Goal: Information Seeking & Learning: Learn about a topic

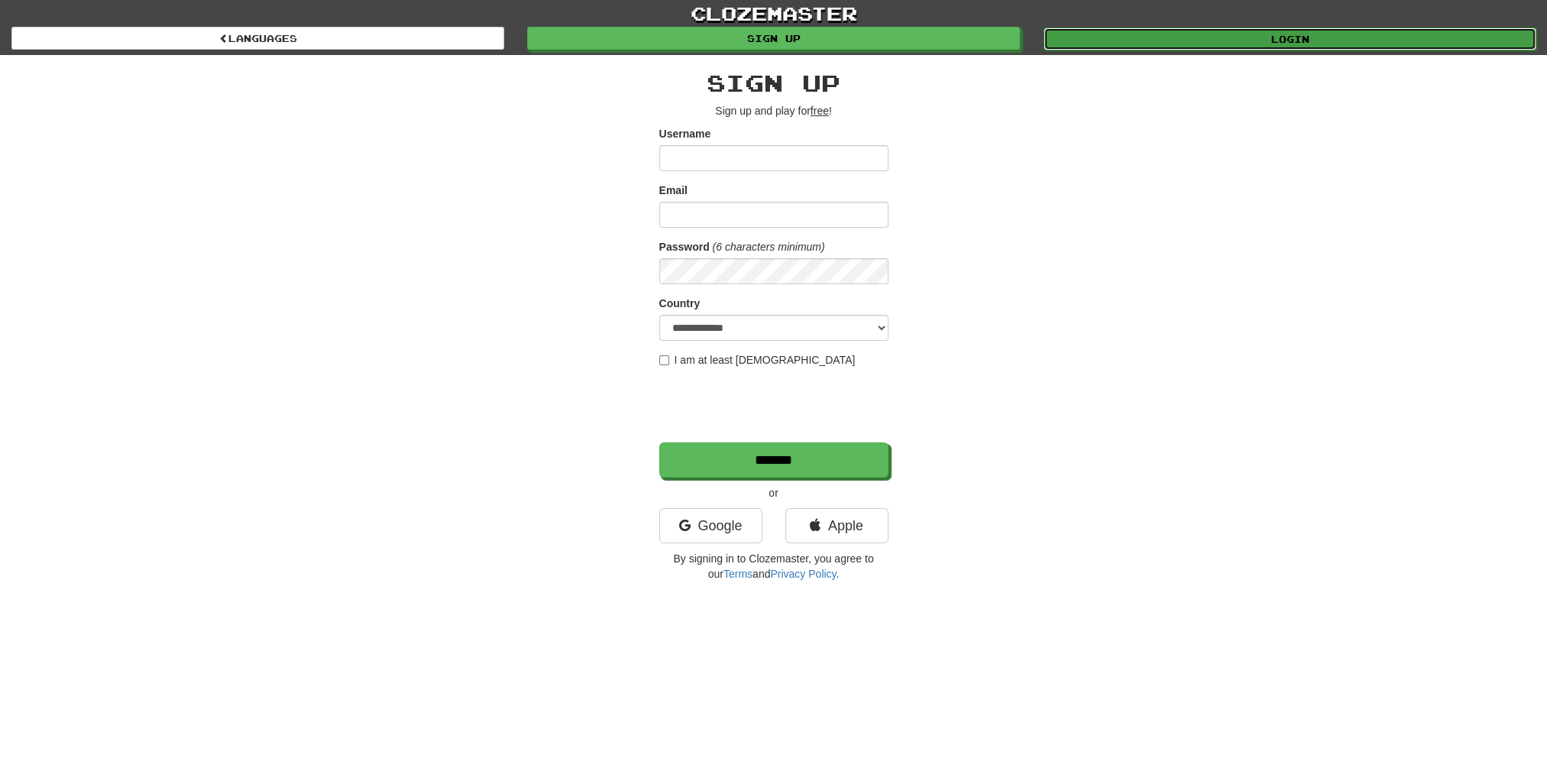
click at [1193, 36] on link "Login" at bounding box center [1290, 39] width 493 height 23
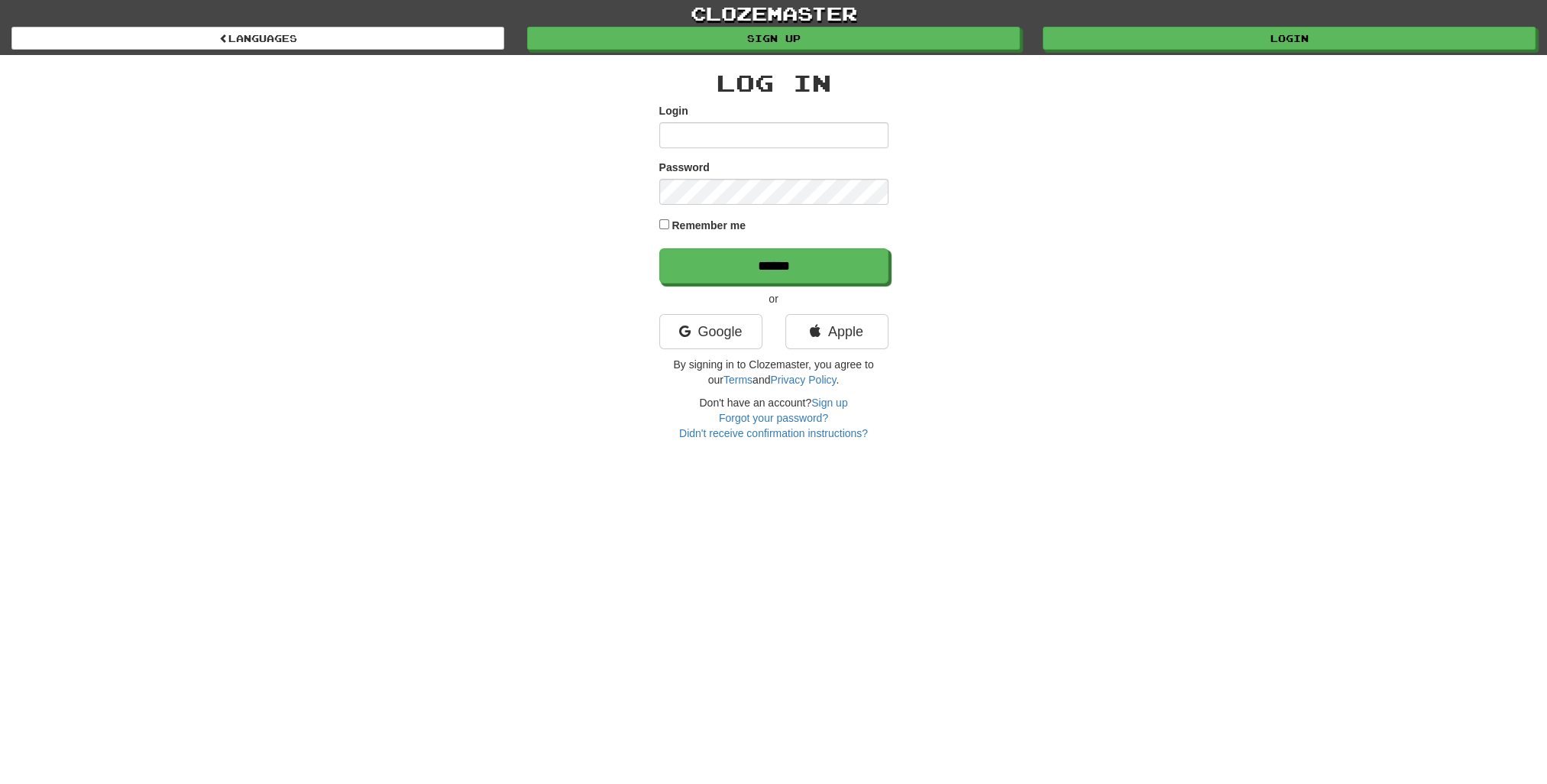
drag, startPoint x: 0, startPoint y: 0, endPoint x: 756, endPoint y: 136, distance: 768.1
click at [756, 136] on input "Login" at bounding box center [774, 135] width 229 height 26
type input "**********"
click at [659, 248] on input "******" at bounding box center [774, 266] width 229 height 35
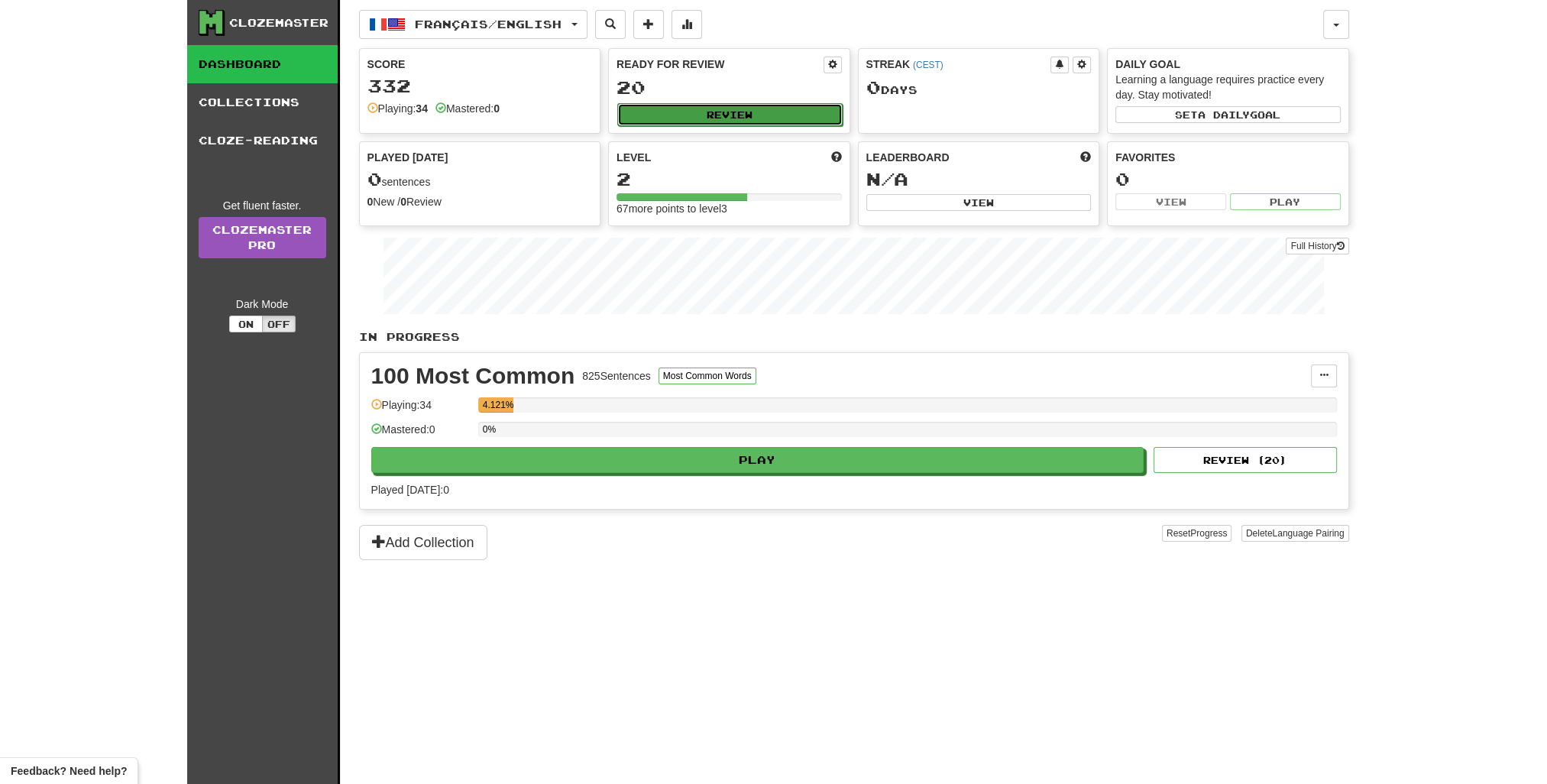
click at [768, 113] on button "Review" at bounding box center [730, 114] width 225 height 23
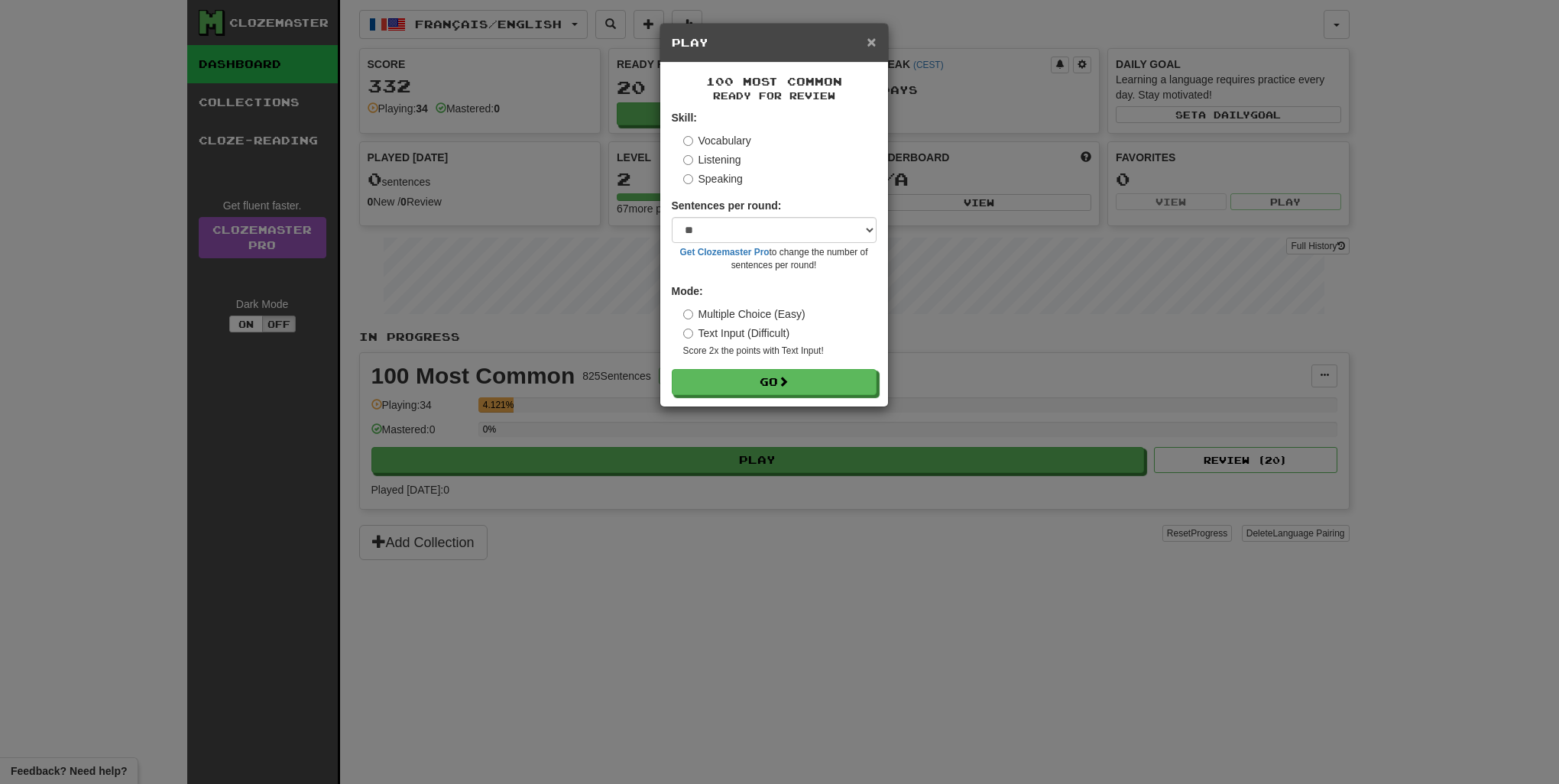
click at [872, 47] on span "×" at bounding box center [871, 42] width 9 height 18
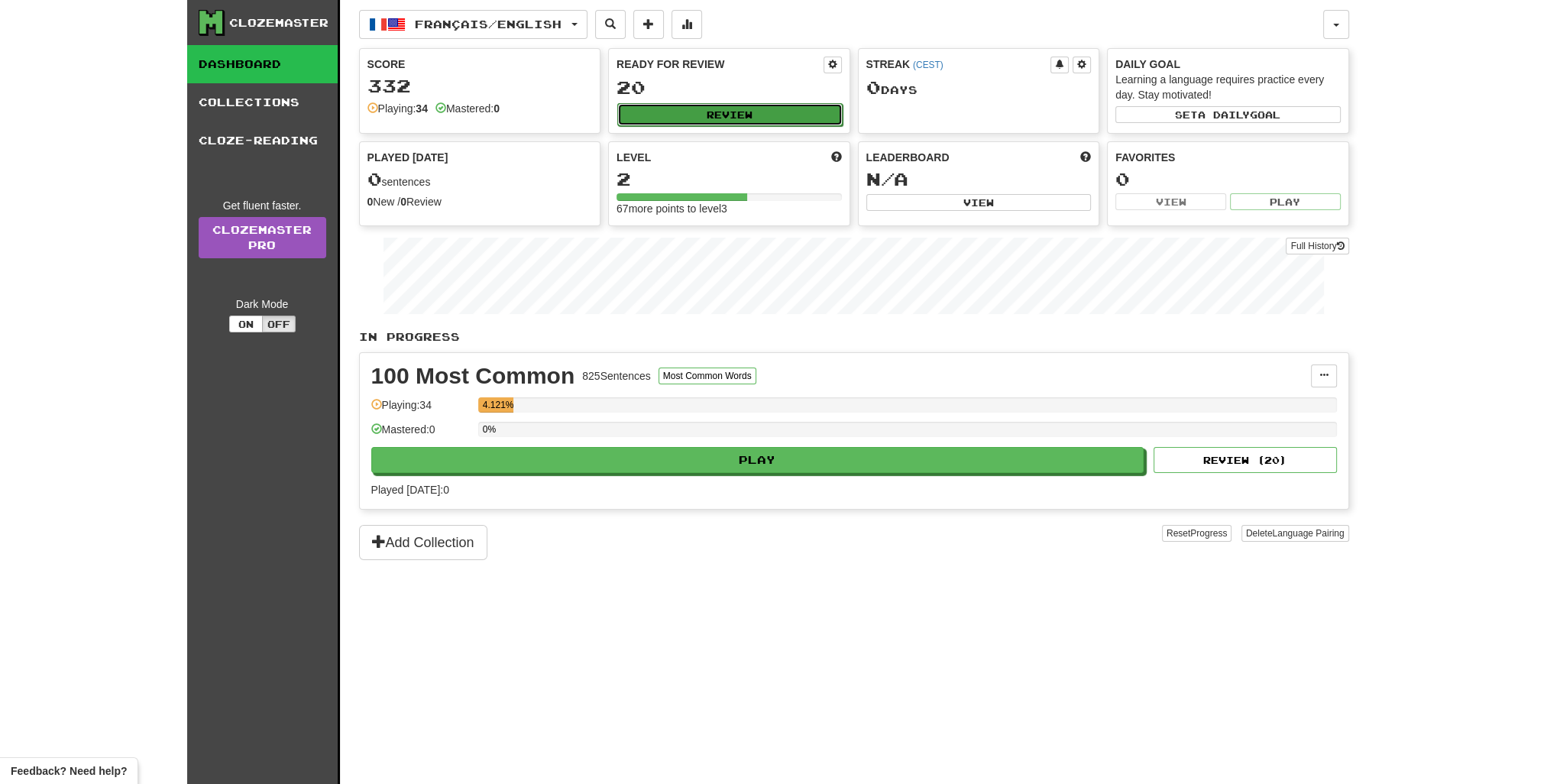
click at [741, 111] on button "Review" at bounding box center [730, 114] width 225 height 23
select select "**"
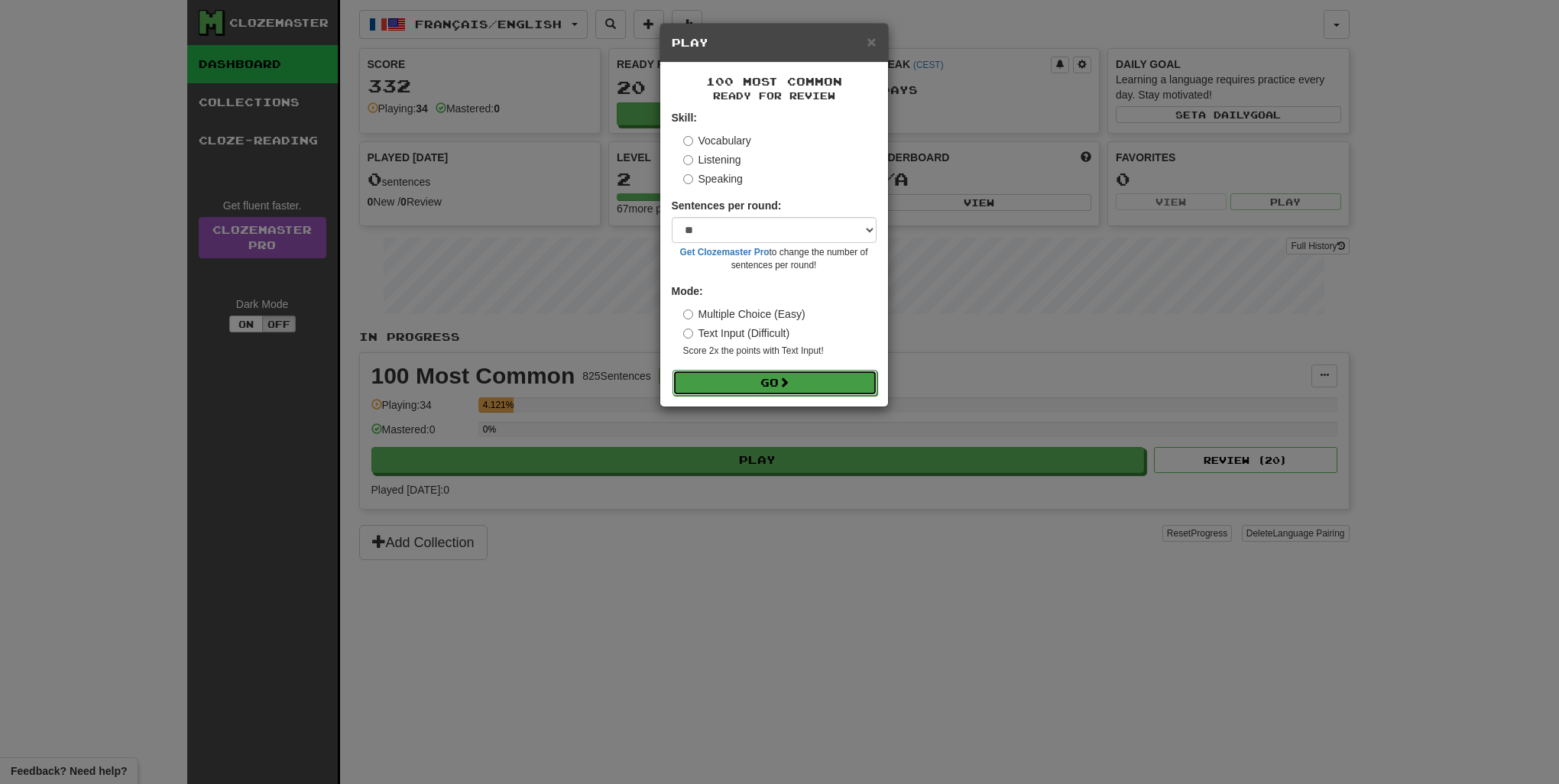
click at [743, 369] on button "Go" at bounding box center [775, 382] width 205 height 26
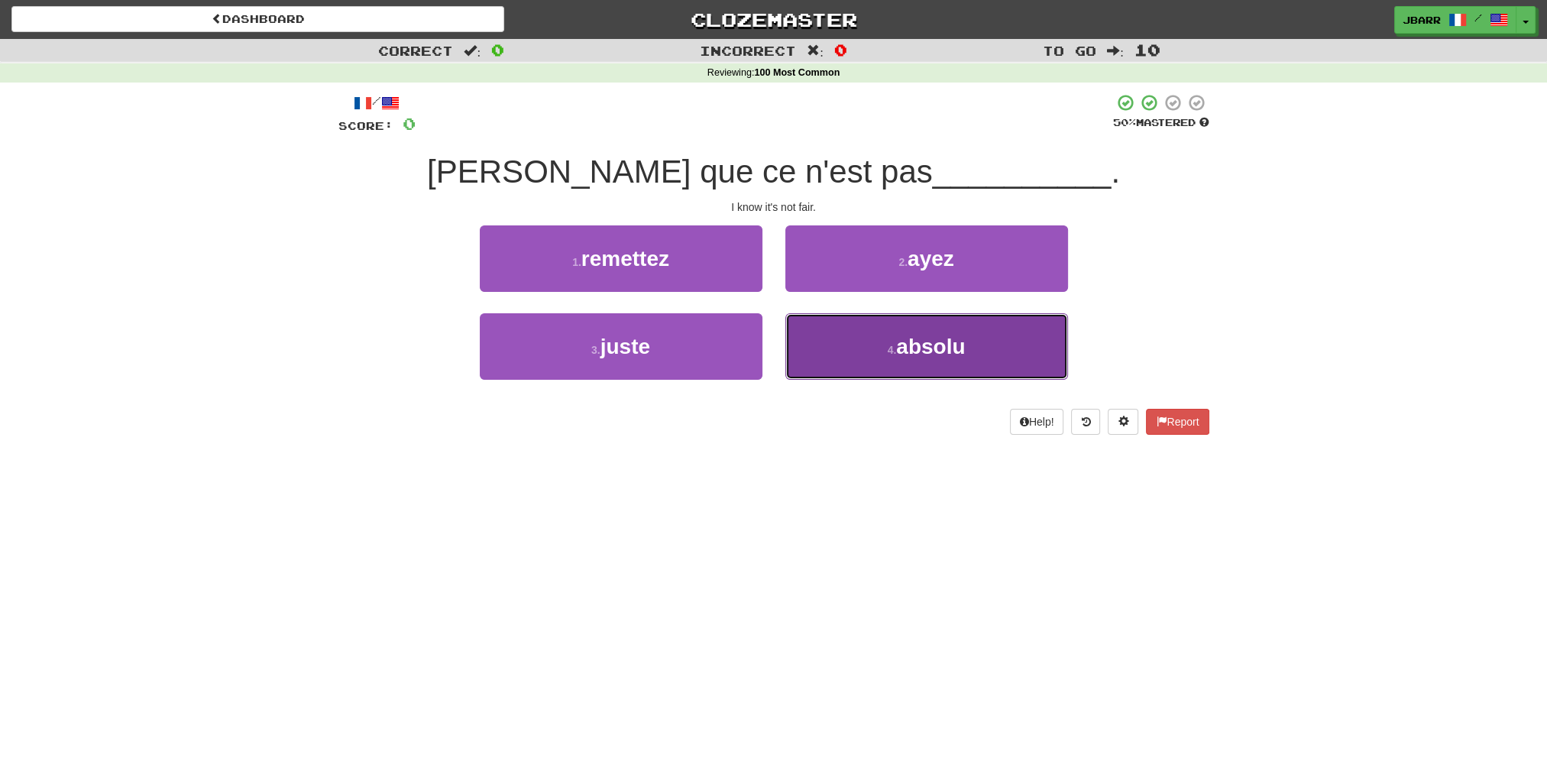
click at [964, 330] on button "4 . absolu" at bounding box center [927, 346] width 283 height 66
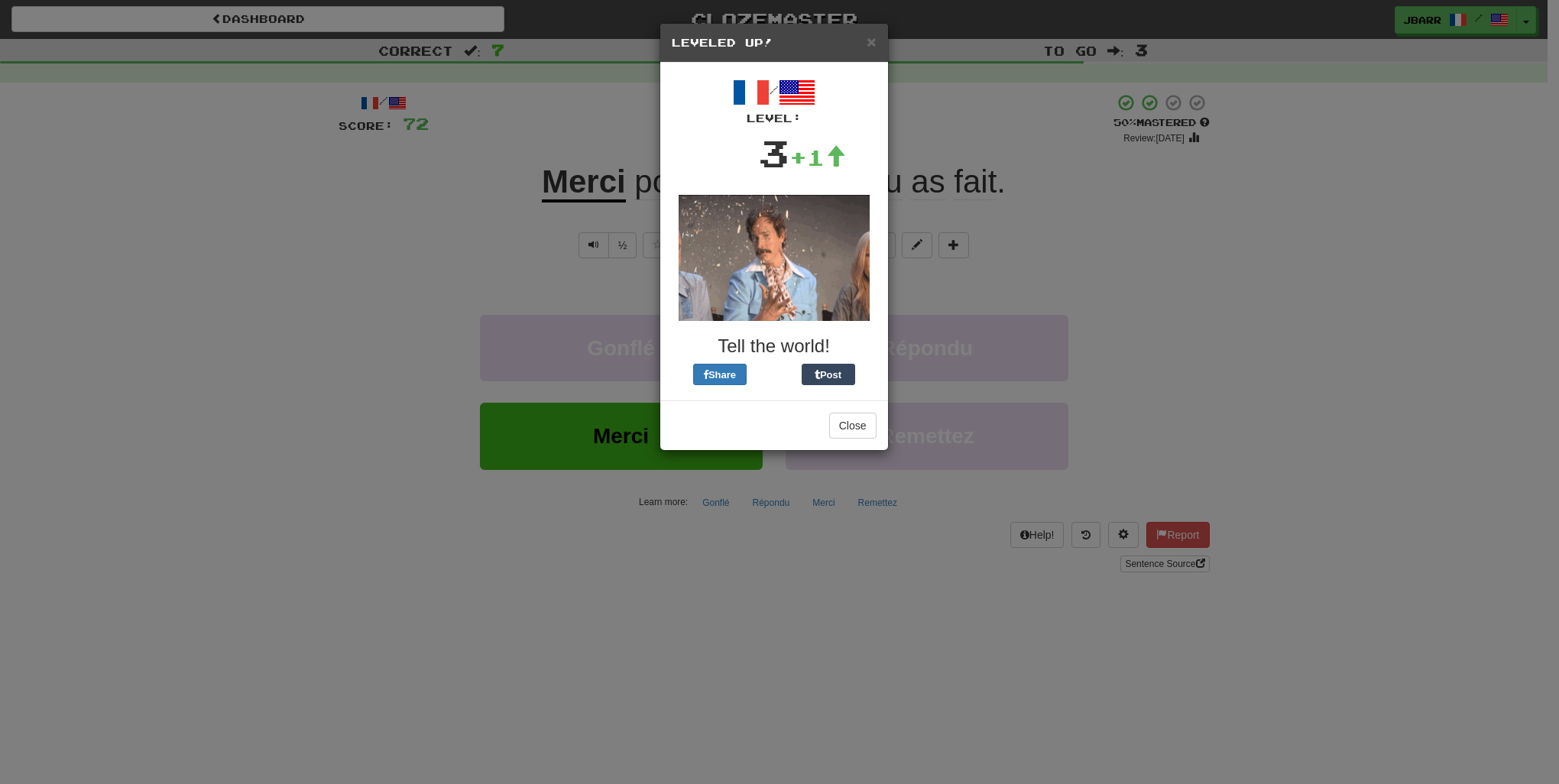
click at [864, 36] on h5 "Leveled Up!" at bounding box center [774, 43] width 205 height 15
click at [870, 42] on span "×" at bounding box center [871, 42] width 9 height 18
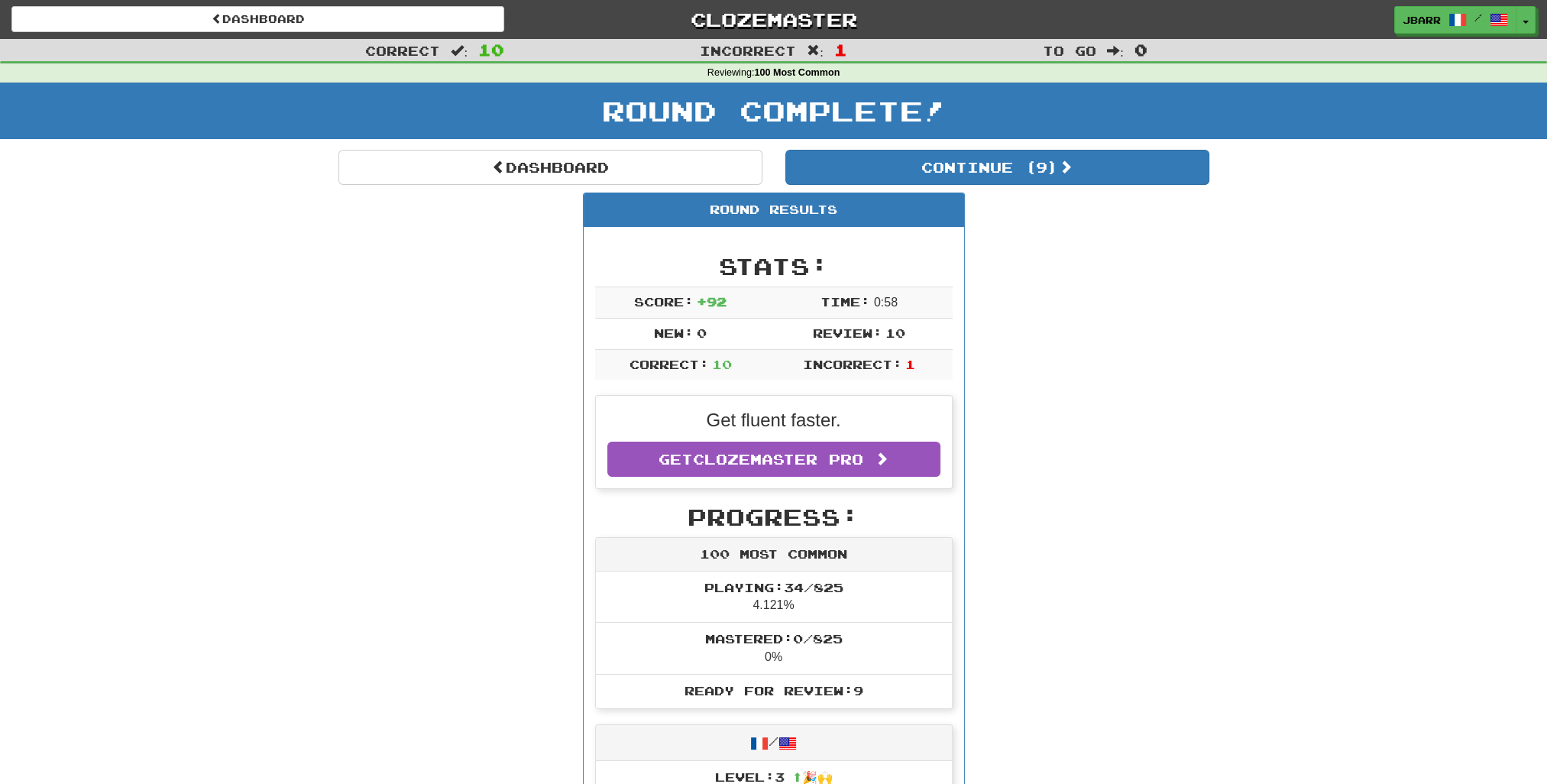
click at [885, 148] on div "Round Complete!" at bounding box center [774, 116] width 1547 height 67
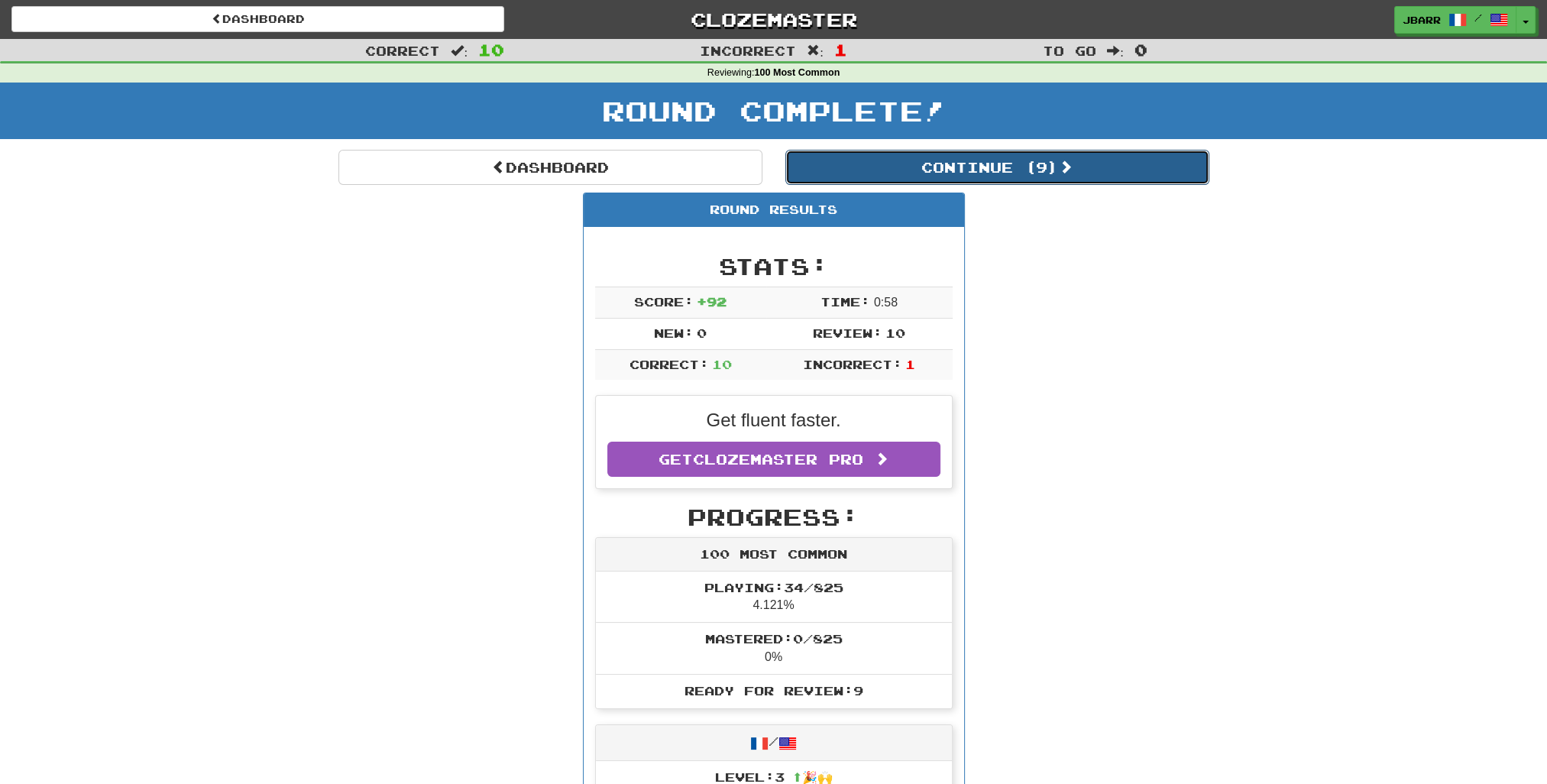
click at [885, 154] on button "Continue ( 9 )" at bounding box center [998, 167] width 424 height 35
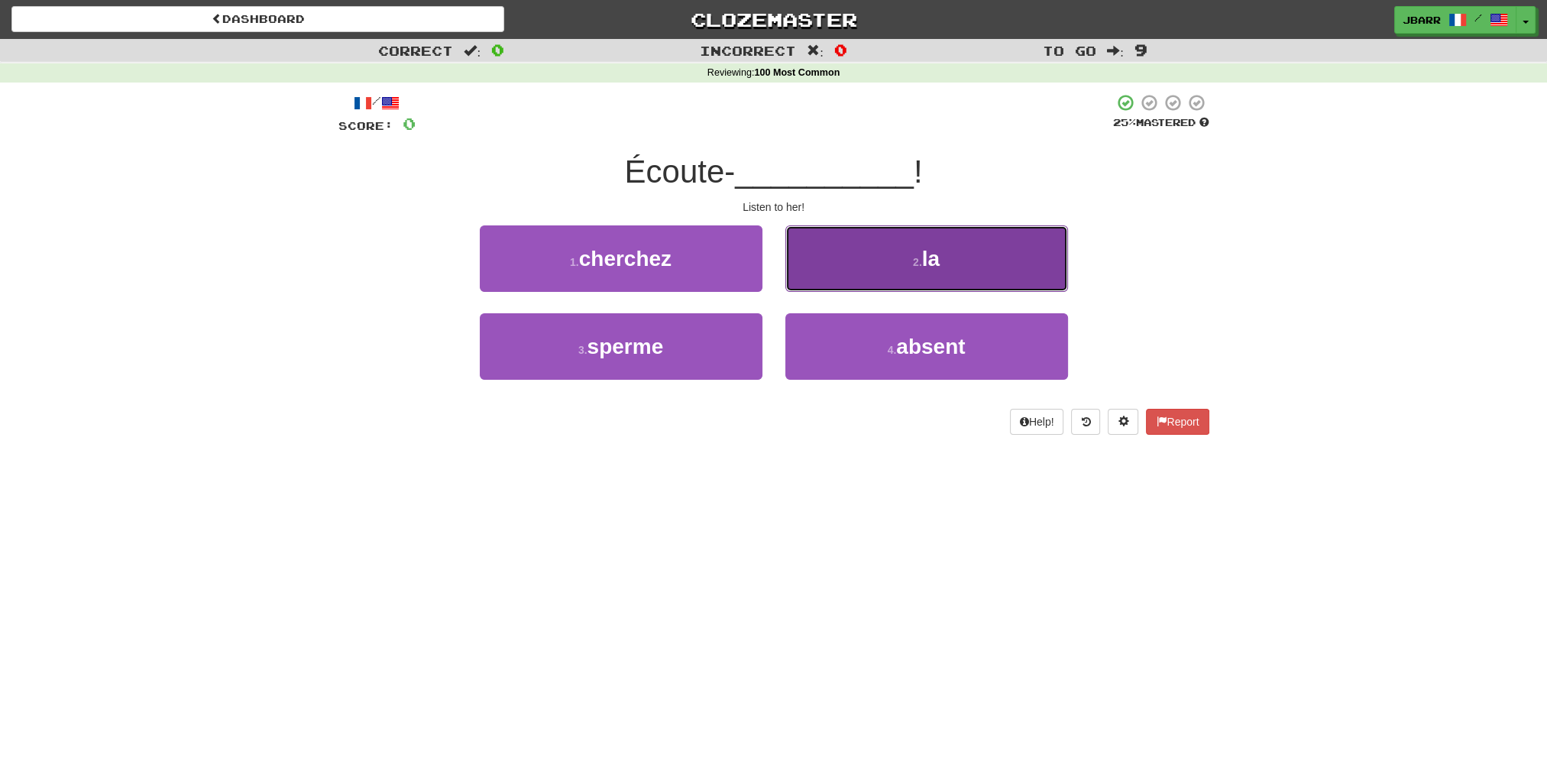
click at [826, 271] on button "2 . la" at bounding box center [927, 258] width 283 height 66
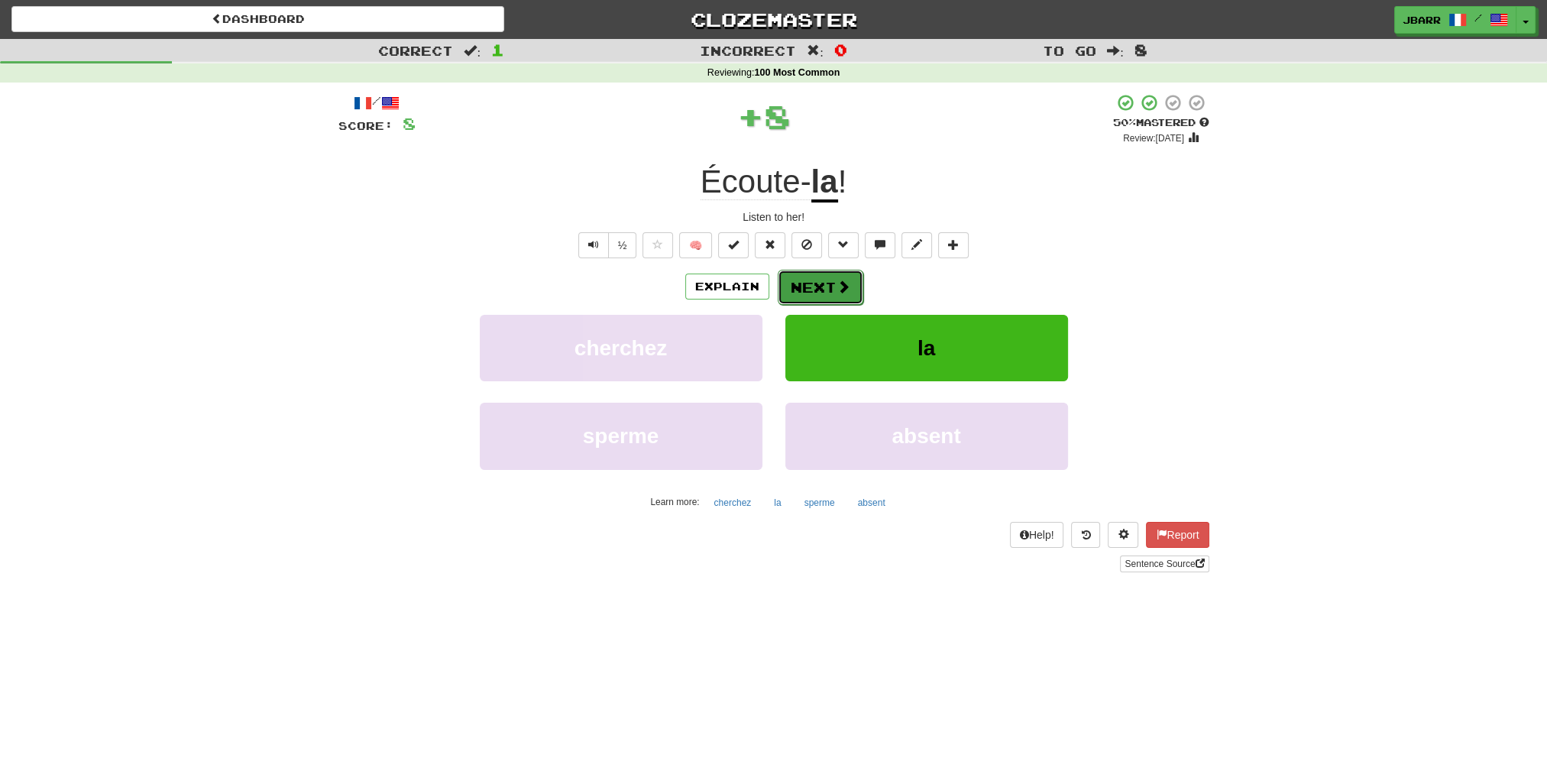
click at [822, 286] on button "Next" at bounding box center [820, 287] width 86 height 35
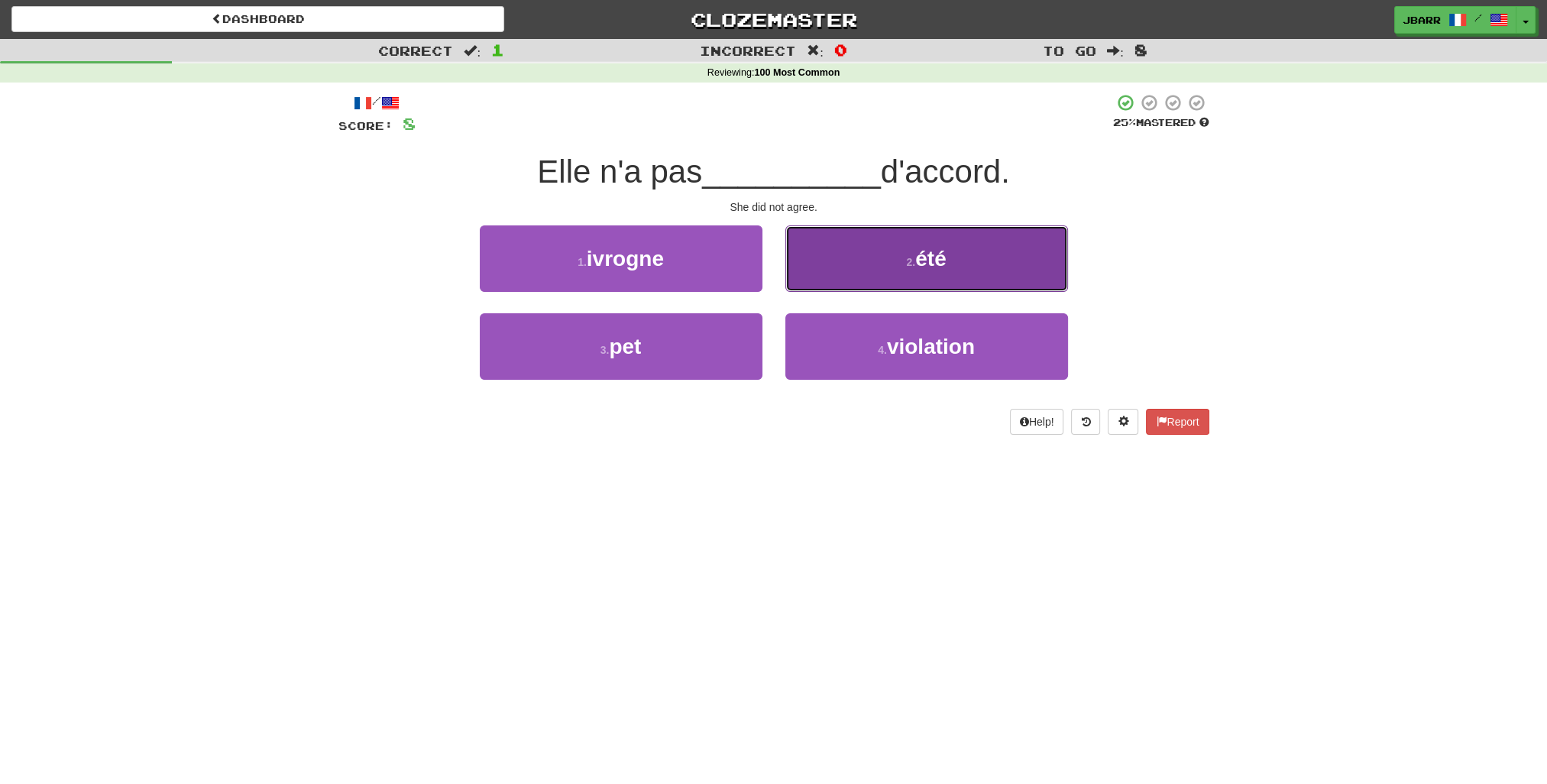
click at [841, 281] on button "2 . été" at bounding box center [927, 258] width 283 height 66
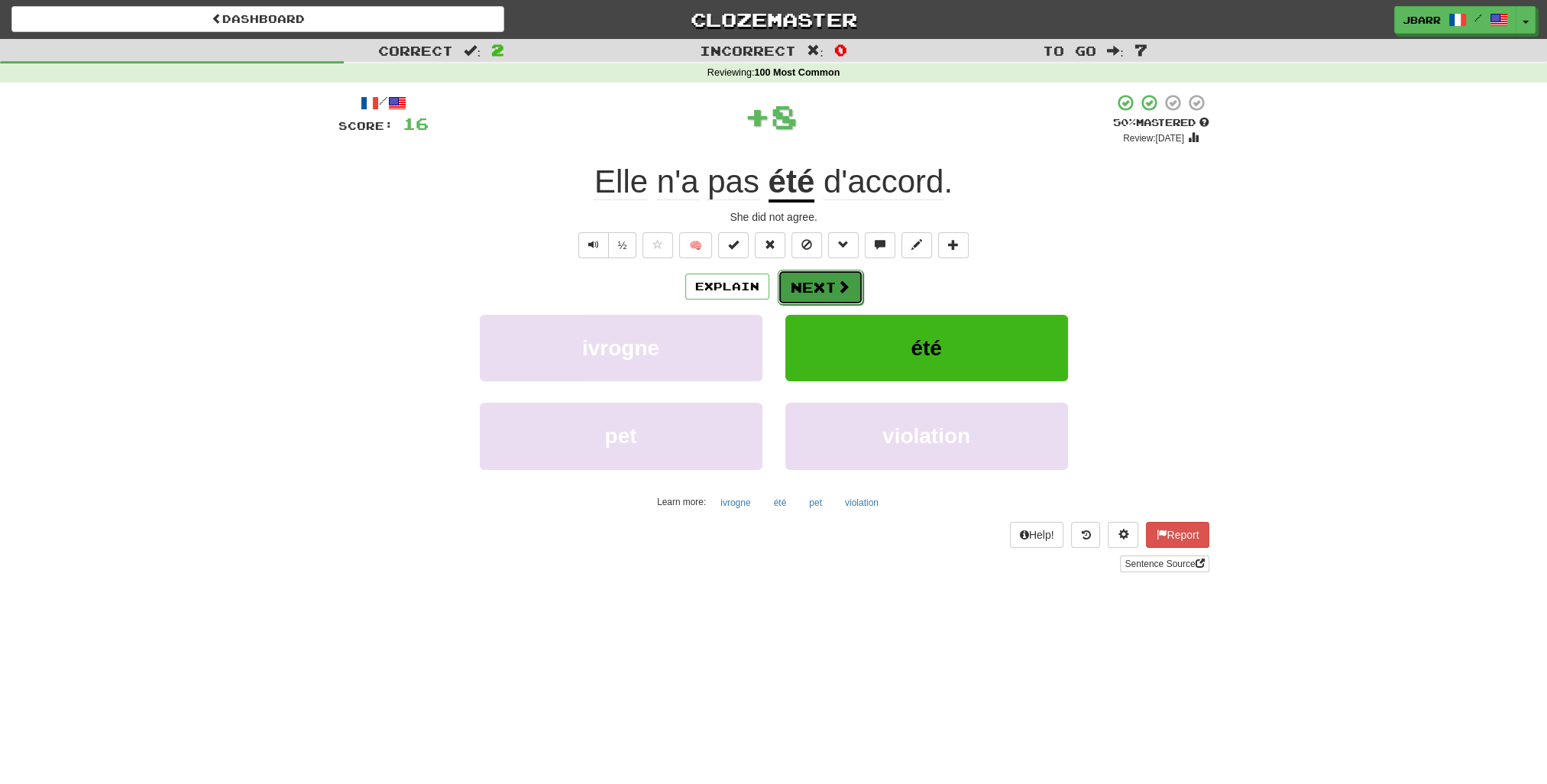
click at [832, 280] on button "Next" at bounding box center [820, 287] width 86 height 35
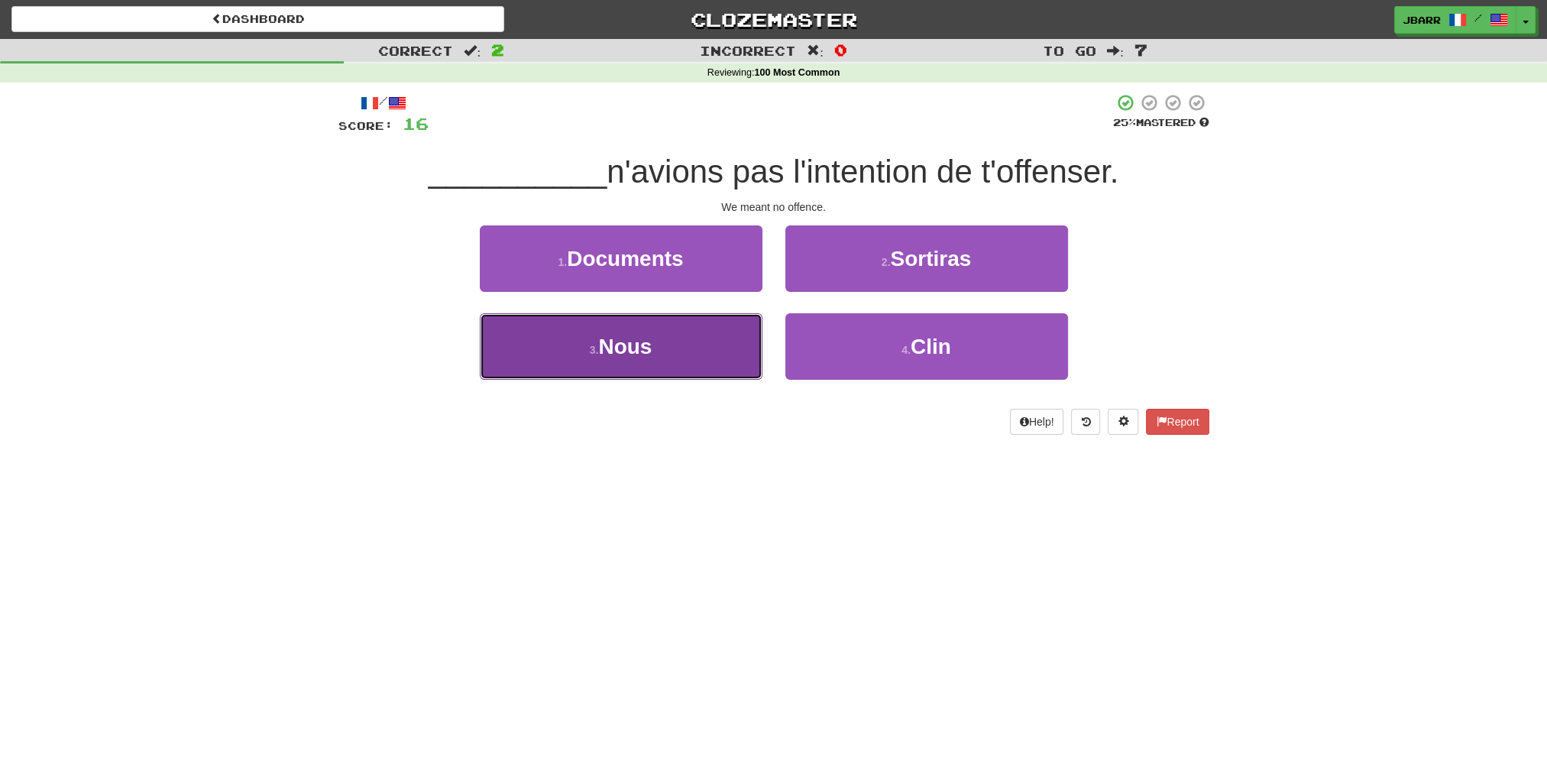
click at [629, 354] on span "Nous" at bounding box center [625, 346] width 53 height 24
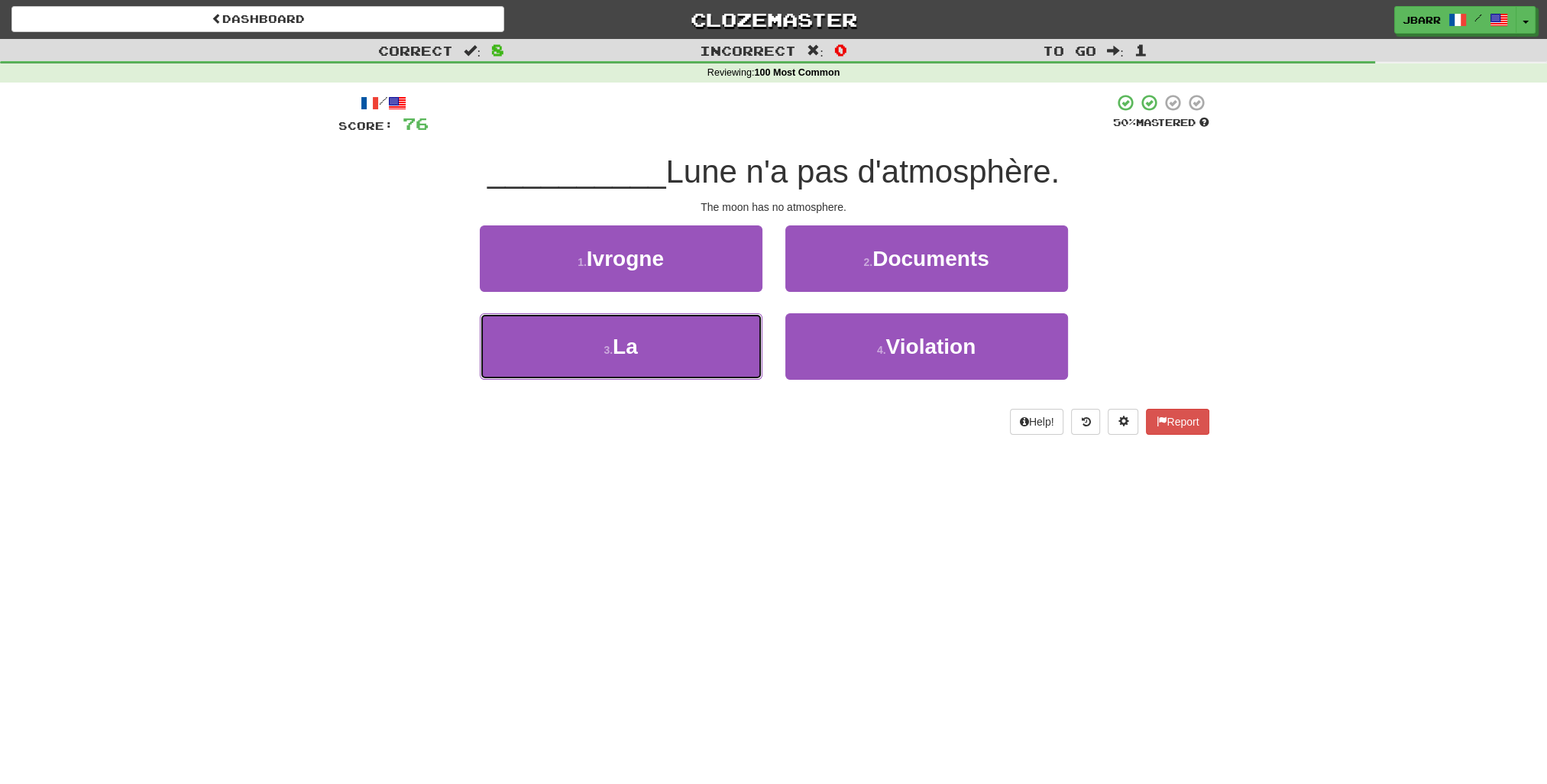
click at [628, 356] on span "La" at bounding box center [626, 346] width 25 height 24
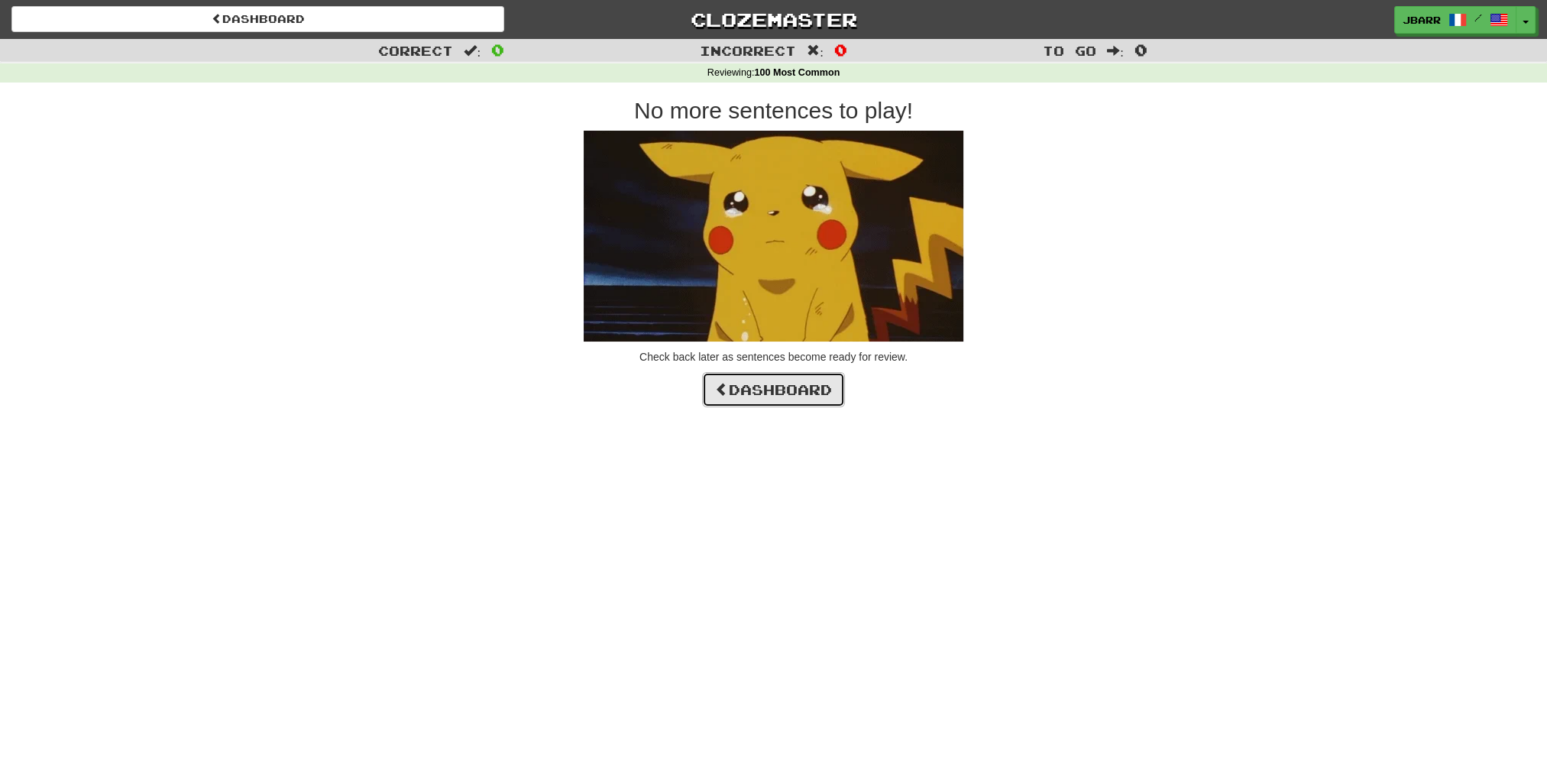
click at [742, 386] on link "Dashboard" at bounding box center [774, 390] width 143 height 35
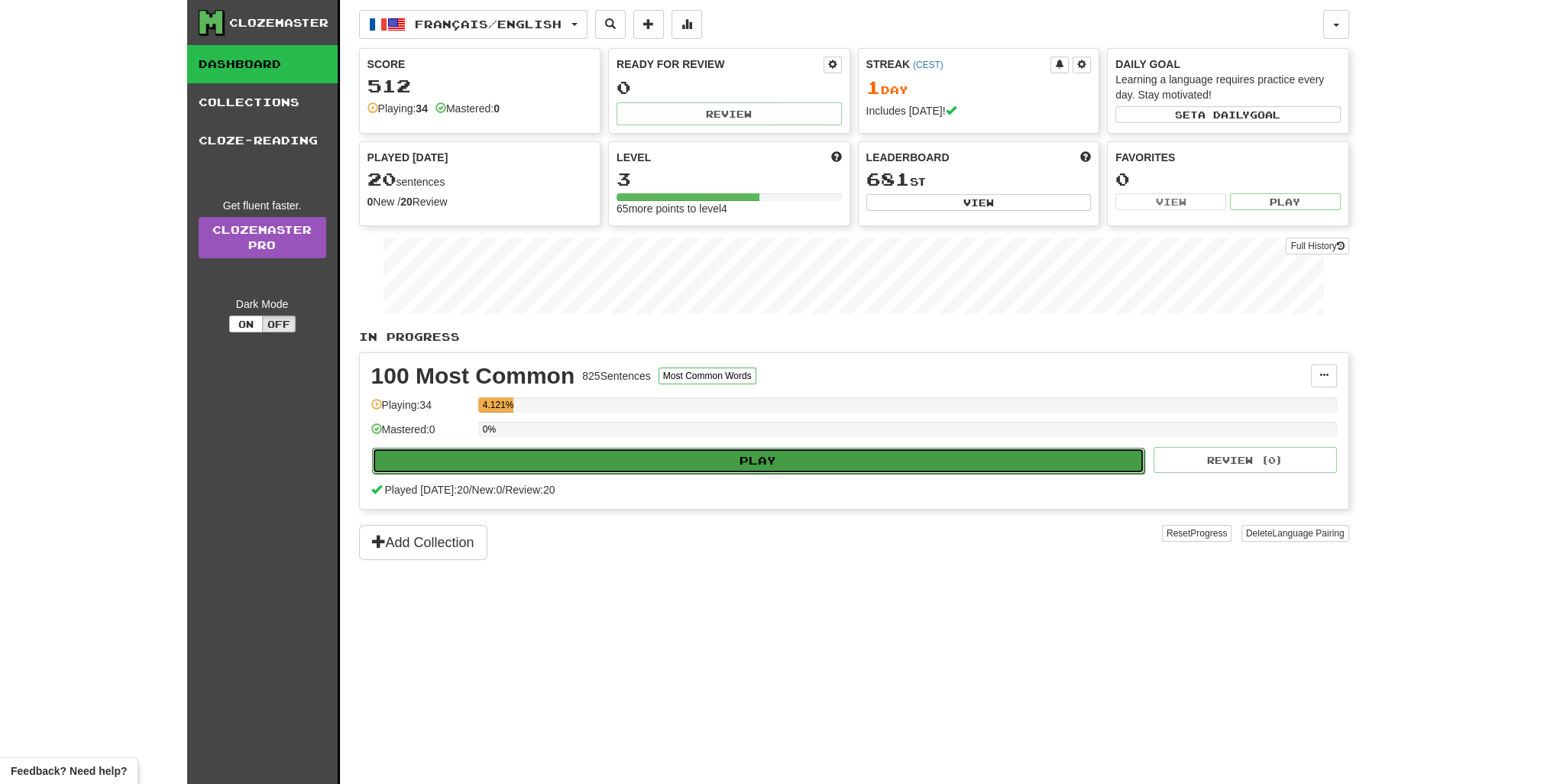
click at [715, 459] on button "Play" at bounding box center [758, 460] width 774 height 26
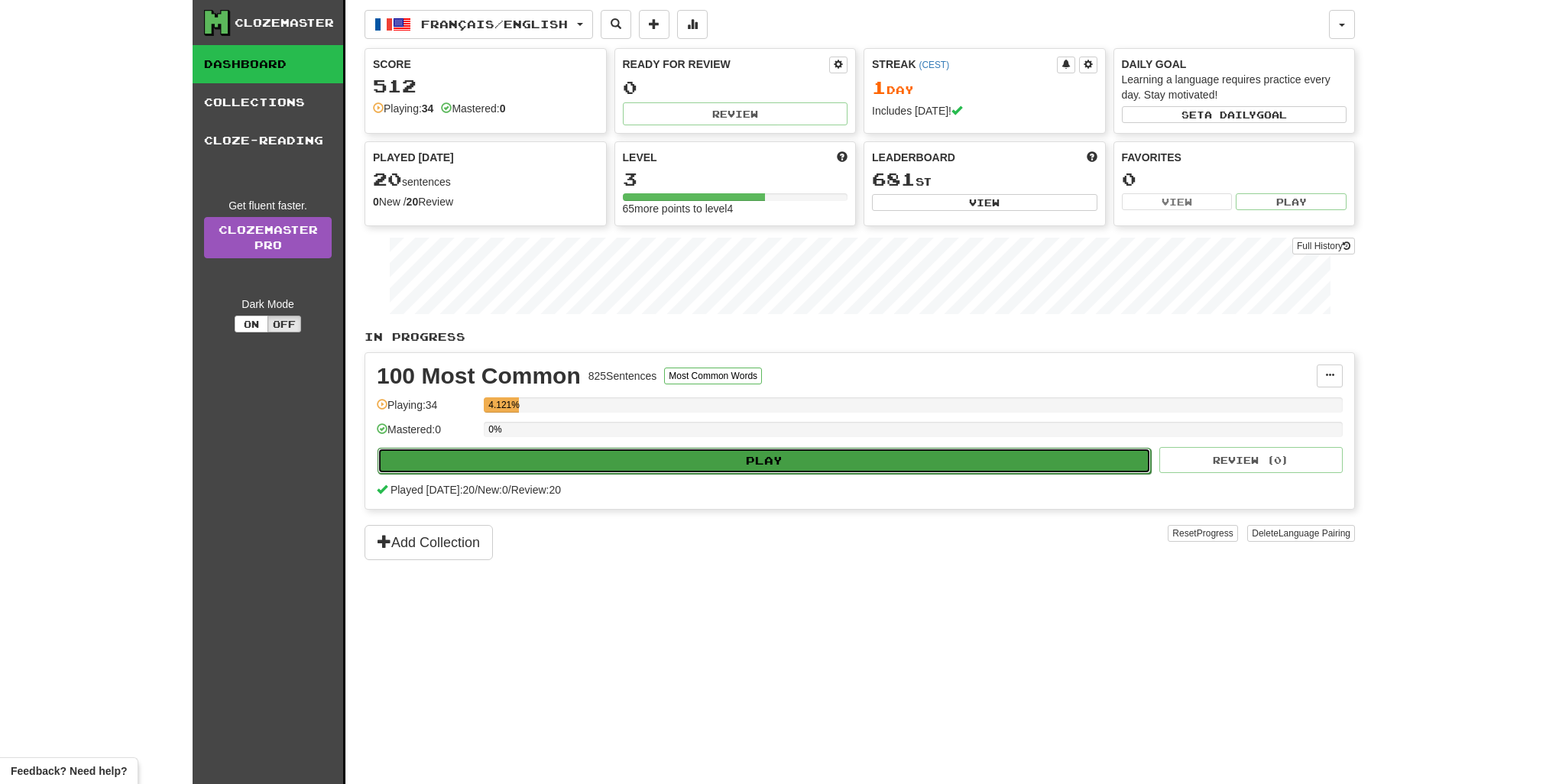
select select "**"
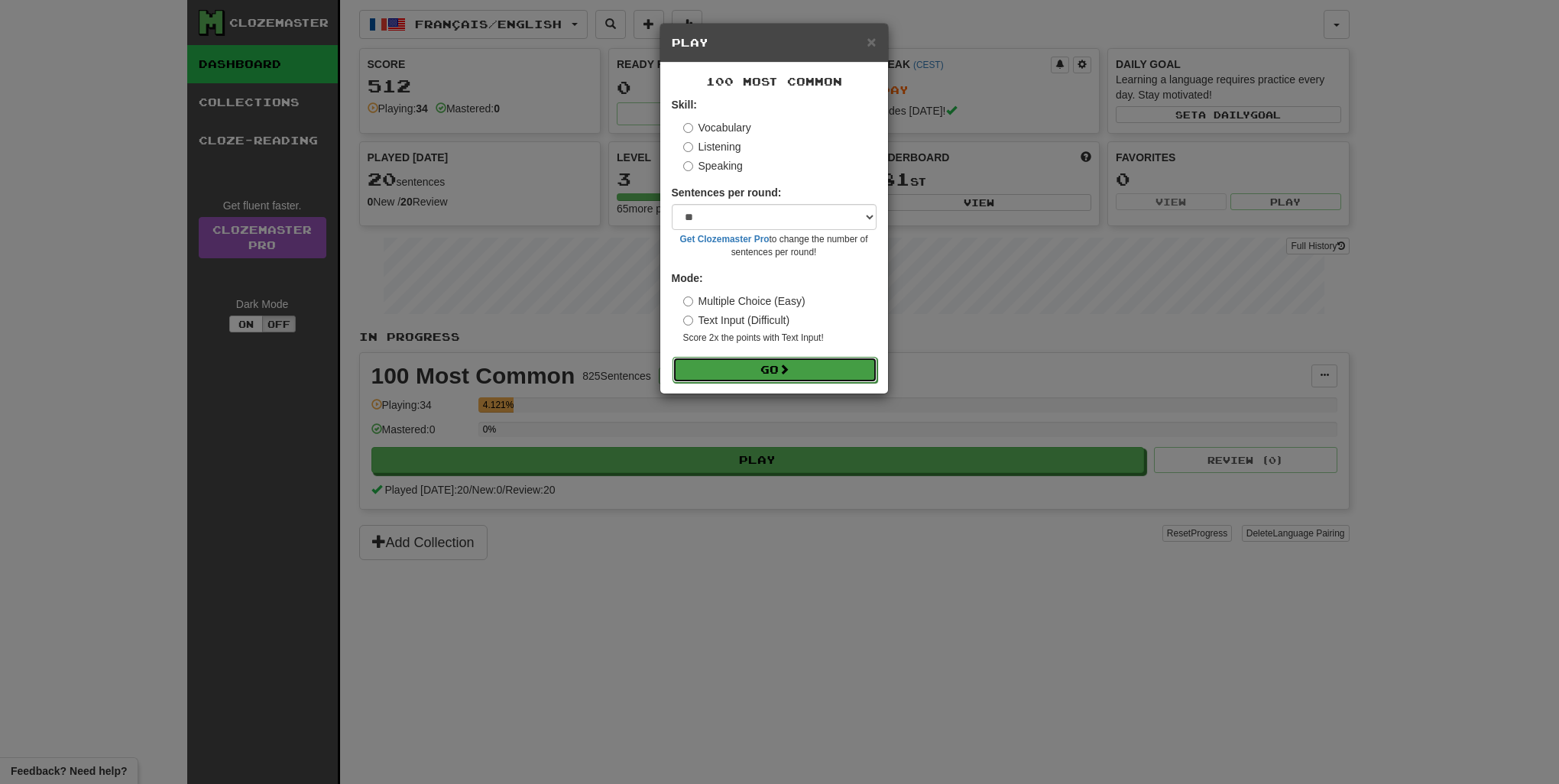
click at [737, 367] on button "Go" at bounding box center [775, 369] width 205 height 26
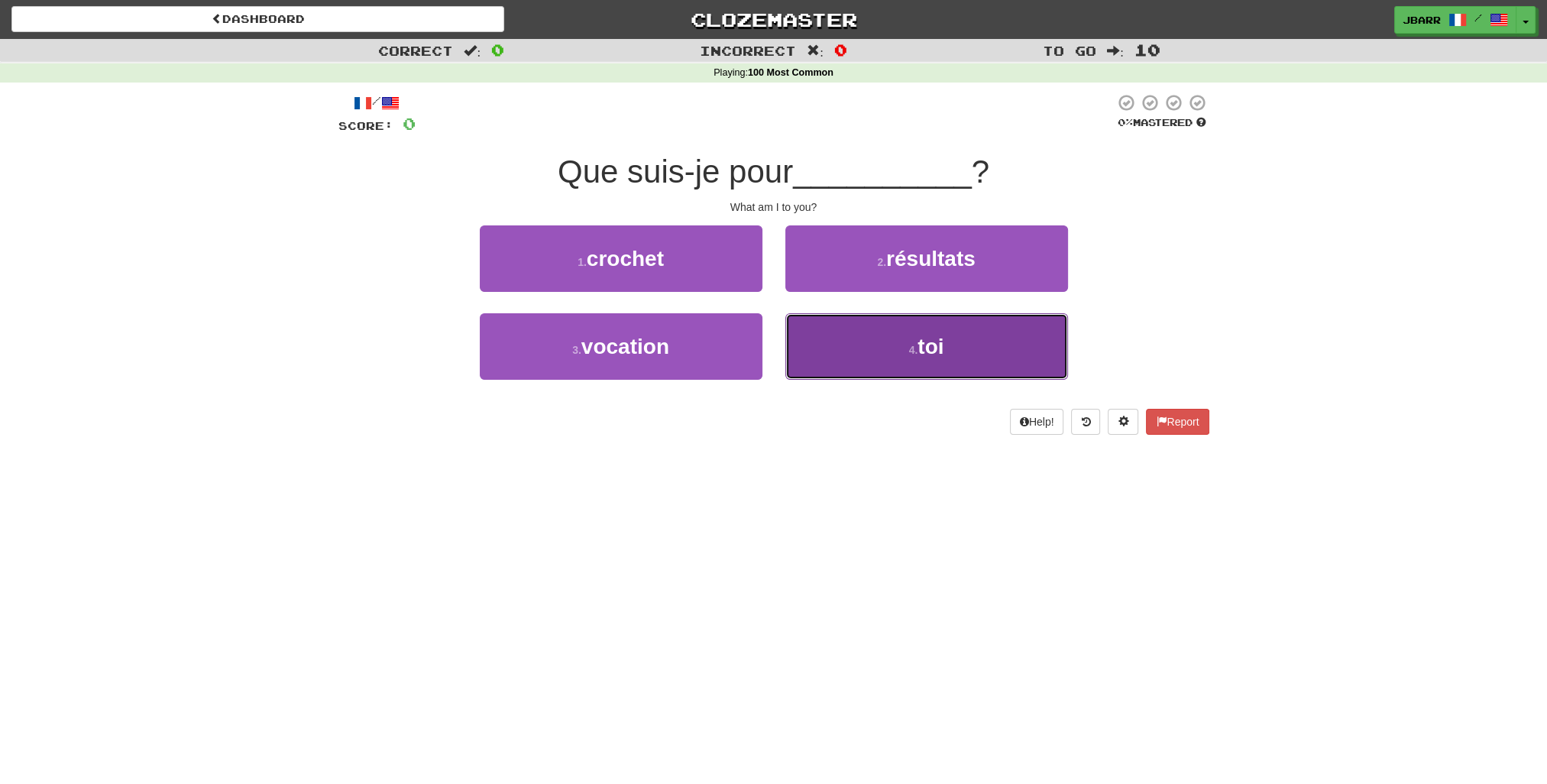
click at [828, 355] on button "4 . toi" at bounding box center [927, 346] width 283 height 66
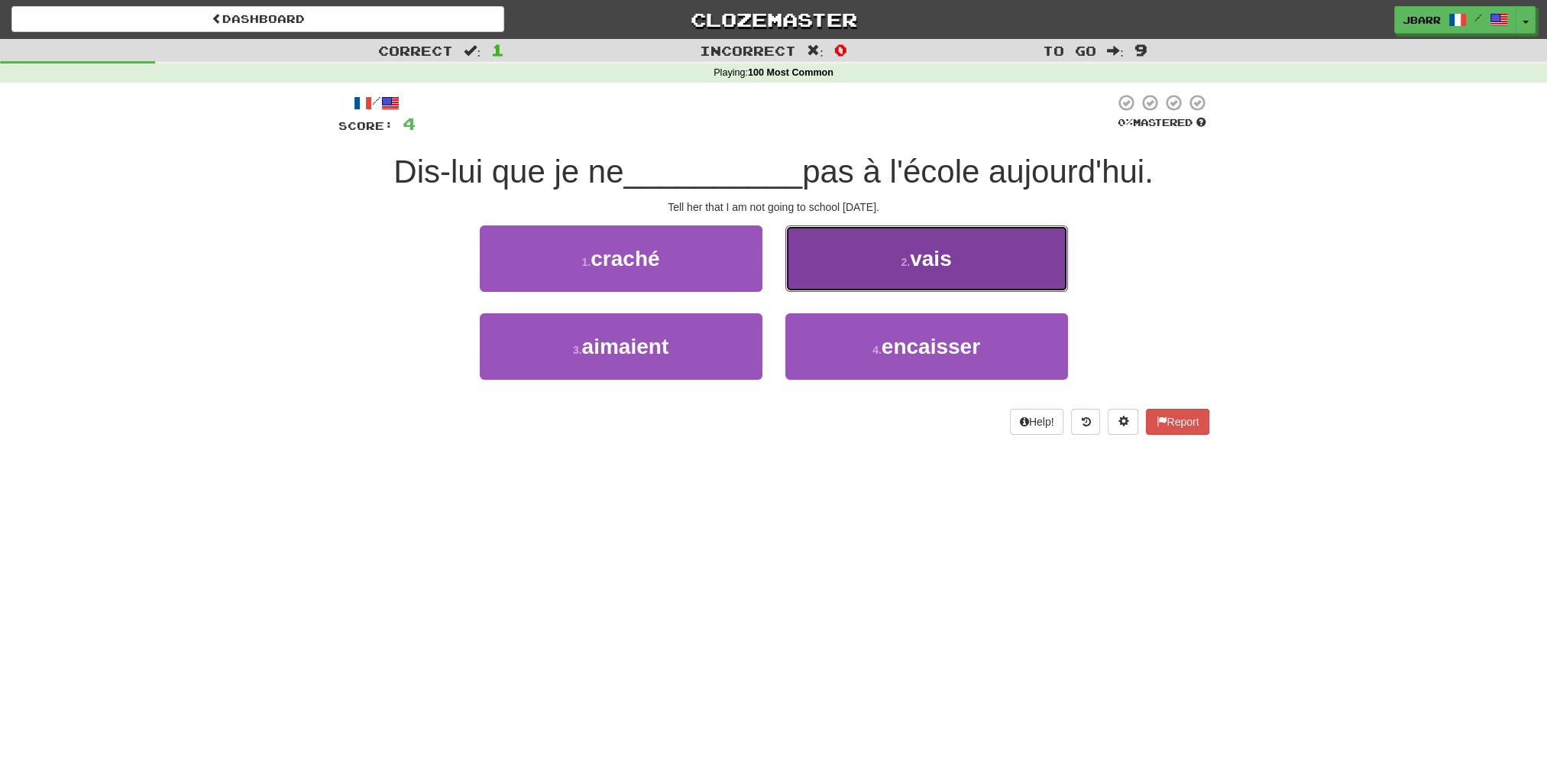
click at [908, 281] on button "2 . vais" at bounding box center [927, 258] width 283 height 66
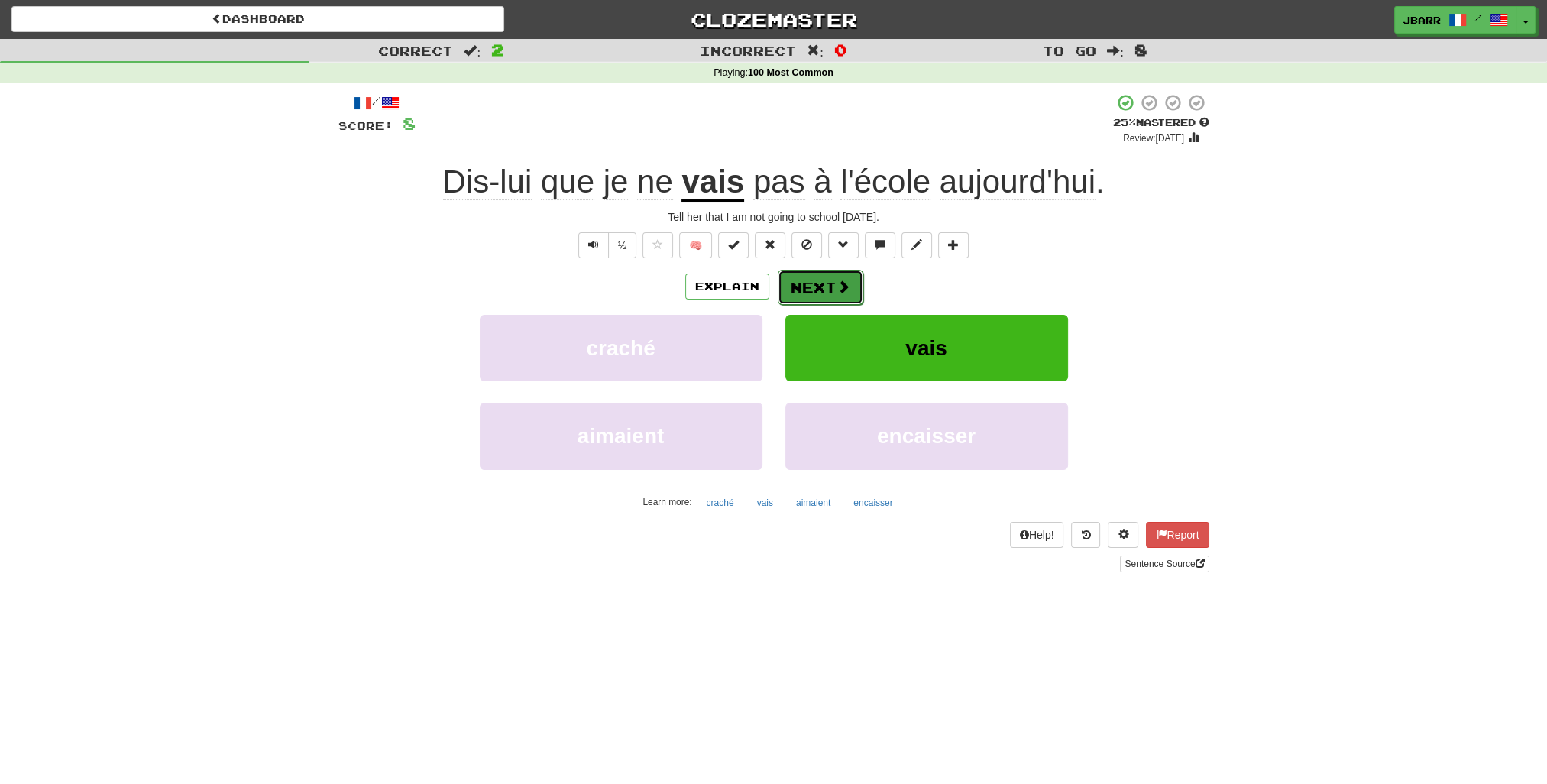
click at [827, 294] on button "Next" at bounding box center [820, 287] width 86 height 35
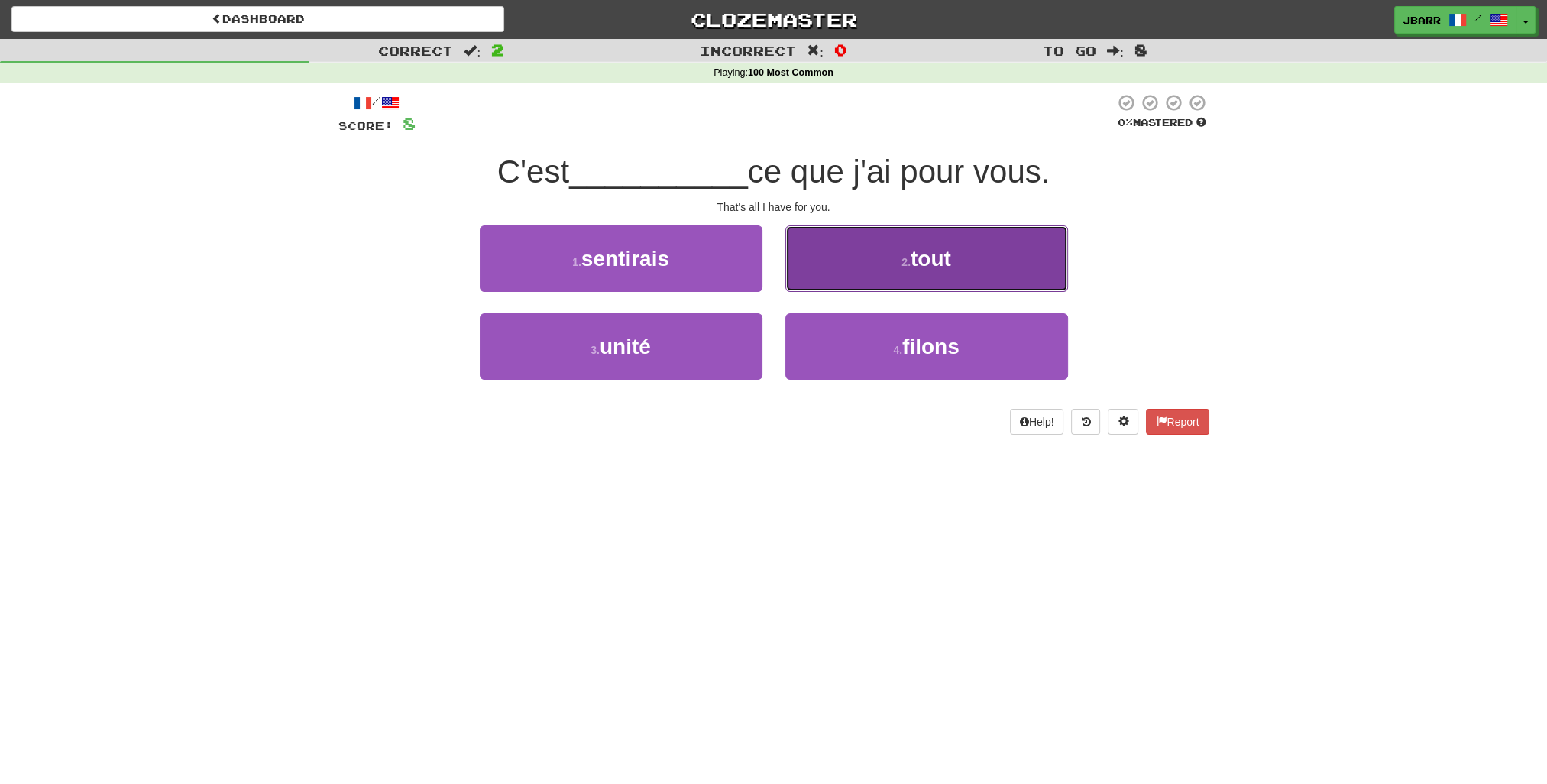
click at [832, 279] on button "2 . tout" at bounding box center [927, 258] width 283 height 66
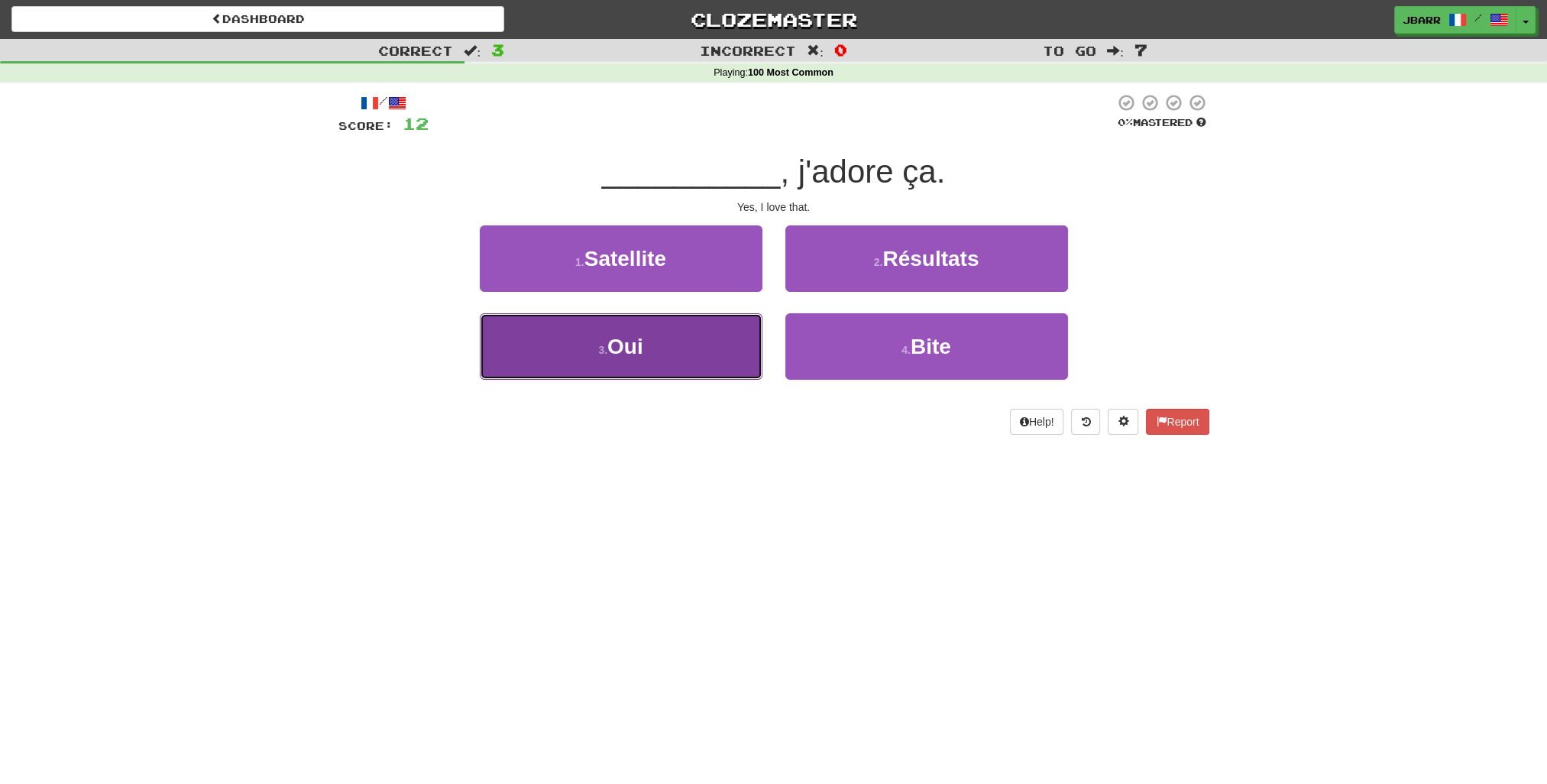
click at [658, 325] on button "3 . Oui" at bounding box center [621, 346] width 283 height 66
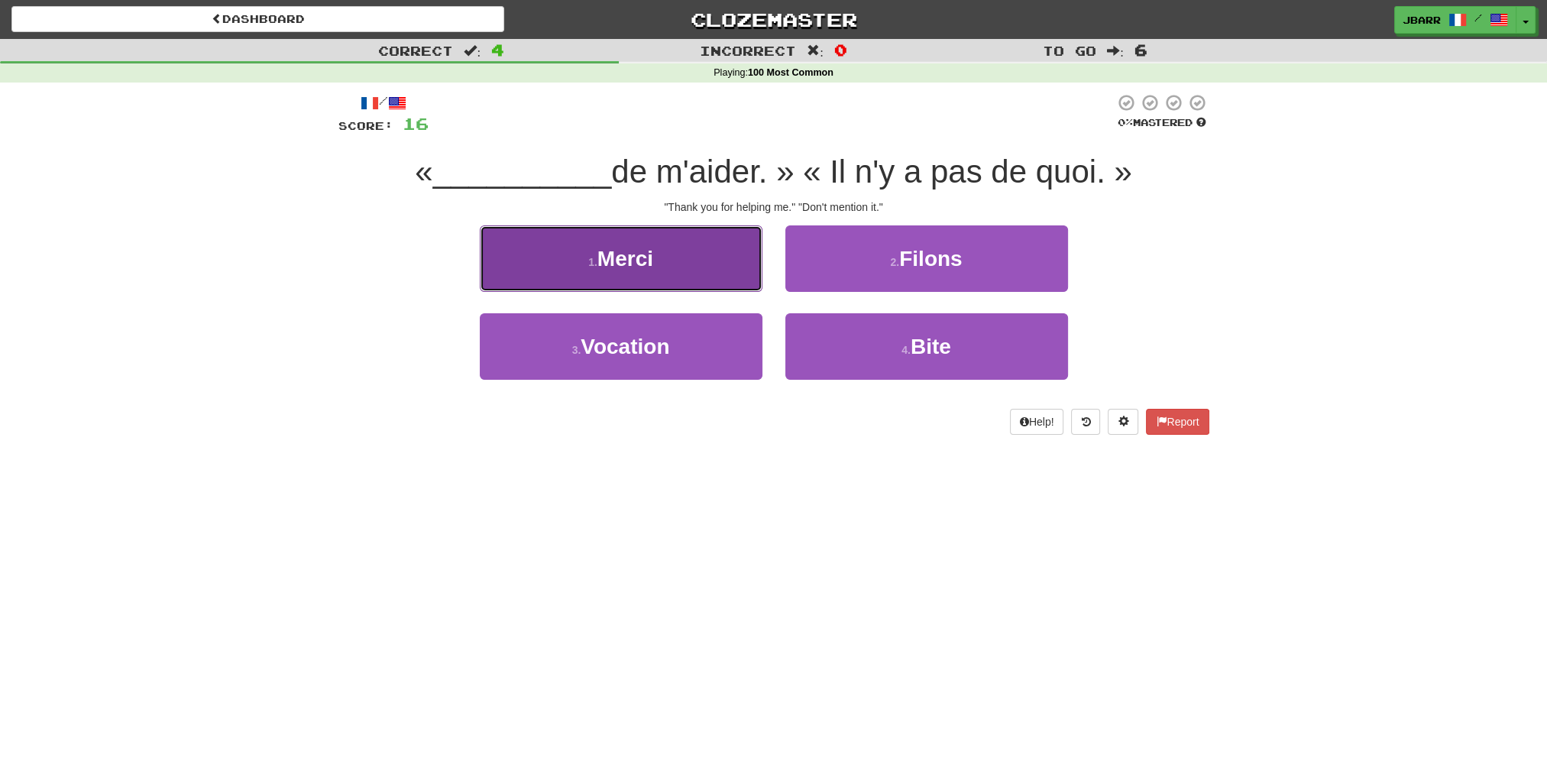
click at [669, 282] on button "1 . Merci" at bounding box center [621, 258] width 283 height 66
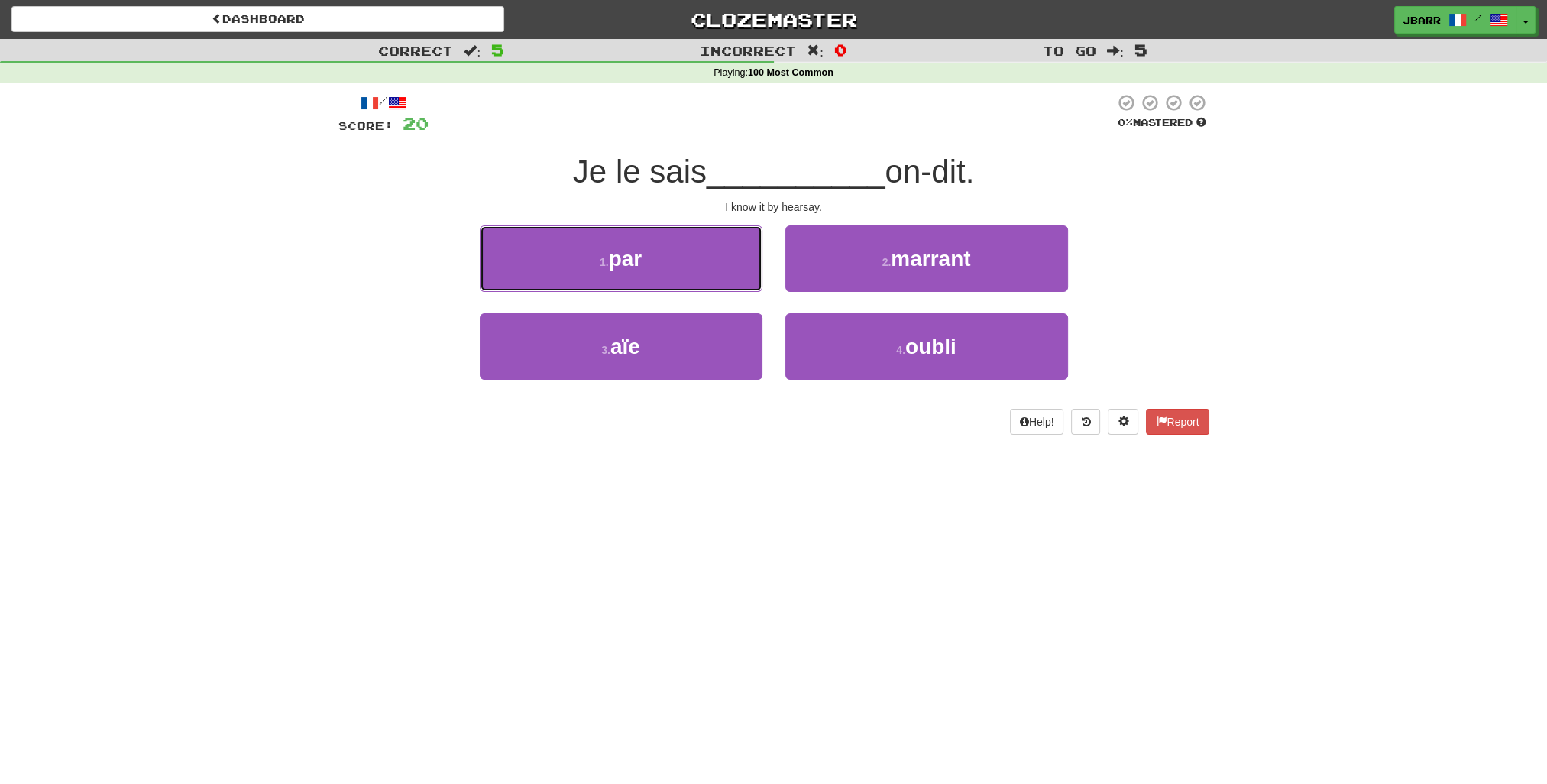
click at [669, 282] on button "1 . par" at bounding box center [621, 258] width 283 height 66
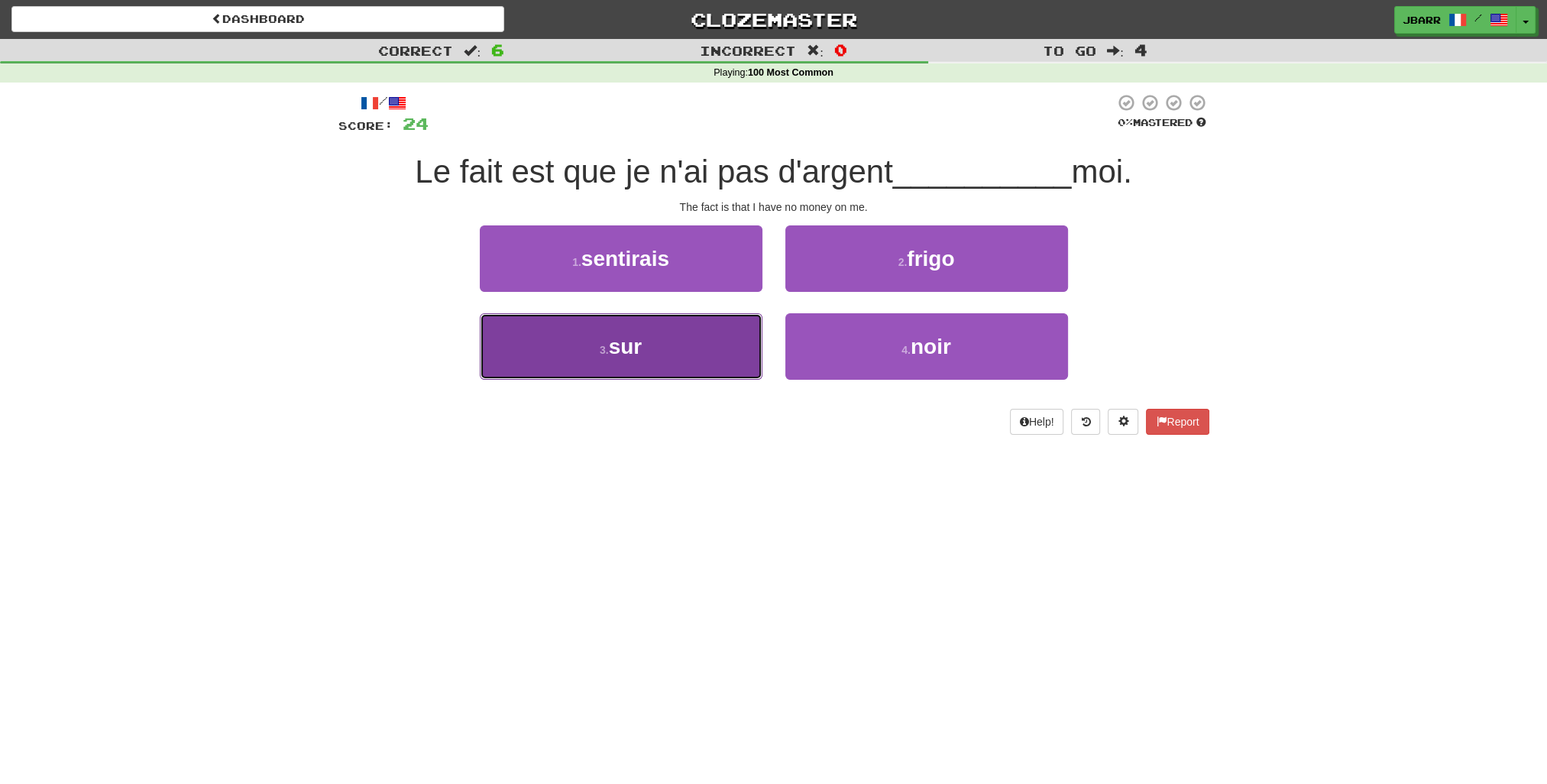
click at [668, 344] on button "3 . sur" at bounding box center [621, 346] width 283 height 66
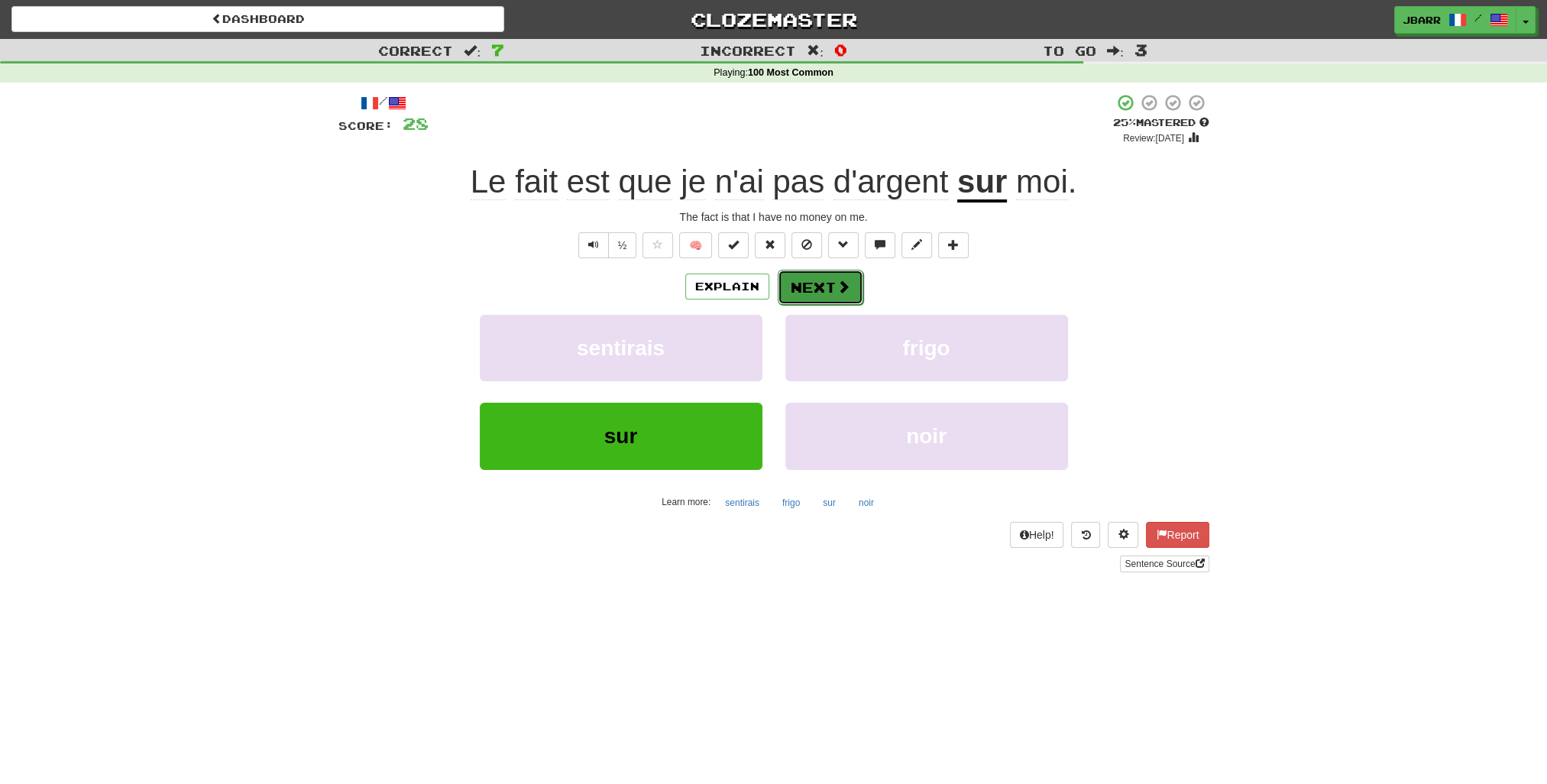
click at [820, 281] on button "Next" at bounding box center [820, 287] width 86 height 35
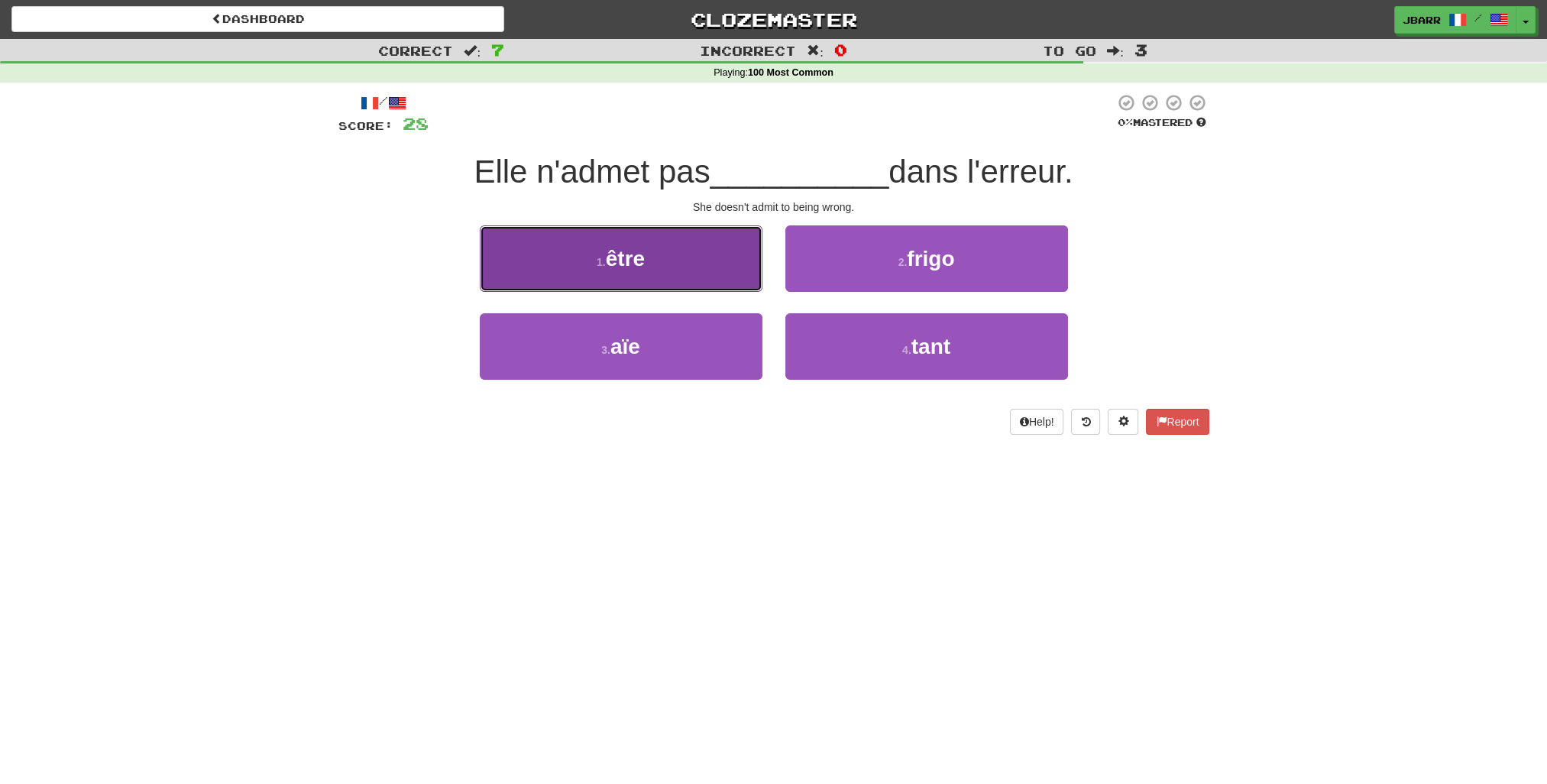
click at [715, 268] on button "1 . être" at bounding box center [621, 258] width 283 height 66
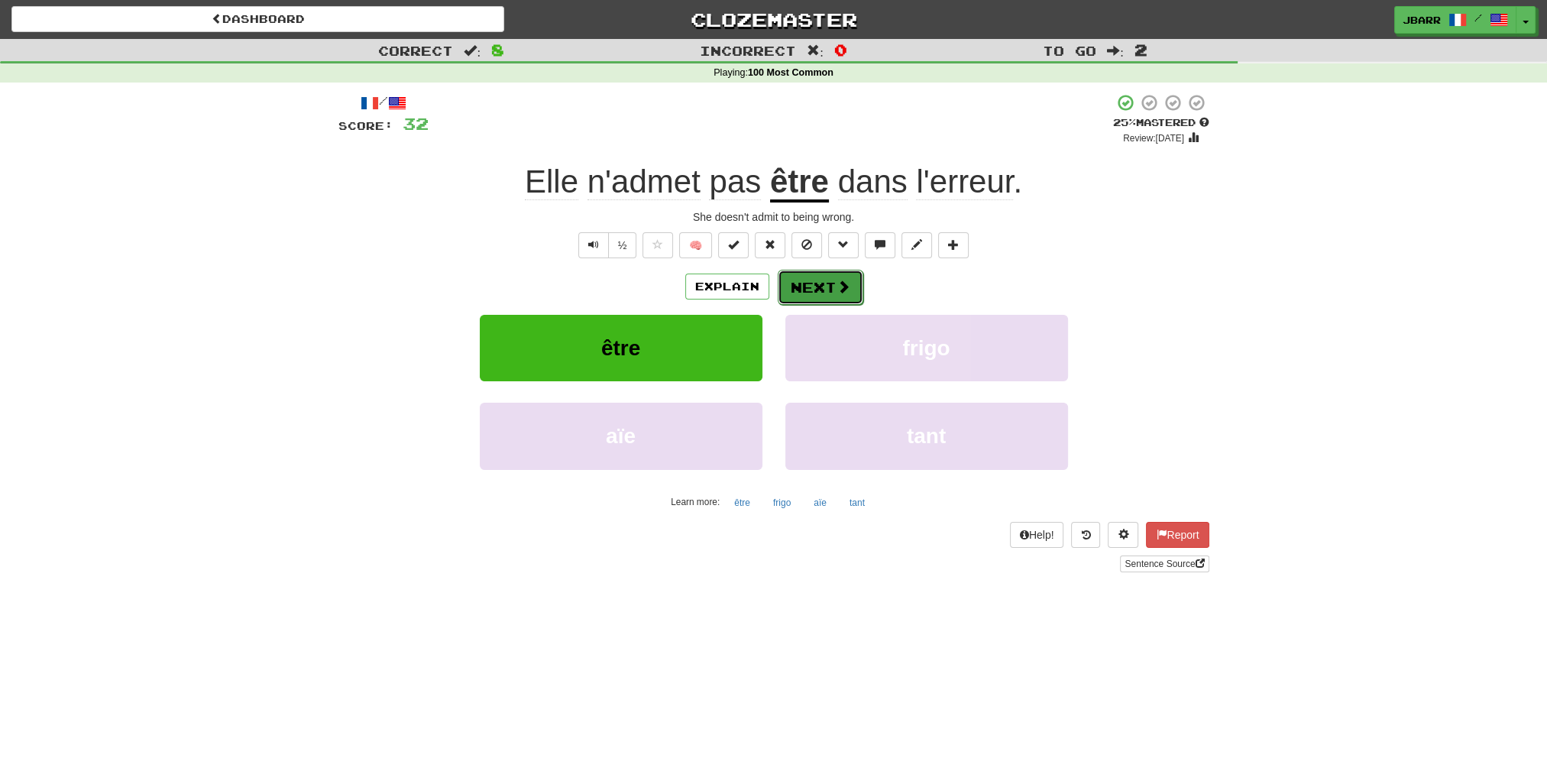
click at [814, 274] on button "Next" at bounding box center [820, 287] width 86 height 35
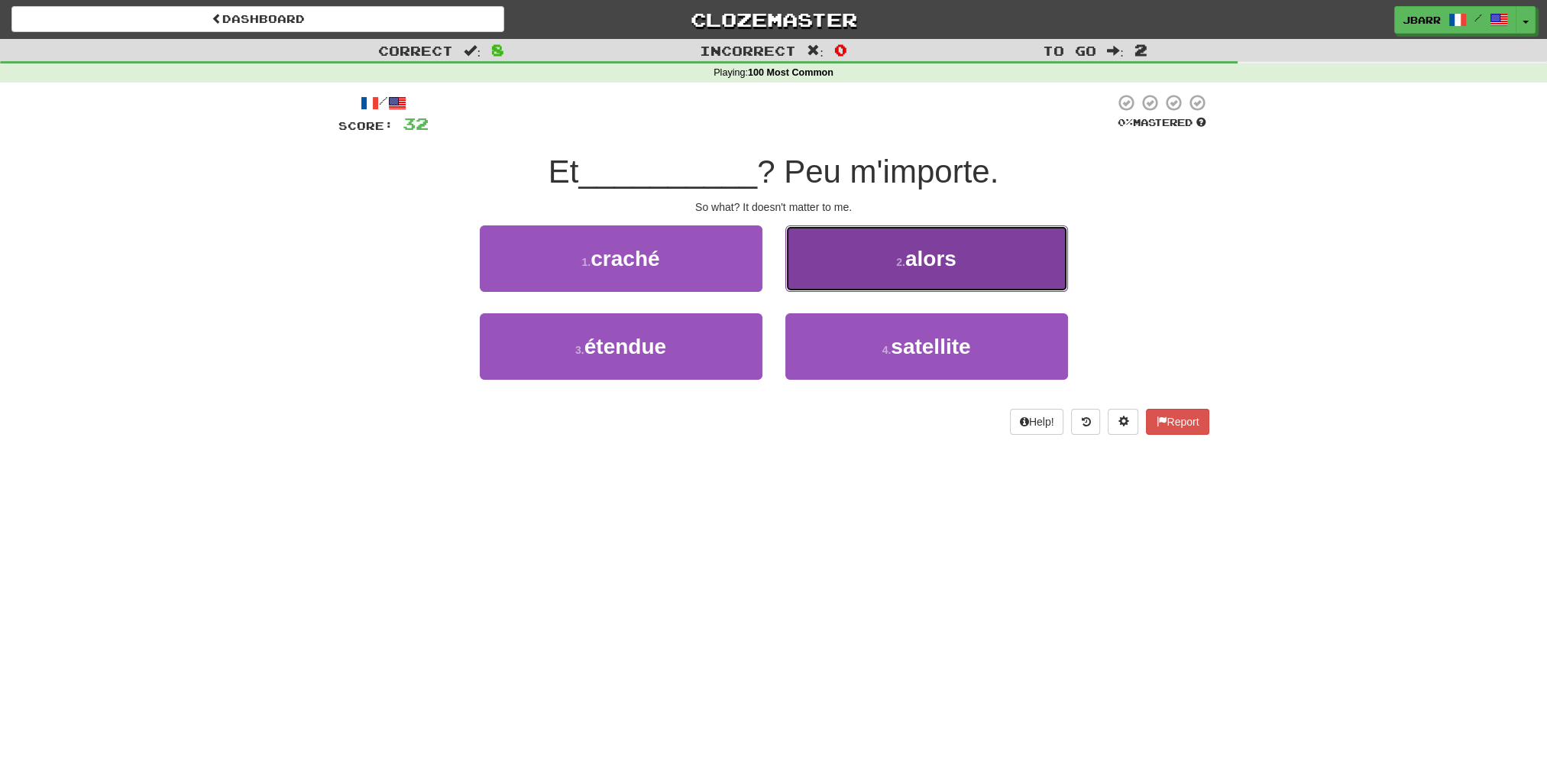
click at [802, 283] on button "2 . alors" at bounding box center [927, 258] width 283 height 66
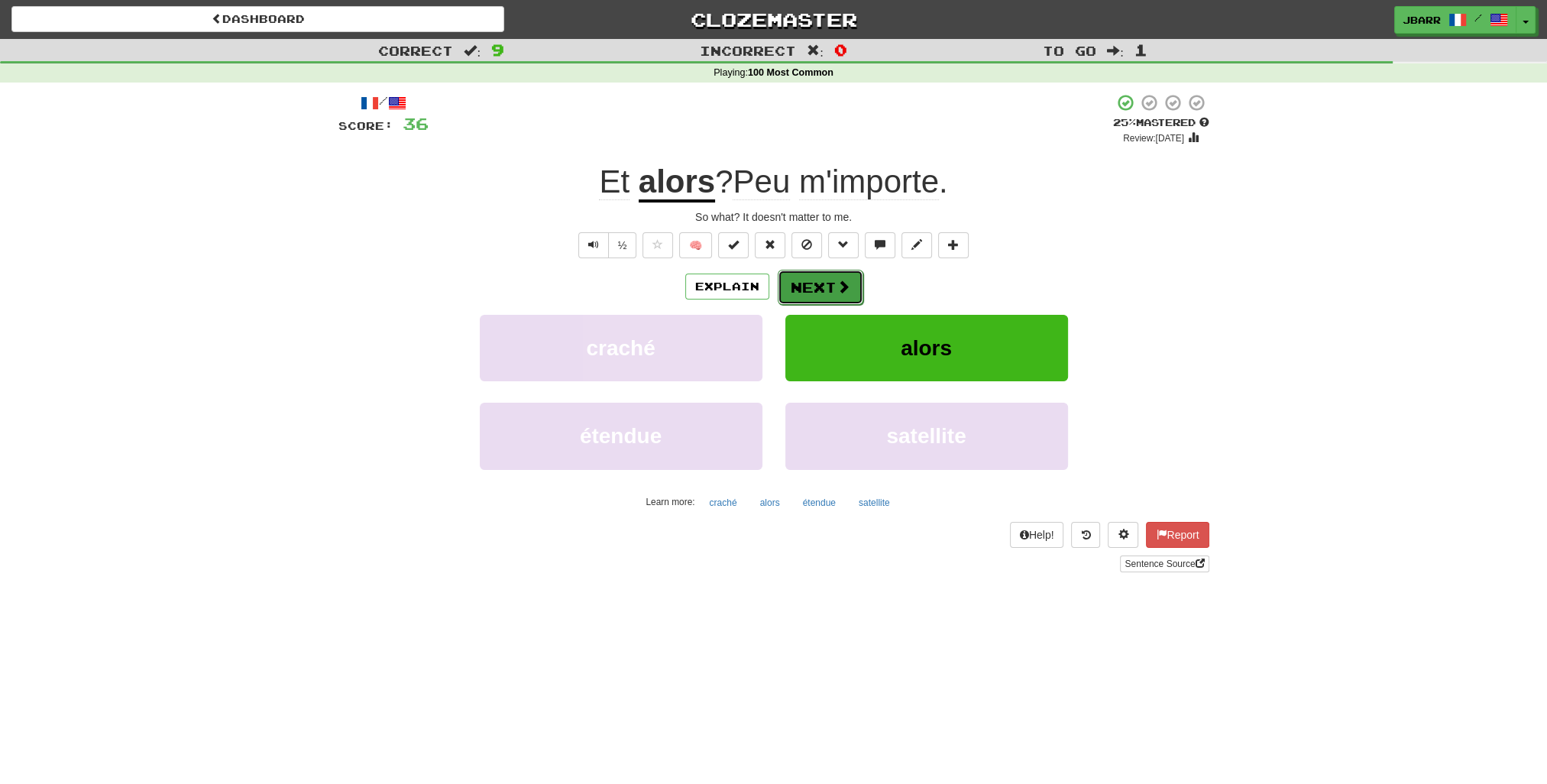
click at [813, 291] on button "Next" at bounding box center [820, 287] width 86 height 35
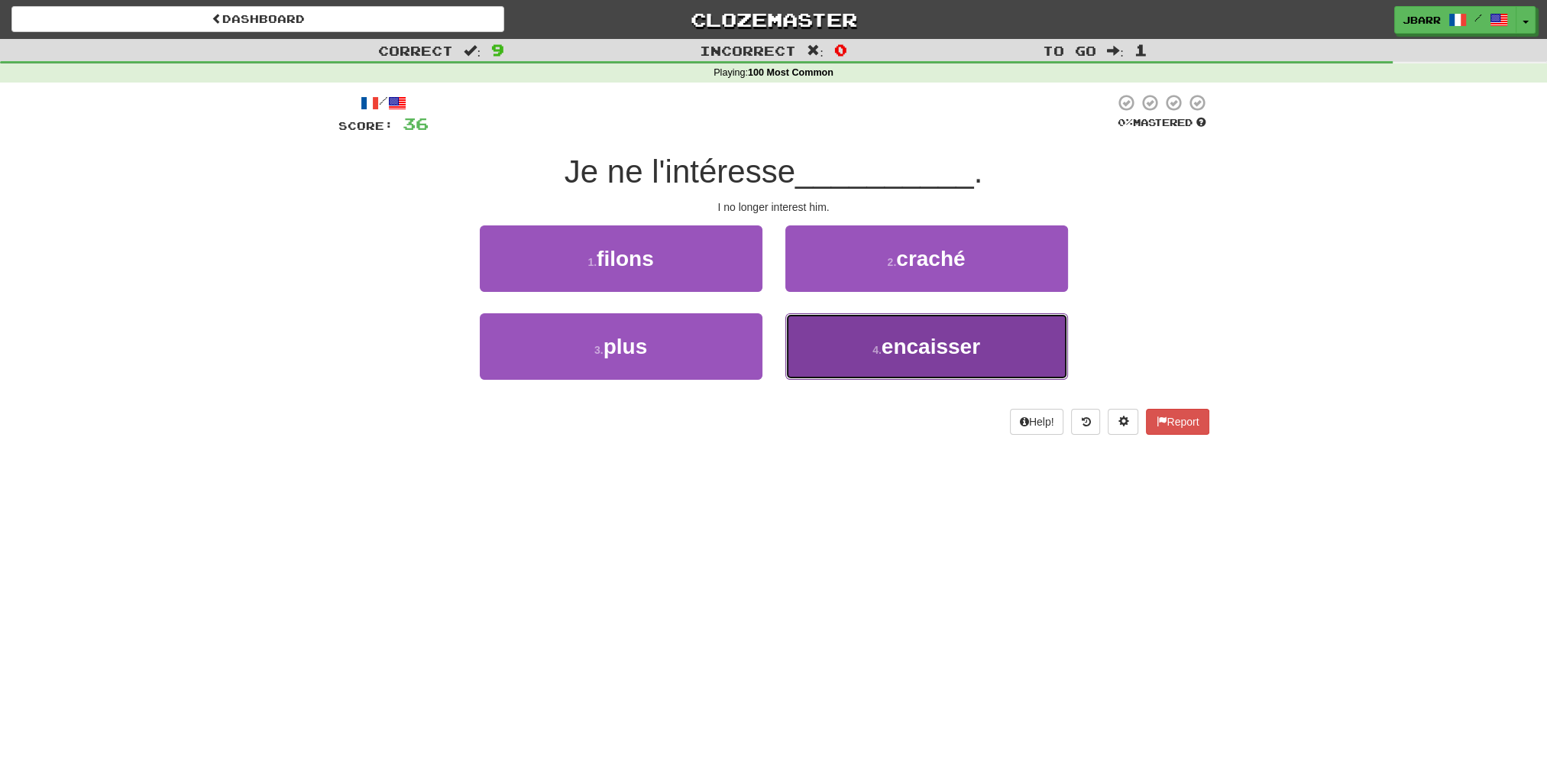
click at [807, 345] on button "4 . encaisser" at bounding box center [927, 346] width 283 height 66
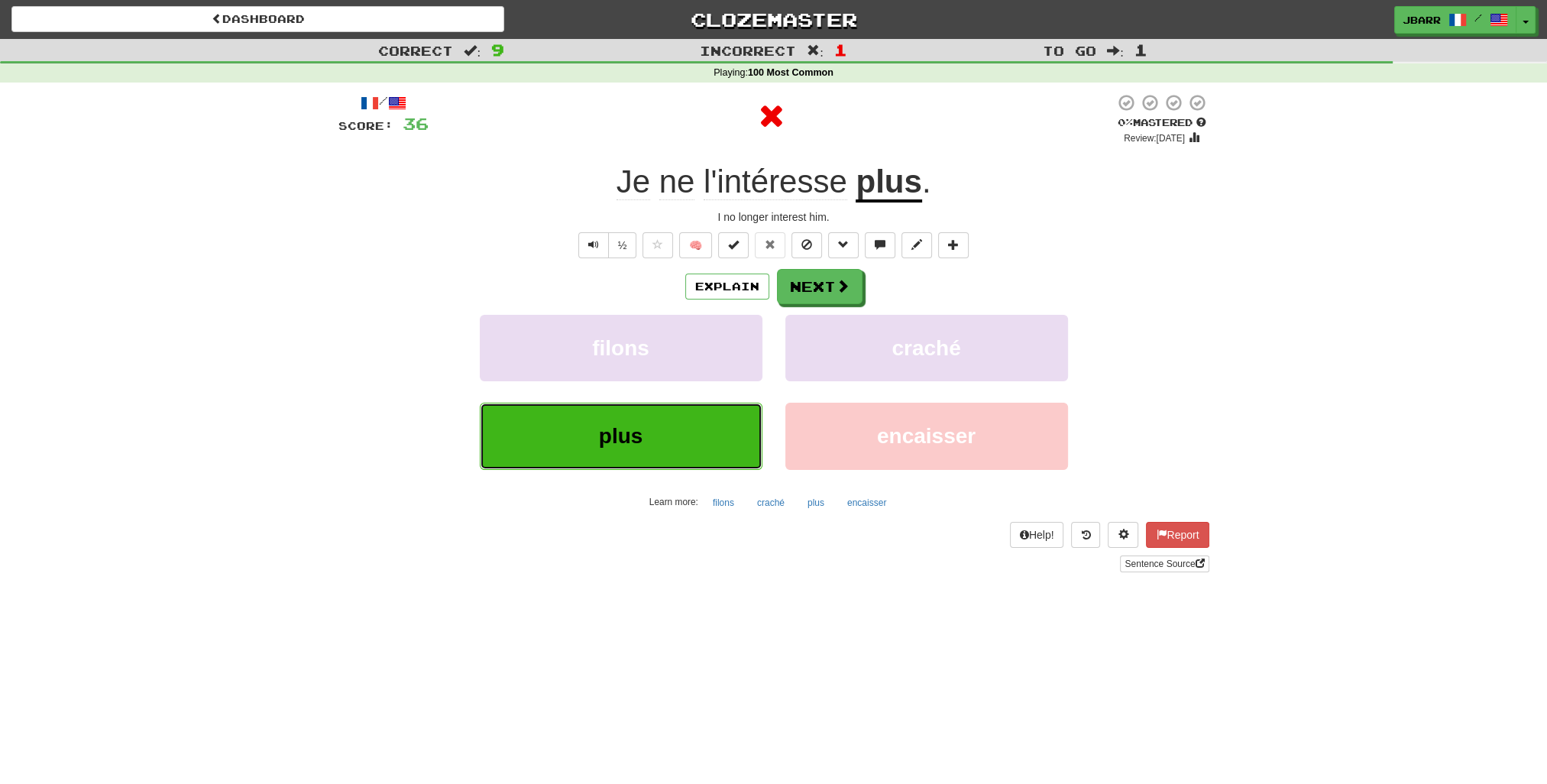
click at [649, 416] on button "plus" at bounding box center [621, 435] width 283 height 66
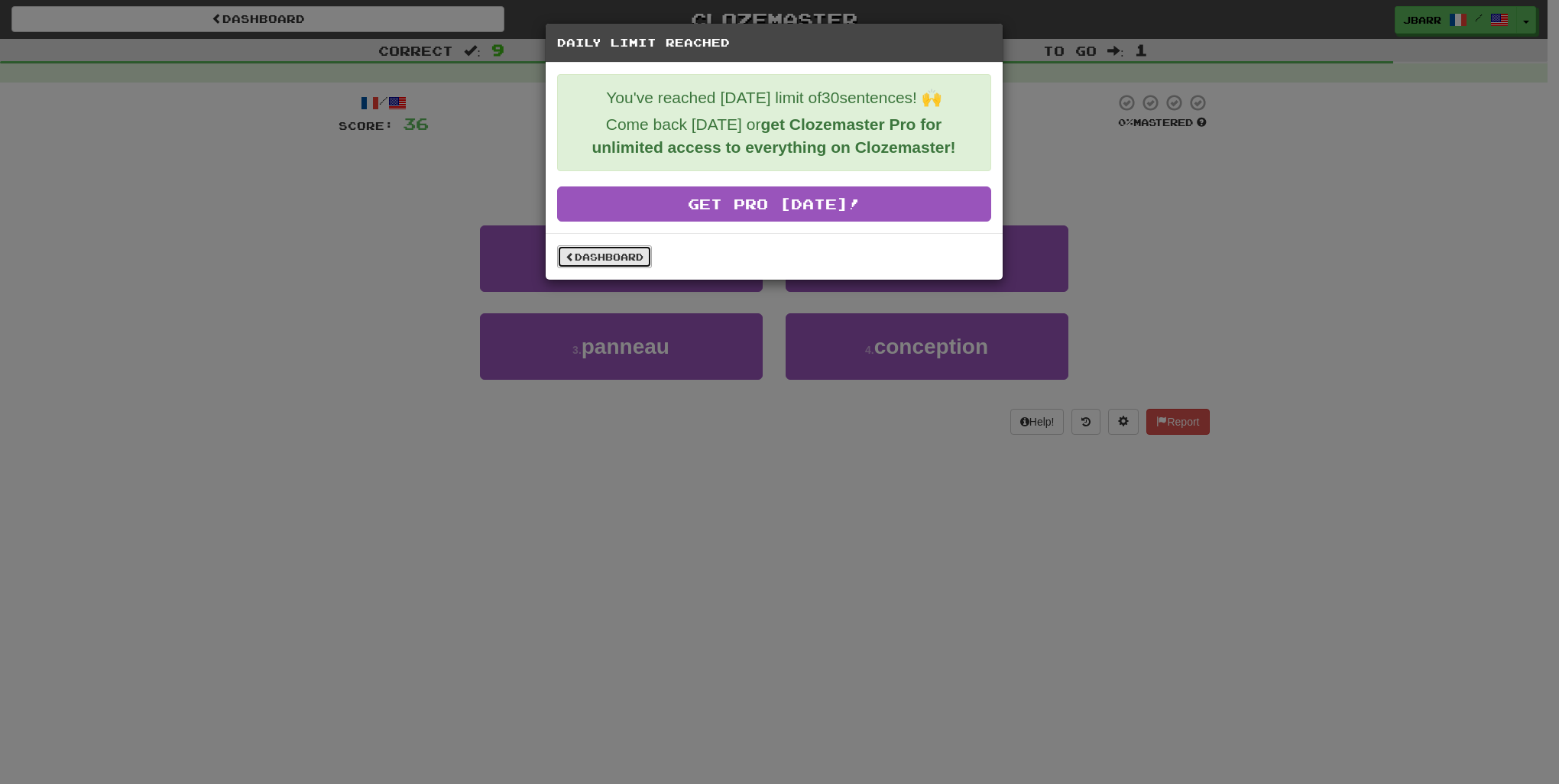
click at [575, 263] on link "Dashboard" at bounding box center [604, 257] width 95 height 23
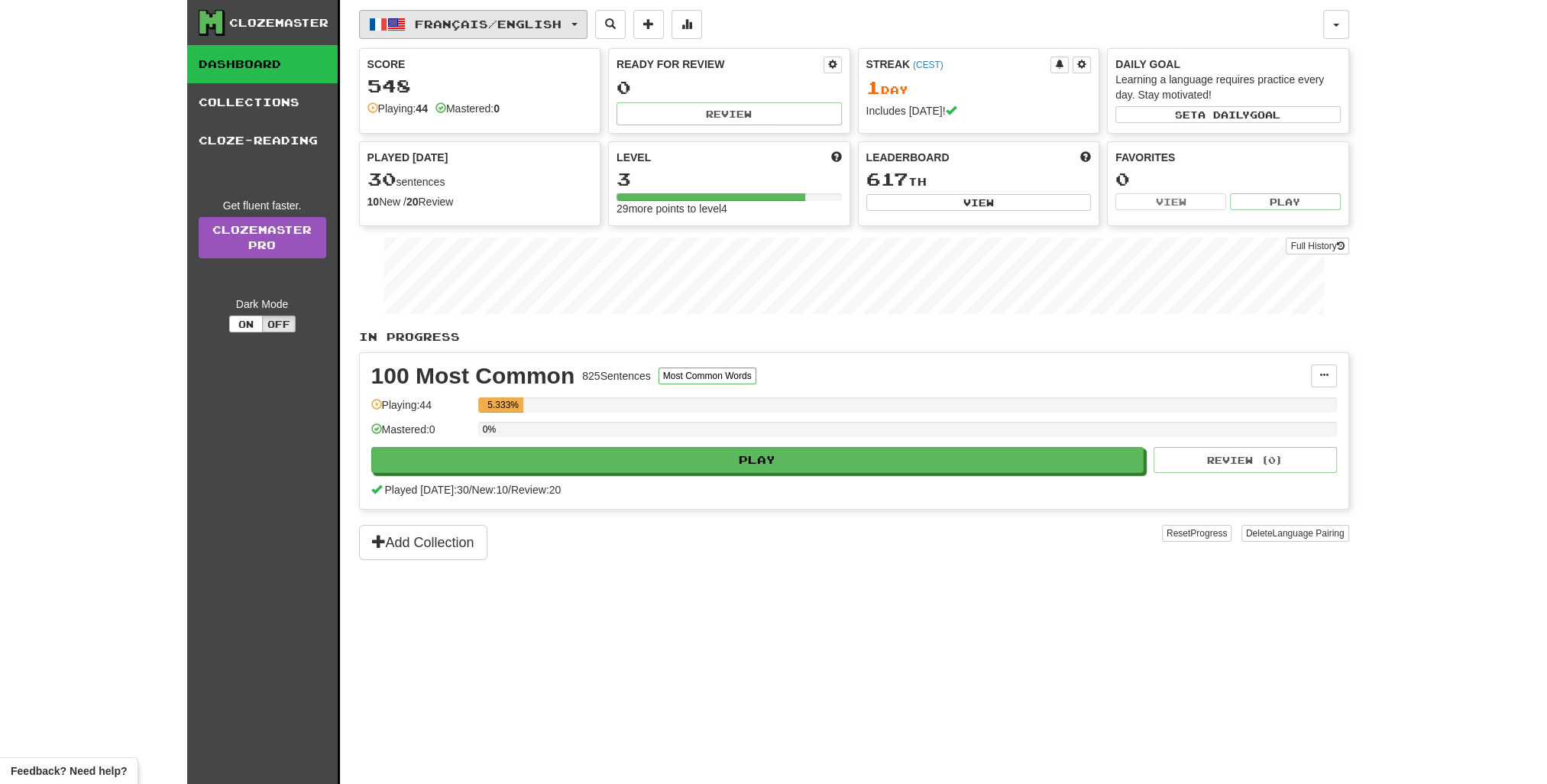
click at [444, 30] on span "Français / English" at bounding box center [488, 24] width 147 height 13
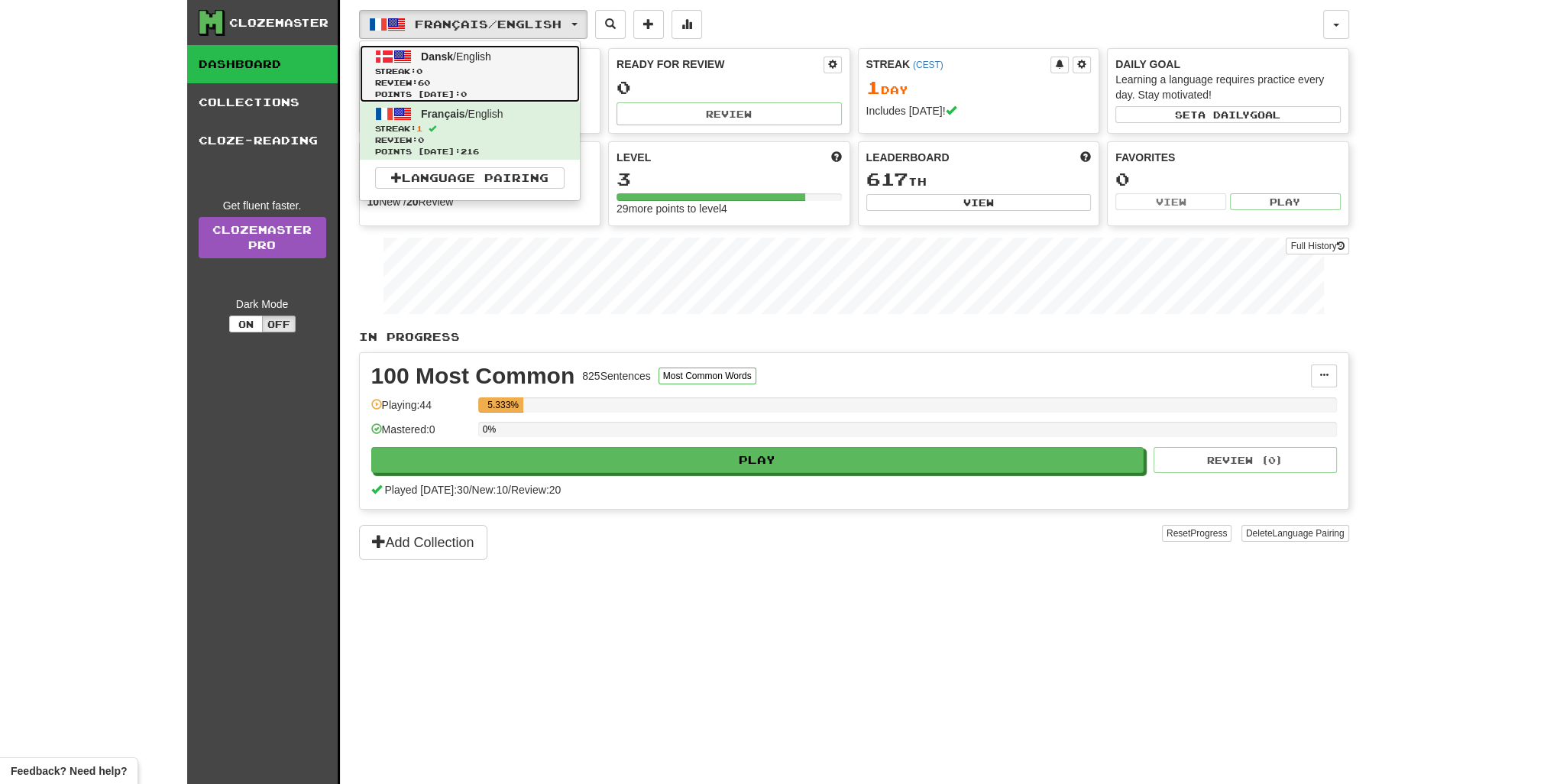
click at [447, 75] on span "Streak: 0" at bounding box center [470, 71] width 190 height 12
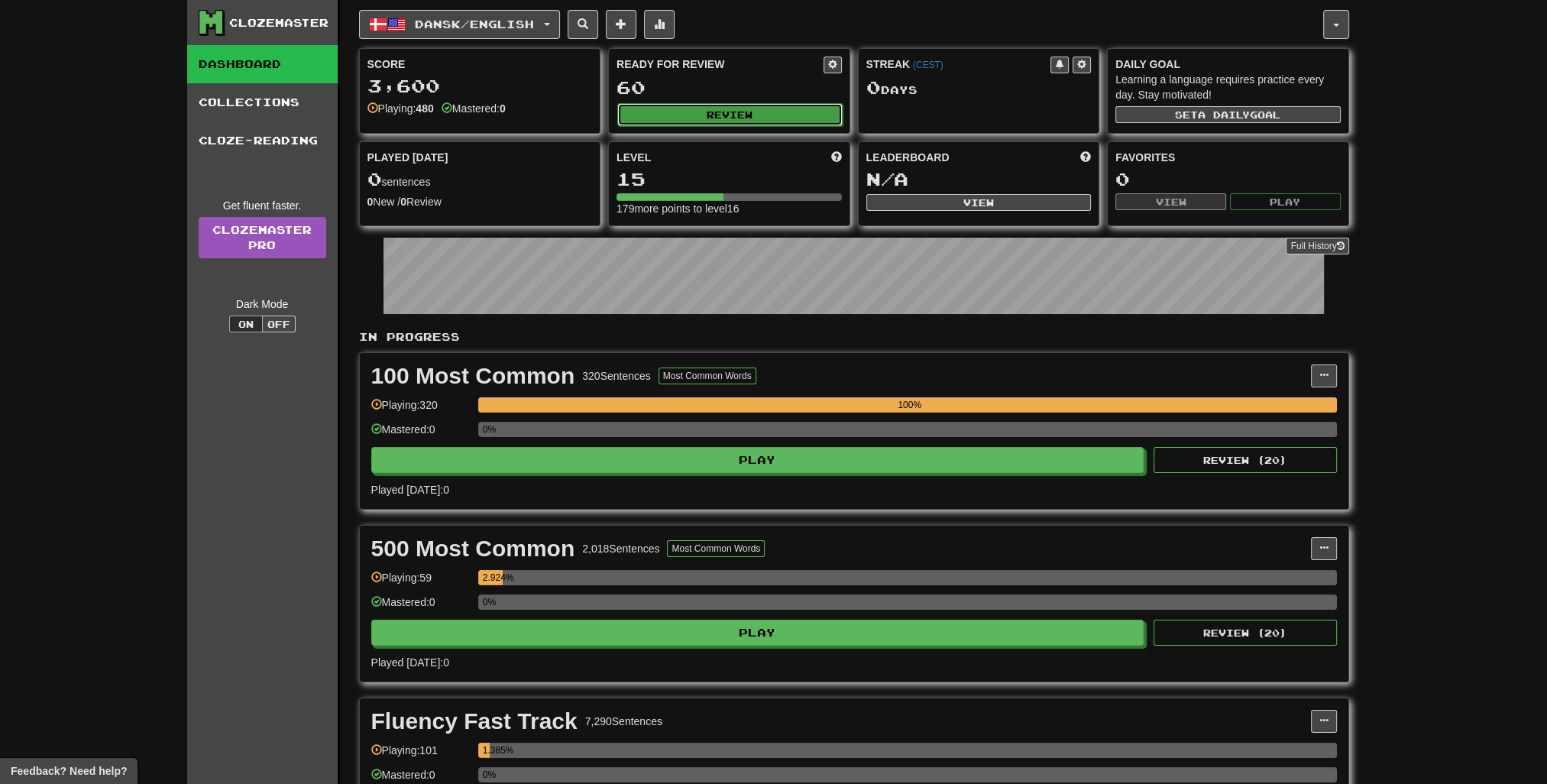
click at [750, 120] on button "Review" at bounding box center [730, 114] width 225 height 23
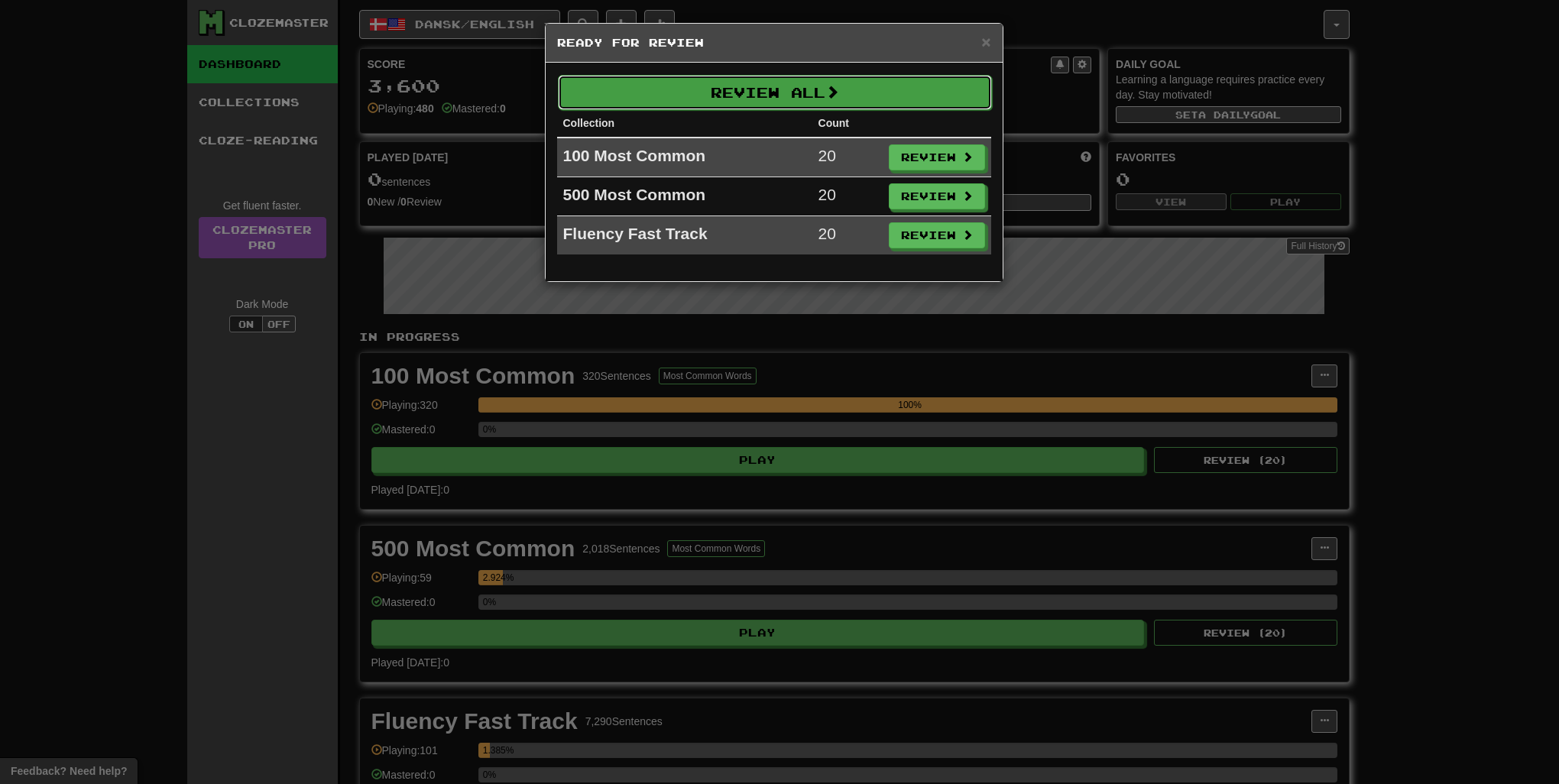
click at [782, 86] on button "Review All" at bounding box center [776, 93] width 434 height 35
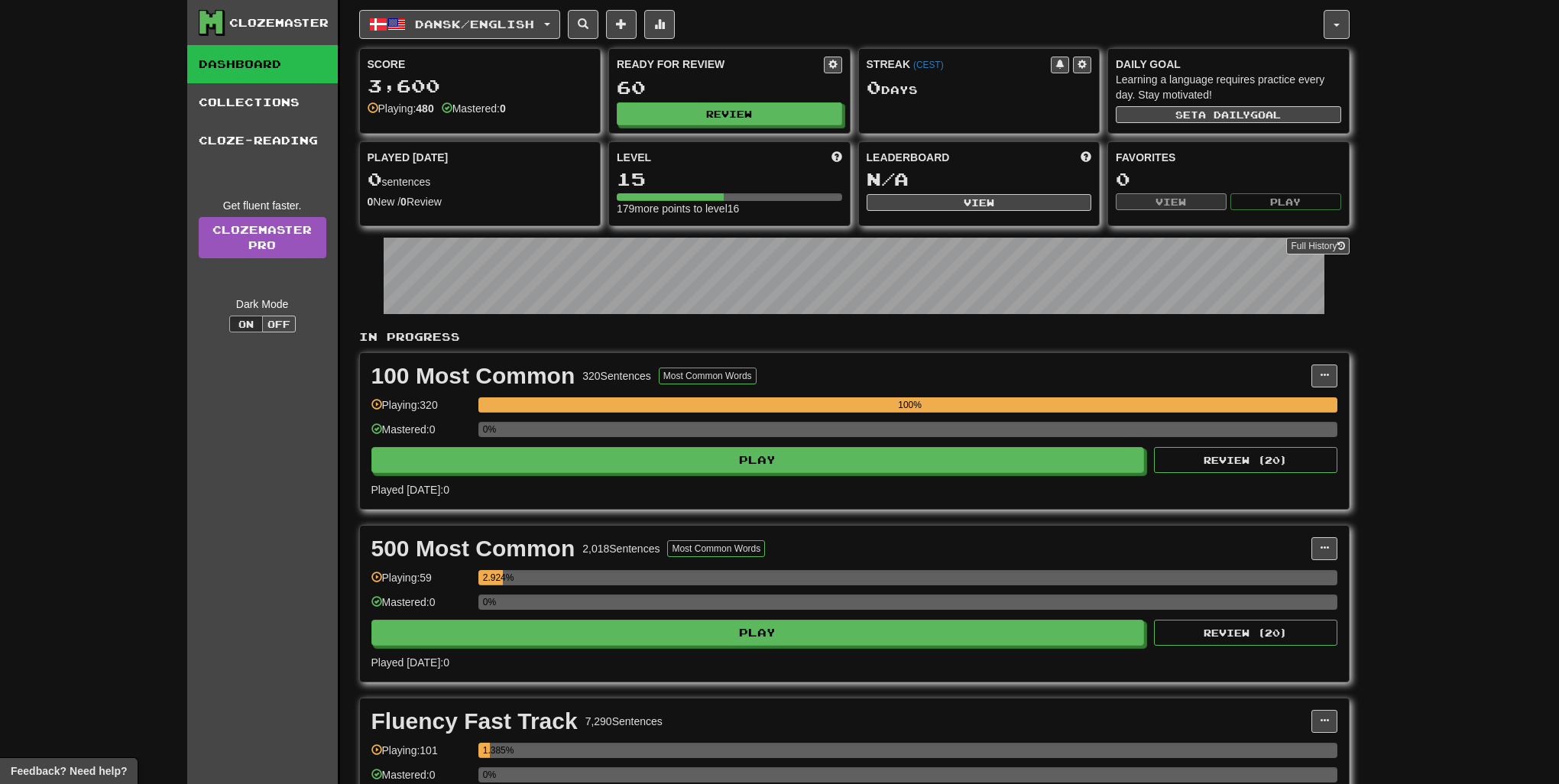
select select "**"
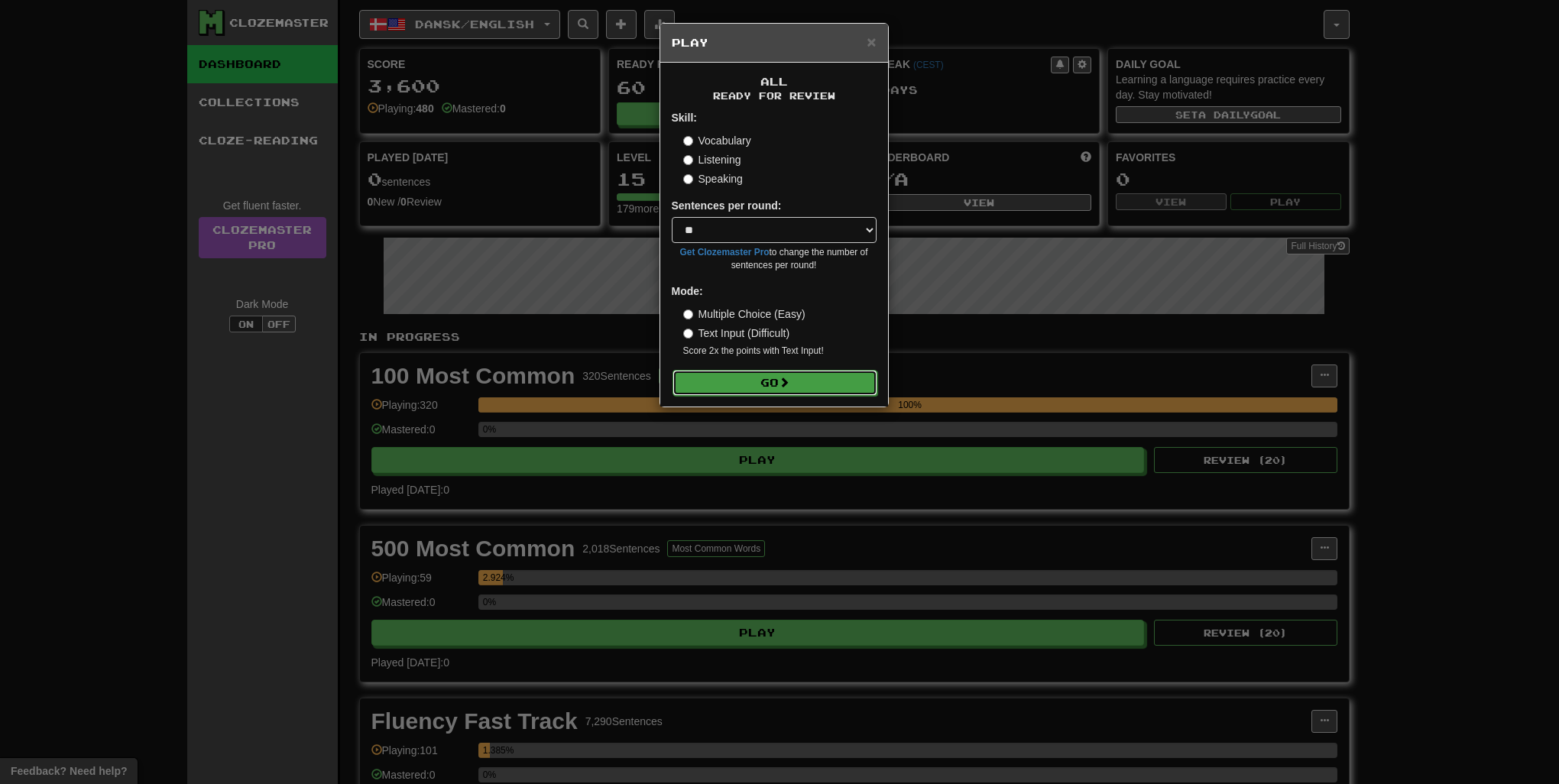
click at [752, 379] on button "Go" at bounding box center [775, 382] width 205 height 26
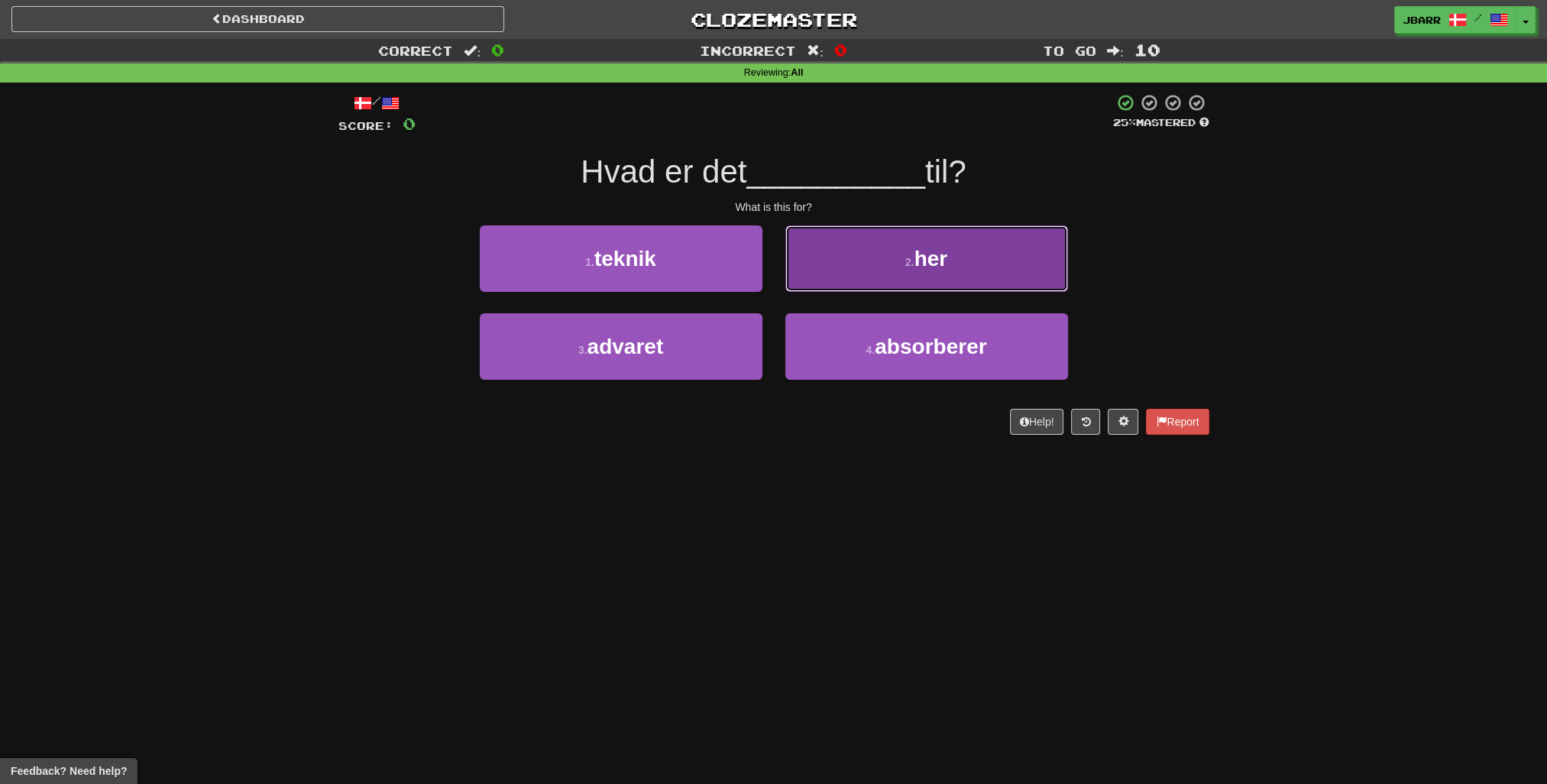
click at [906, 264] on small "2 ." at bounding box center [910, 262] width 9 height 12
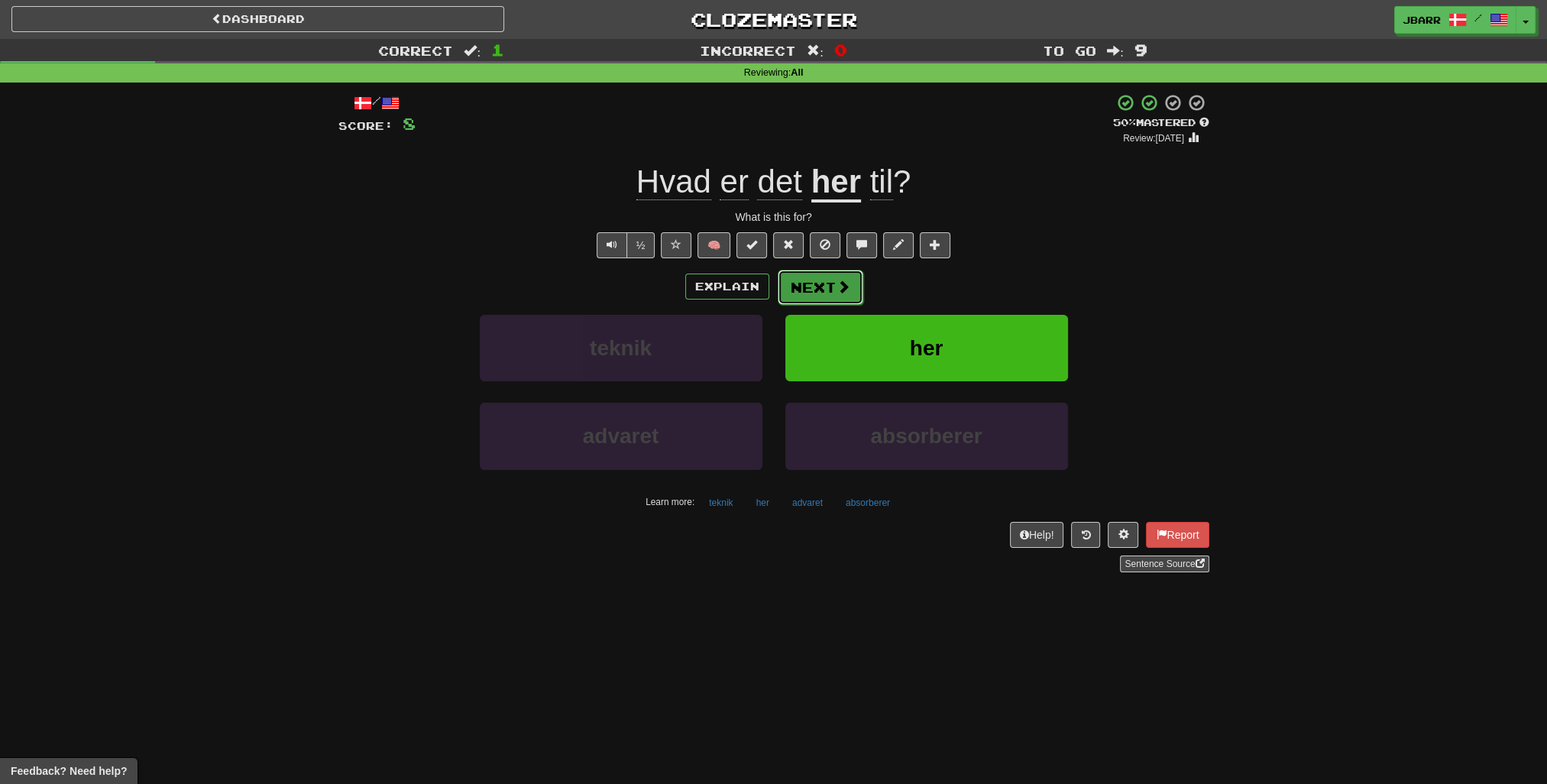
click at [813, 289] on button "Next" at bounding box center [820, 287] width 86 height 35
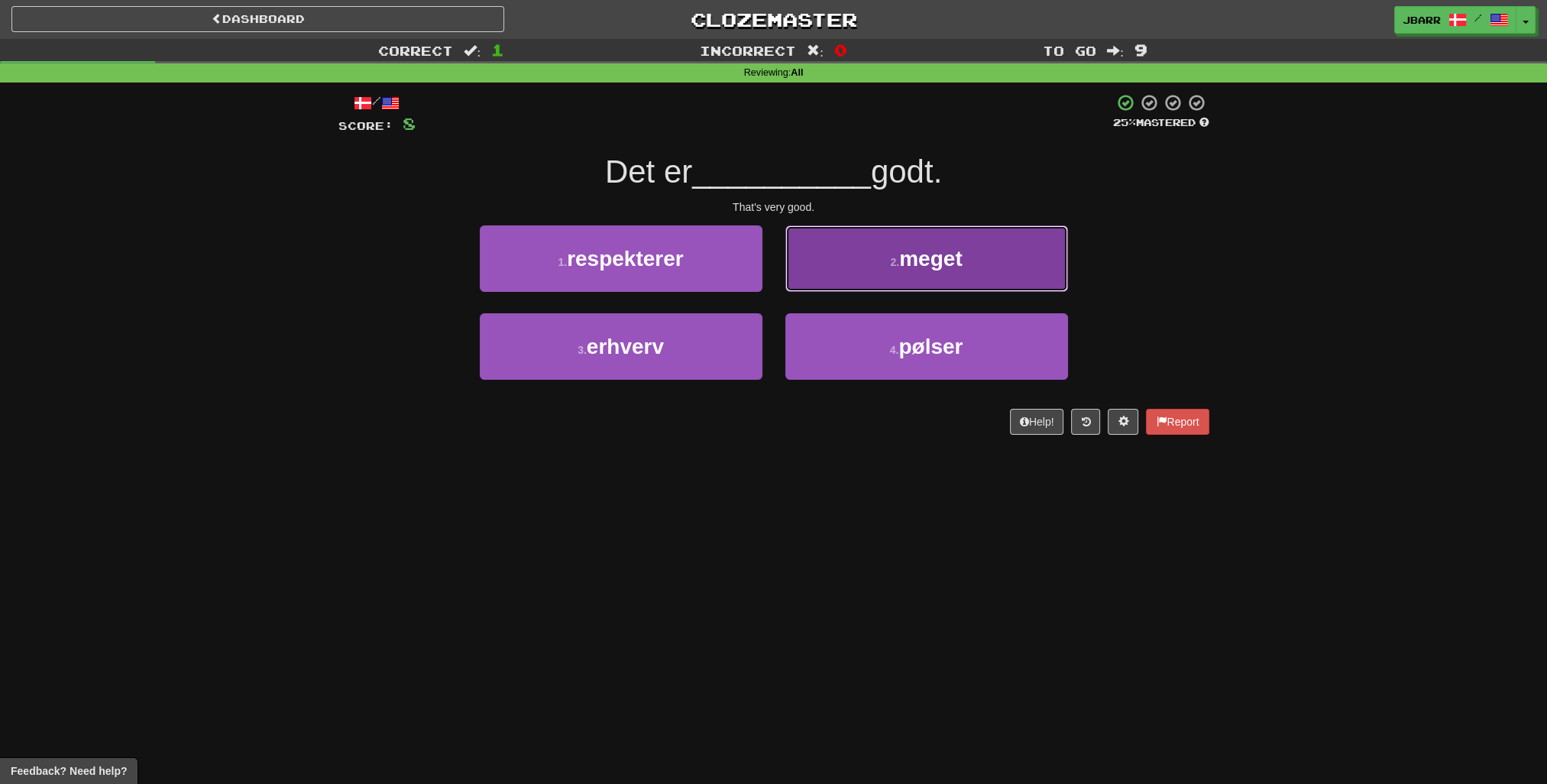
drag, startPoint x: 802, startPoint y: 270, endPoint x: 805, endPoint y: 280, distance: 10.4
click at [813, 297] on div "2 . meget" at bounding box center [927, 268] width 306 height 88
click at [812, 242] on button "2 . meget" at bounding box center [927, 258] width 283 height 66
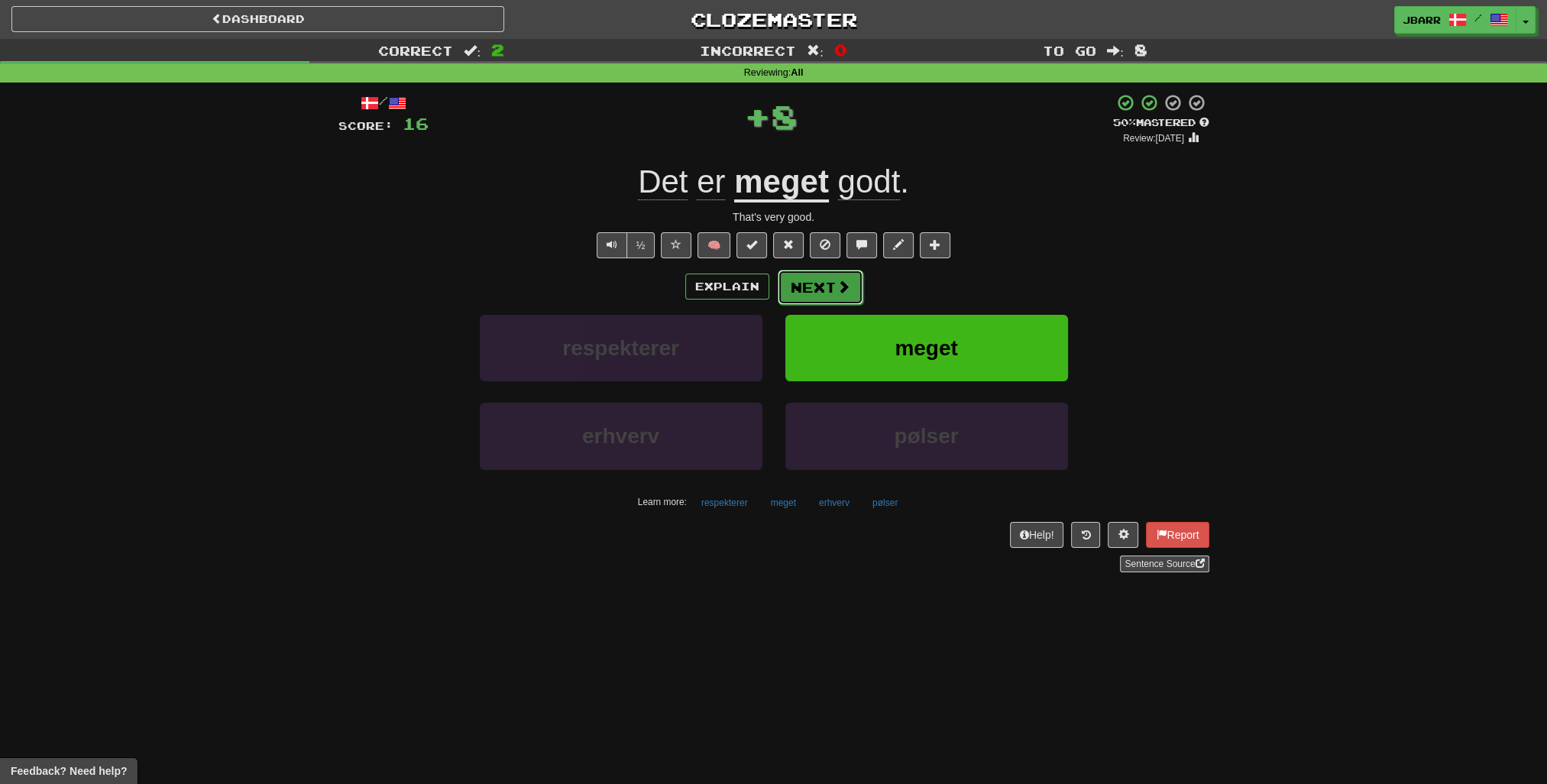
click at [816, 278] on button "Next" at bounding box center [820, 287] width 86 height 35
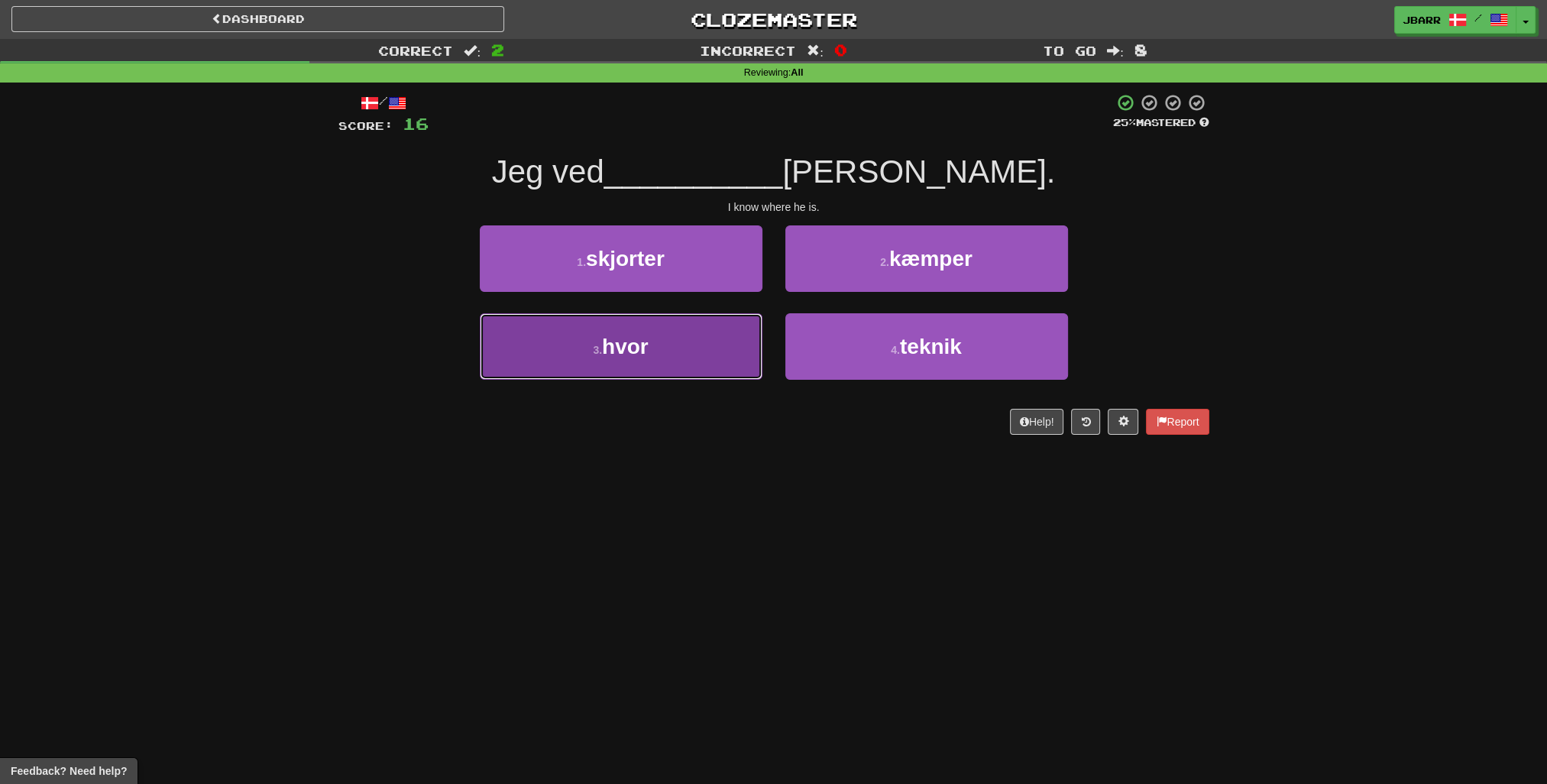
click at [685, 337] on button "3 . hvor" at bounding box center [621, 346] width 283 height 66
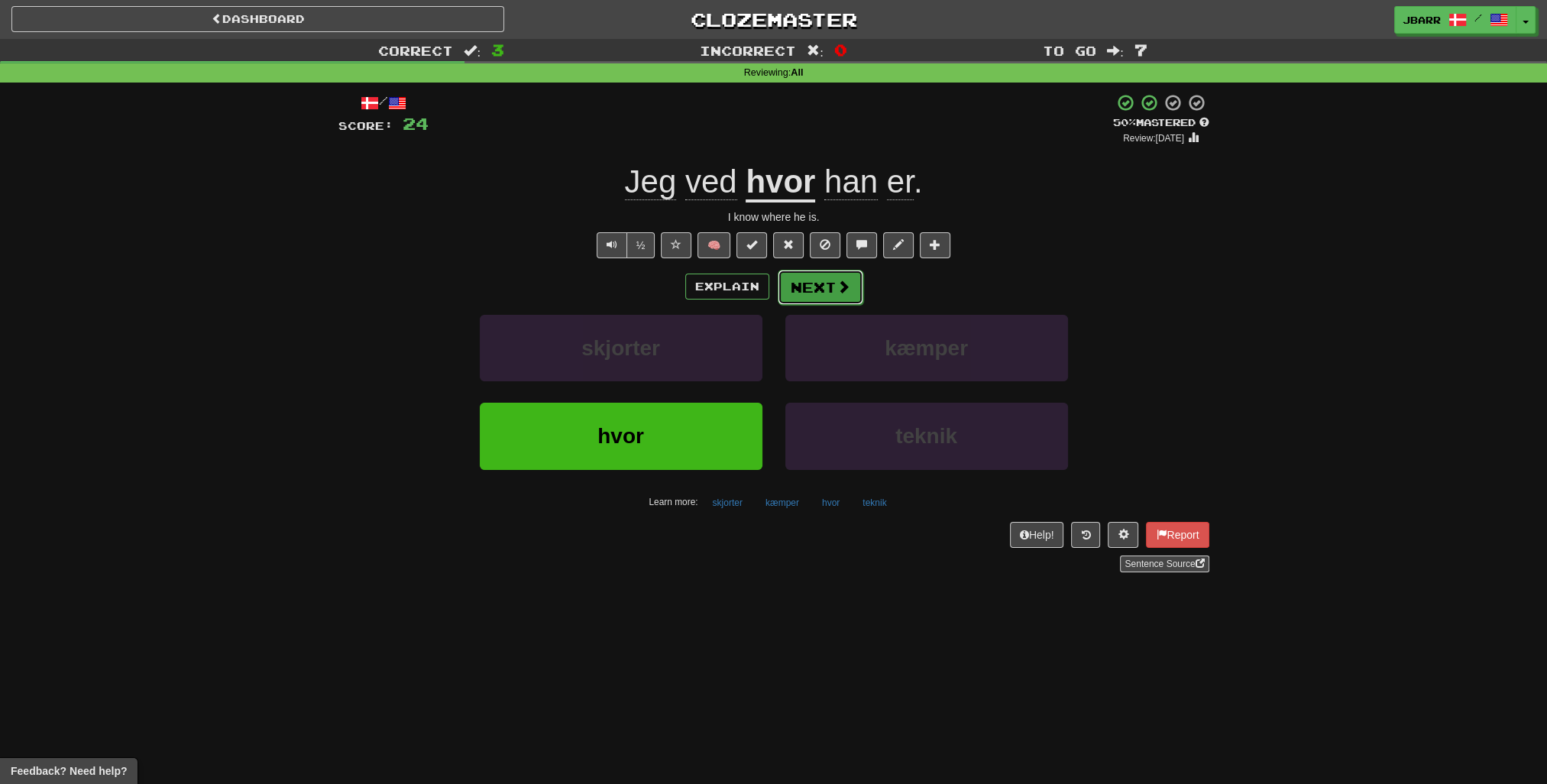
click at [796, 286] on button "Next" at bounding box center [820, 287] width 86 height 35
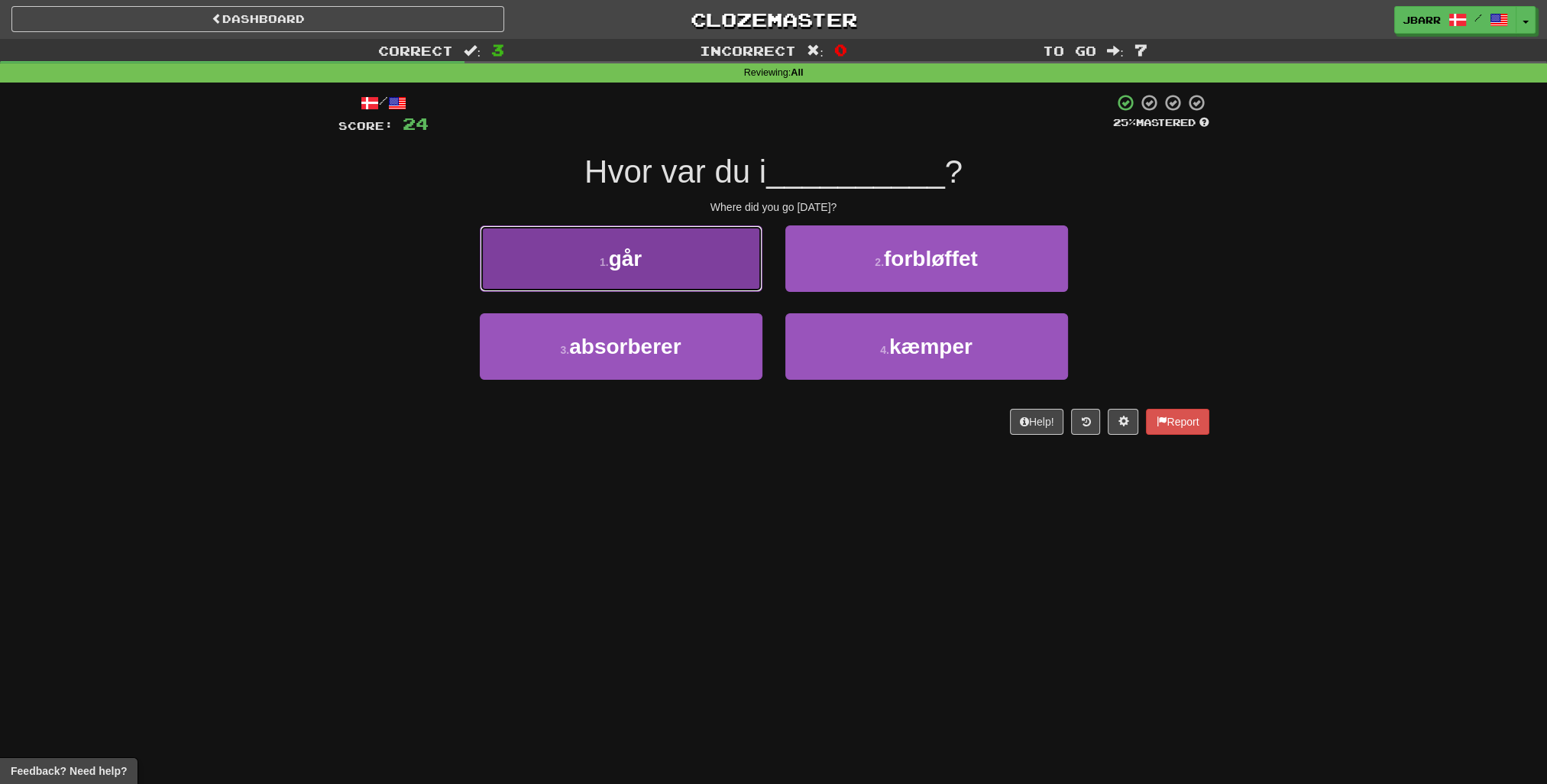
click at [745, 276] on button "1 . går" at bounding box center [621, 258] width 283 height 66
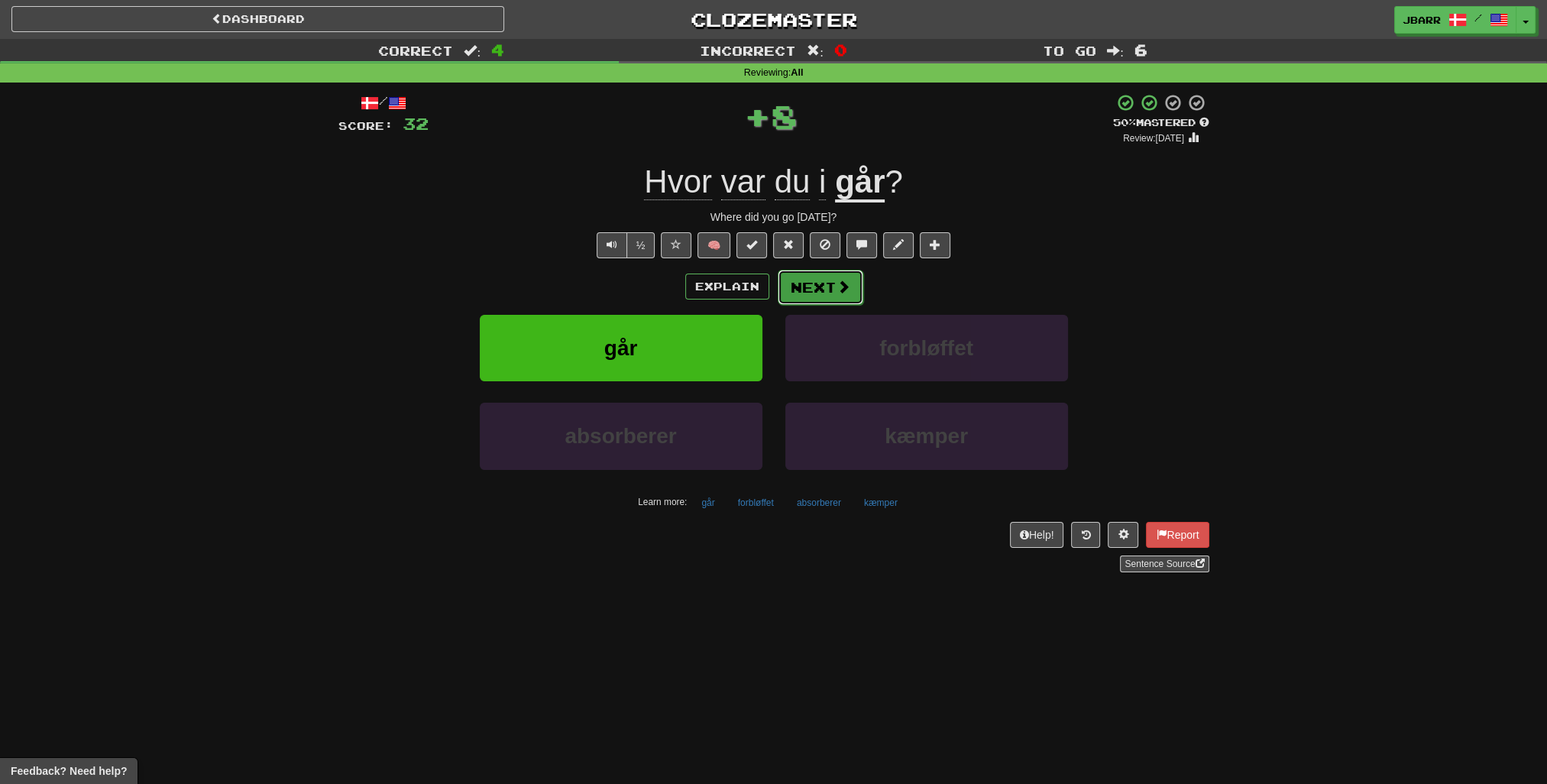
click at [813, 280] on button "Next" at bounding box center [820, 287] width 86 height 35
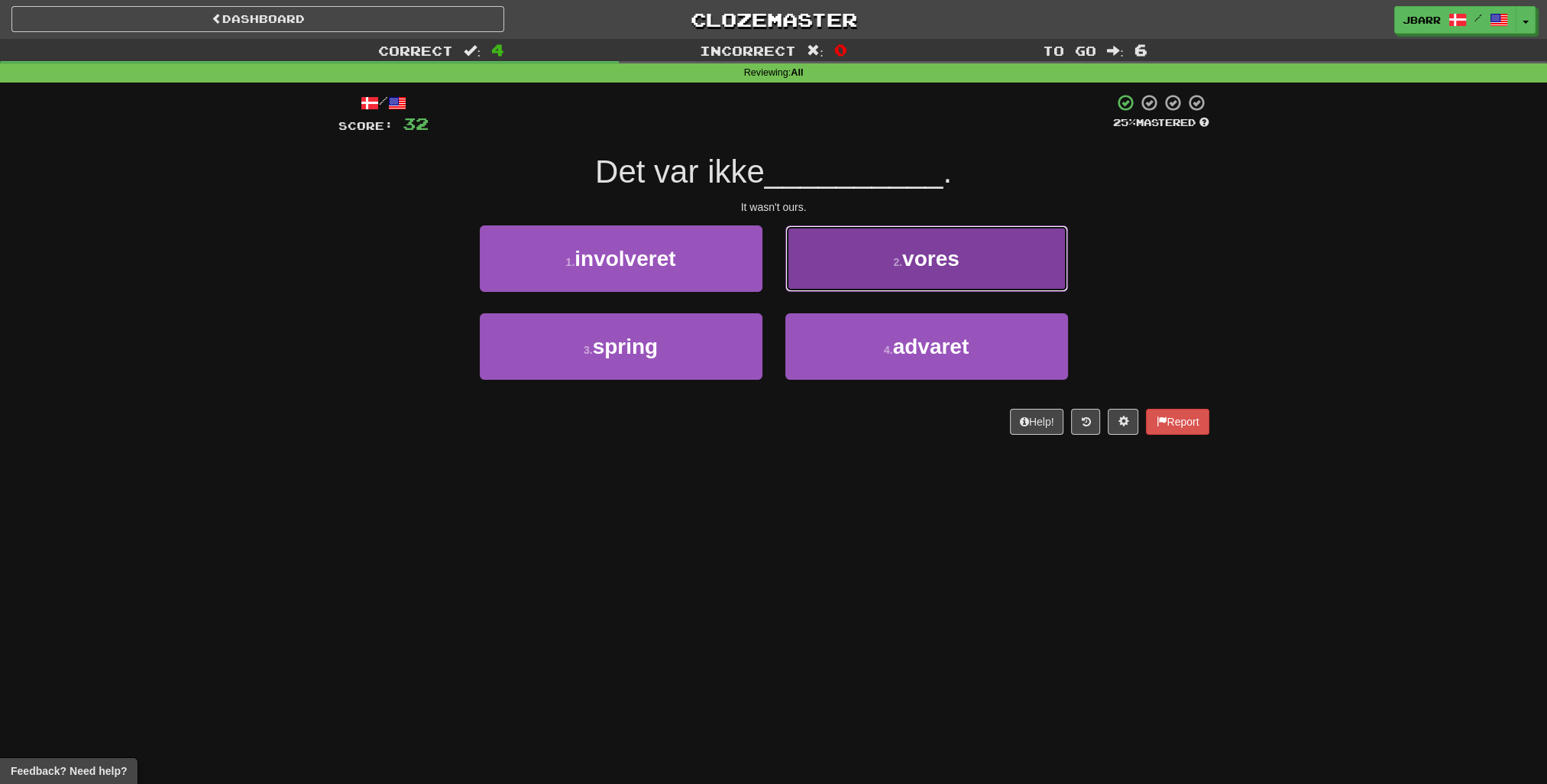
click at [812, 280] on button "2 . vores" at bounding box center [927, 258] width 283 height 66
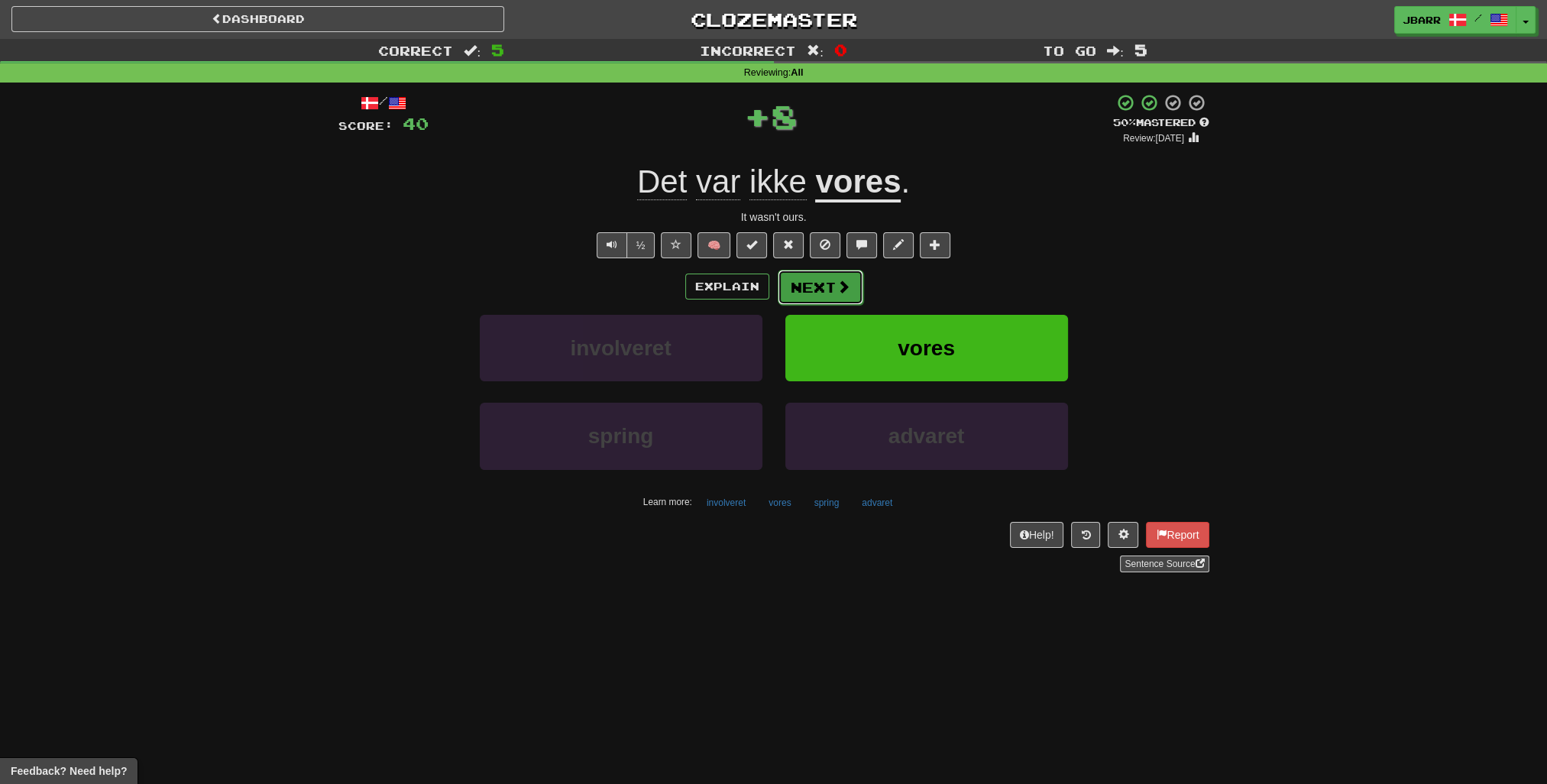
click at [811, 280] on button "Next" at bounding box center [820, 287] width 86 height 35
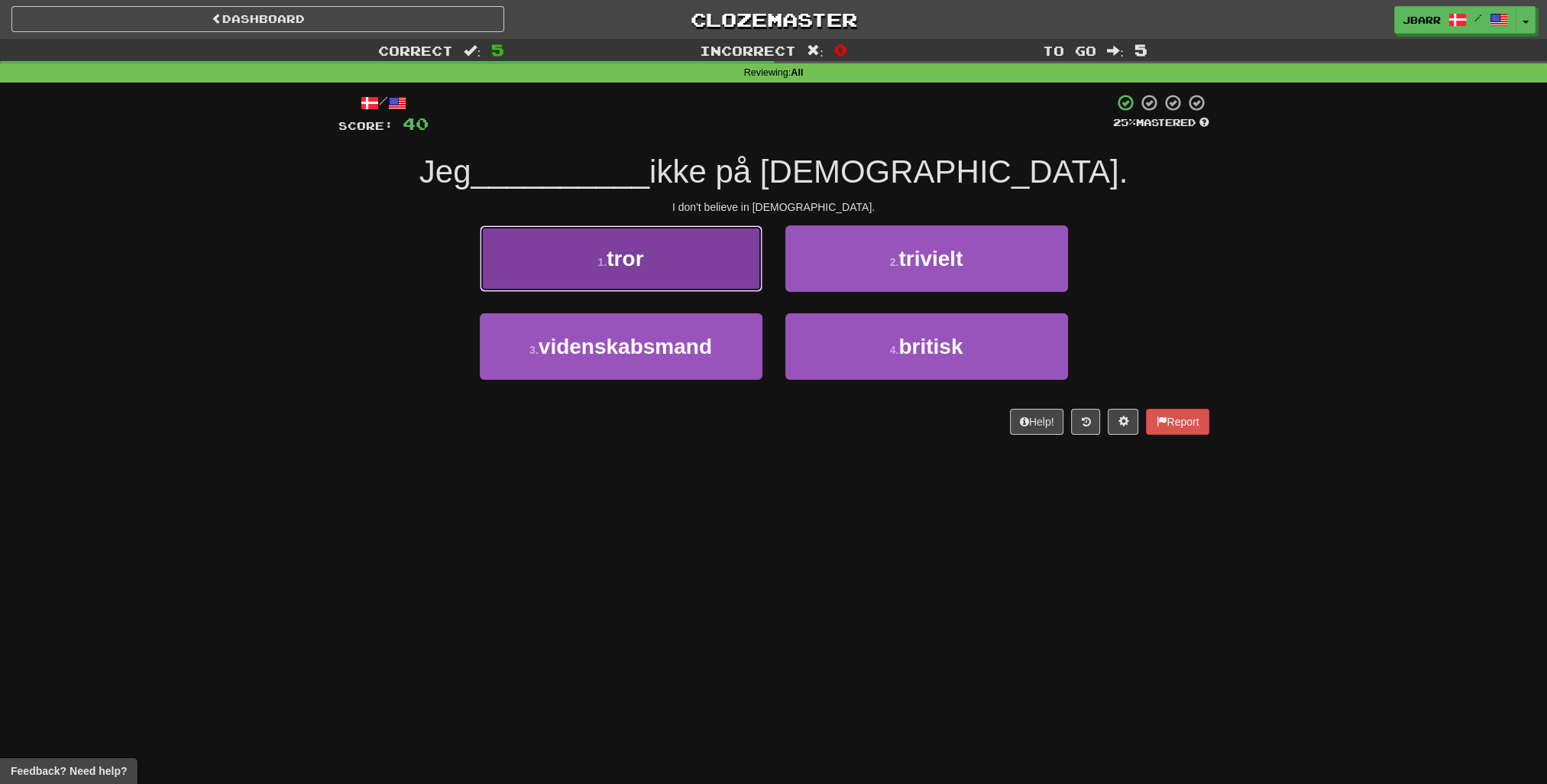
click at [735, 264] on button "1 . tror" at bounding box center [621, 258] width 283 height 66
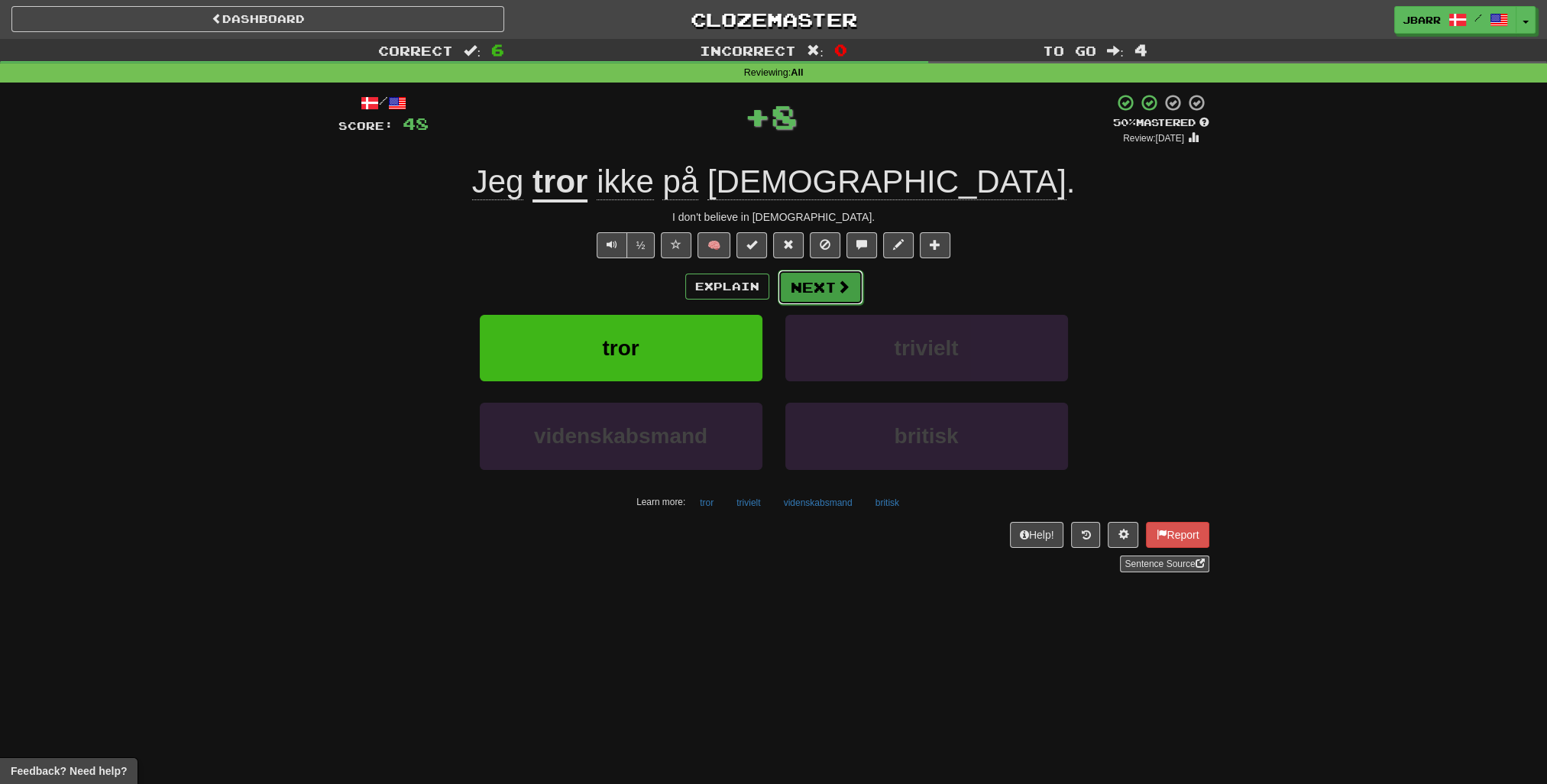
click at [819, 280] on button "Next" at bounding box center [820, 287] width 86 height 35
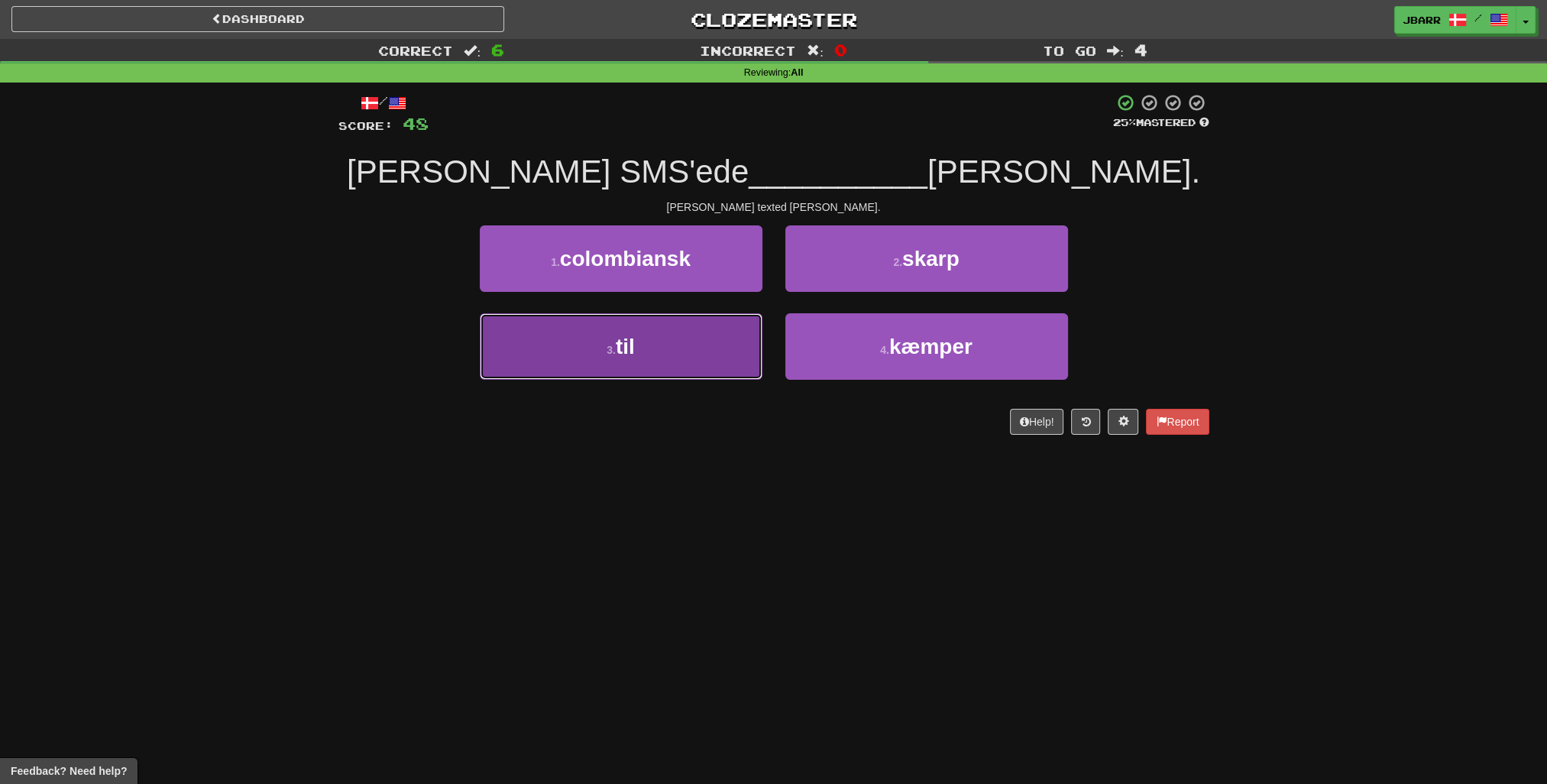
click at [673, 323] on button "3 . til" at bounding box center [621, 346] width 283 height 66
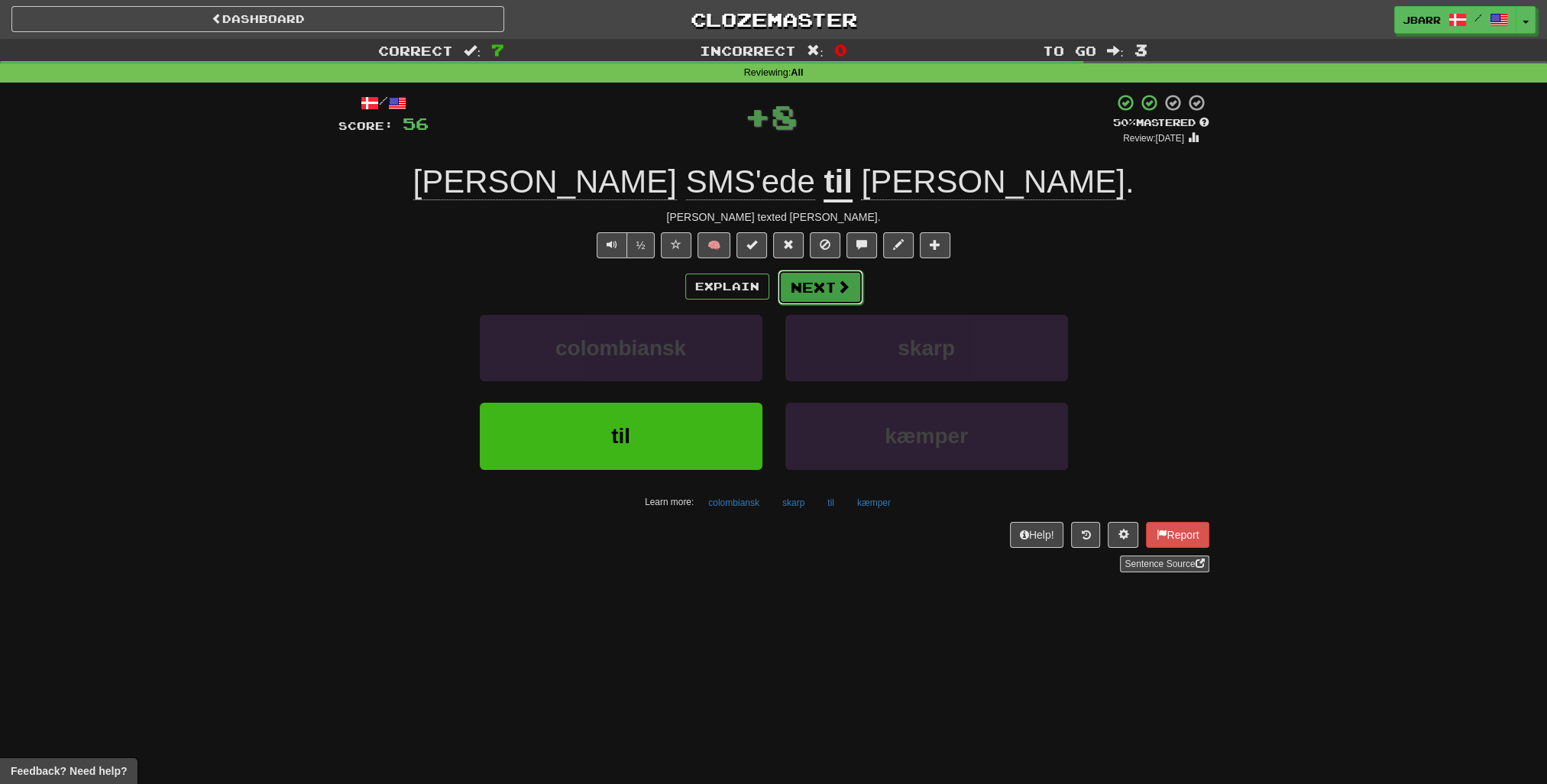
click at [791, 289] on button "Next" at bounding box center [820, 287] width 86 height 35
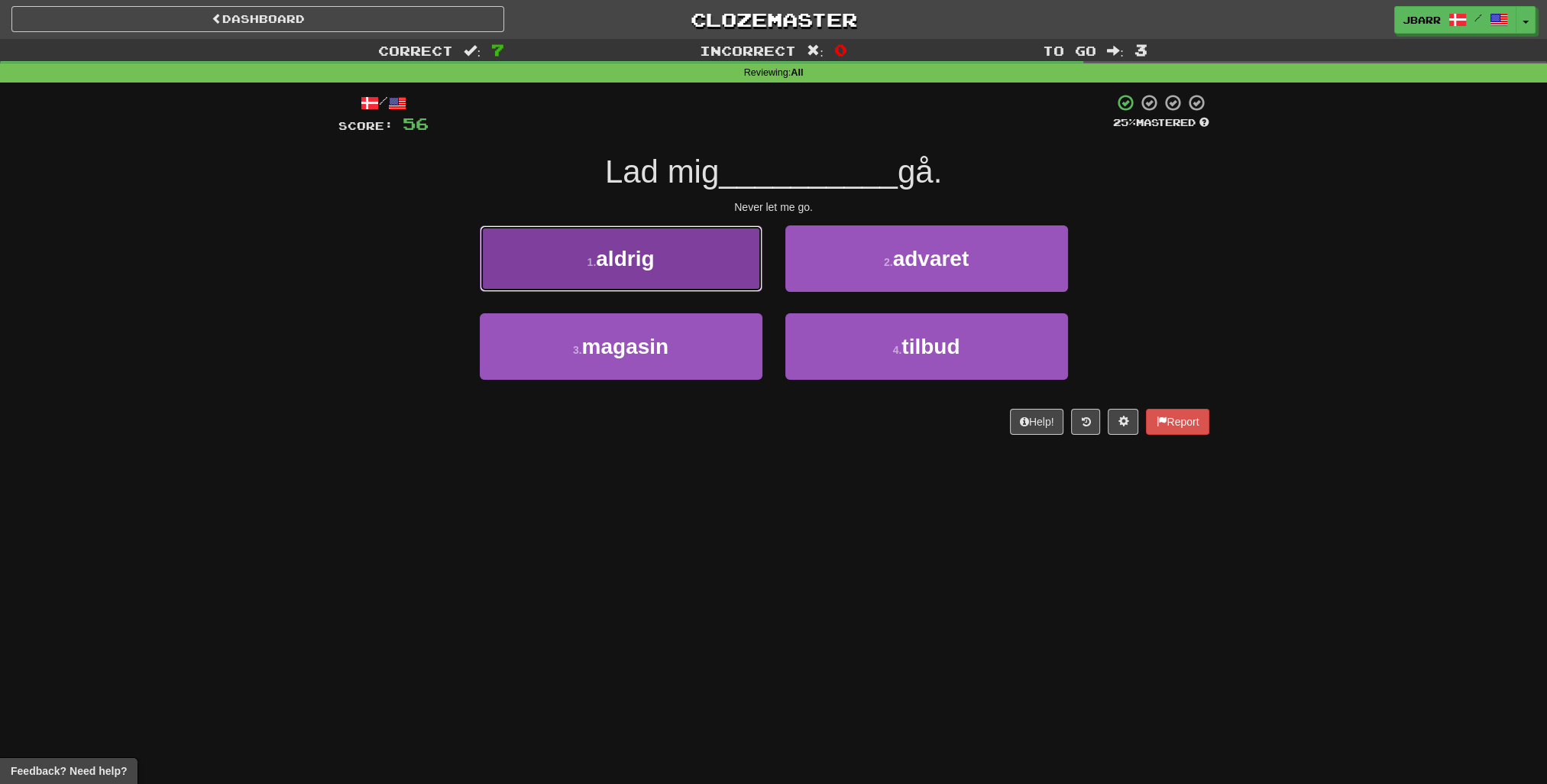
click at [697, 276] on button "1 . aldrig" at bounding box center [621, 258] width 283 height 66
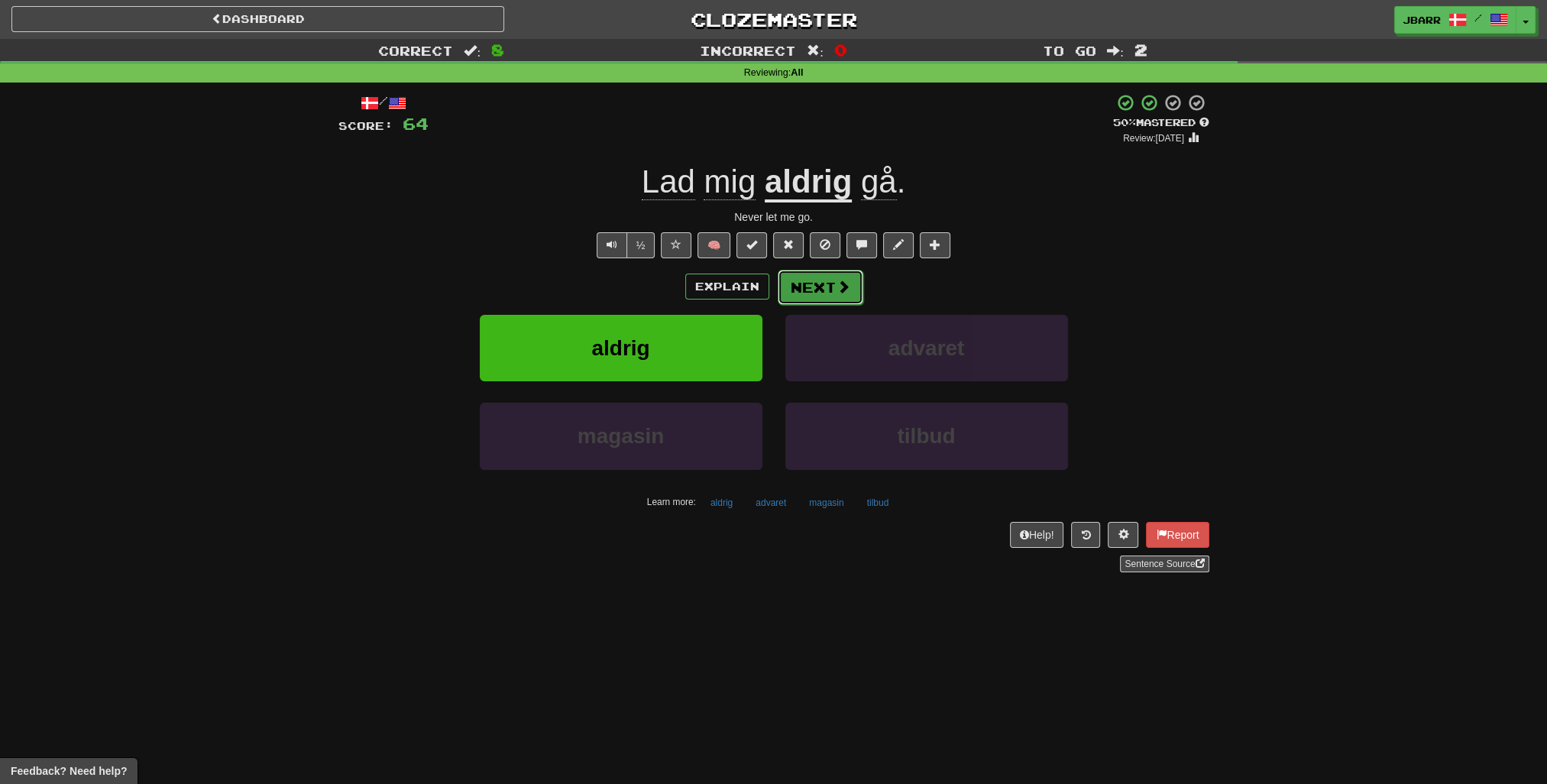
click at [818, 302] on button "Next" at bounding box center [820, 287] width 86 height 35
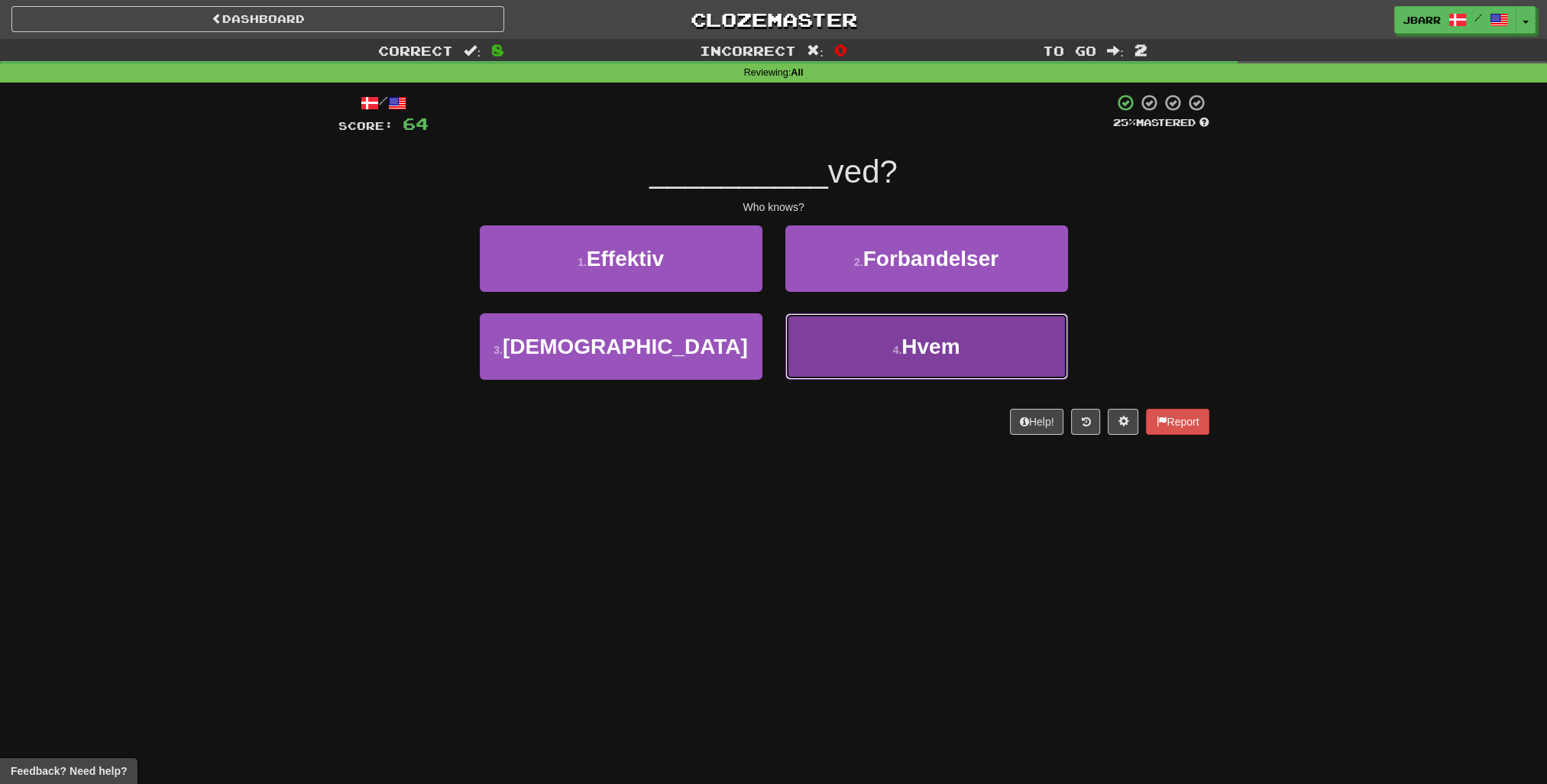
click at [899, 338] on button "4 . Hvem" at bounding box center [927, 346] width 283 height 66
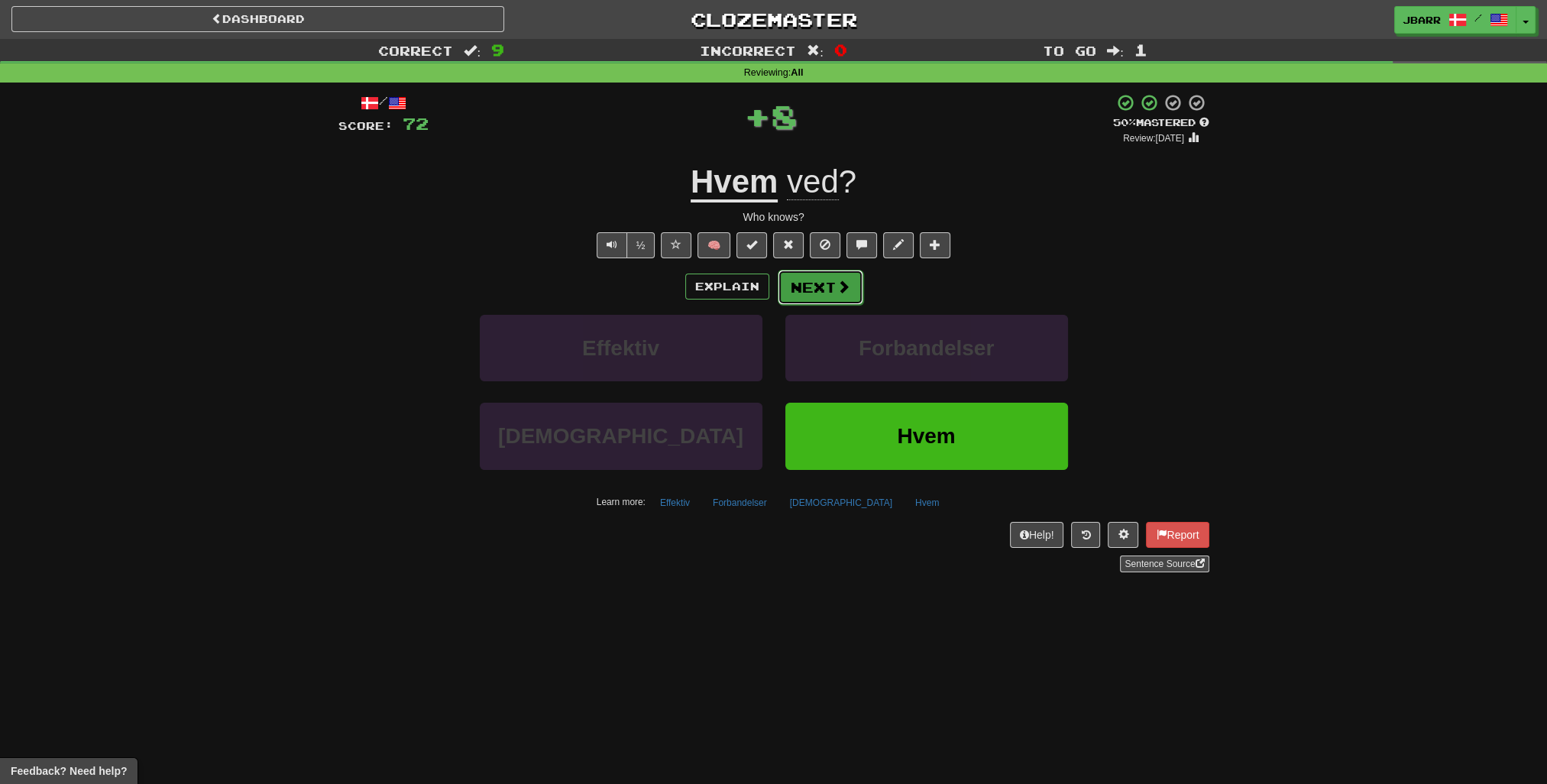
click at [816, 283] on button "Next" at bounding box center [820, 287] width 86 height 35
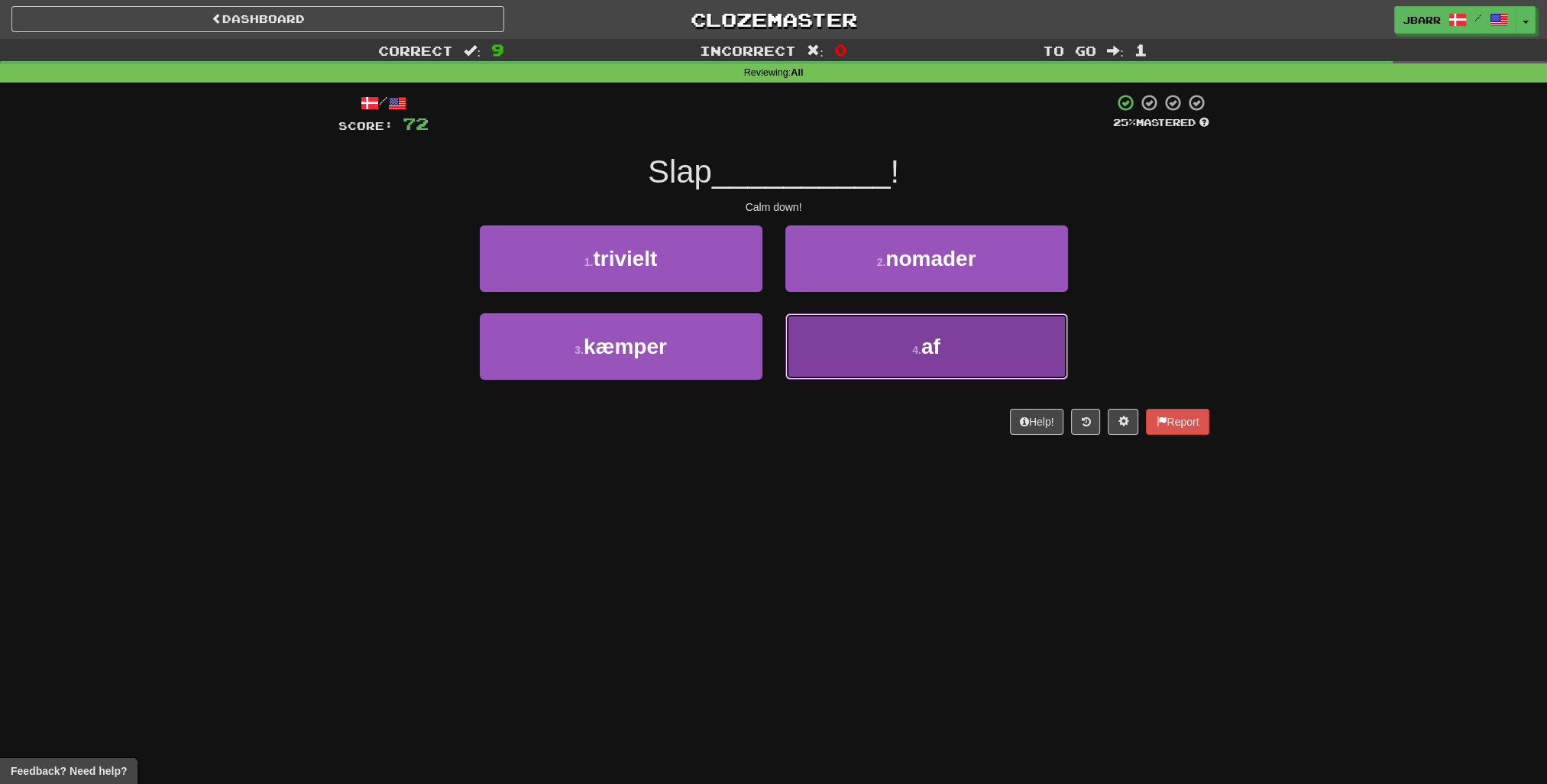
click at [813, 328] on button "4 . af" at bounding box center [927, 346] width 283 height 66
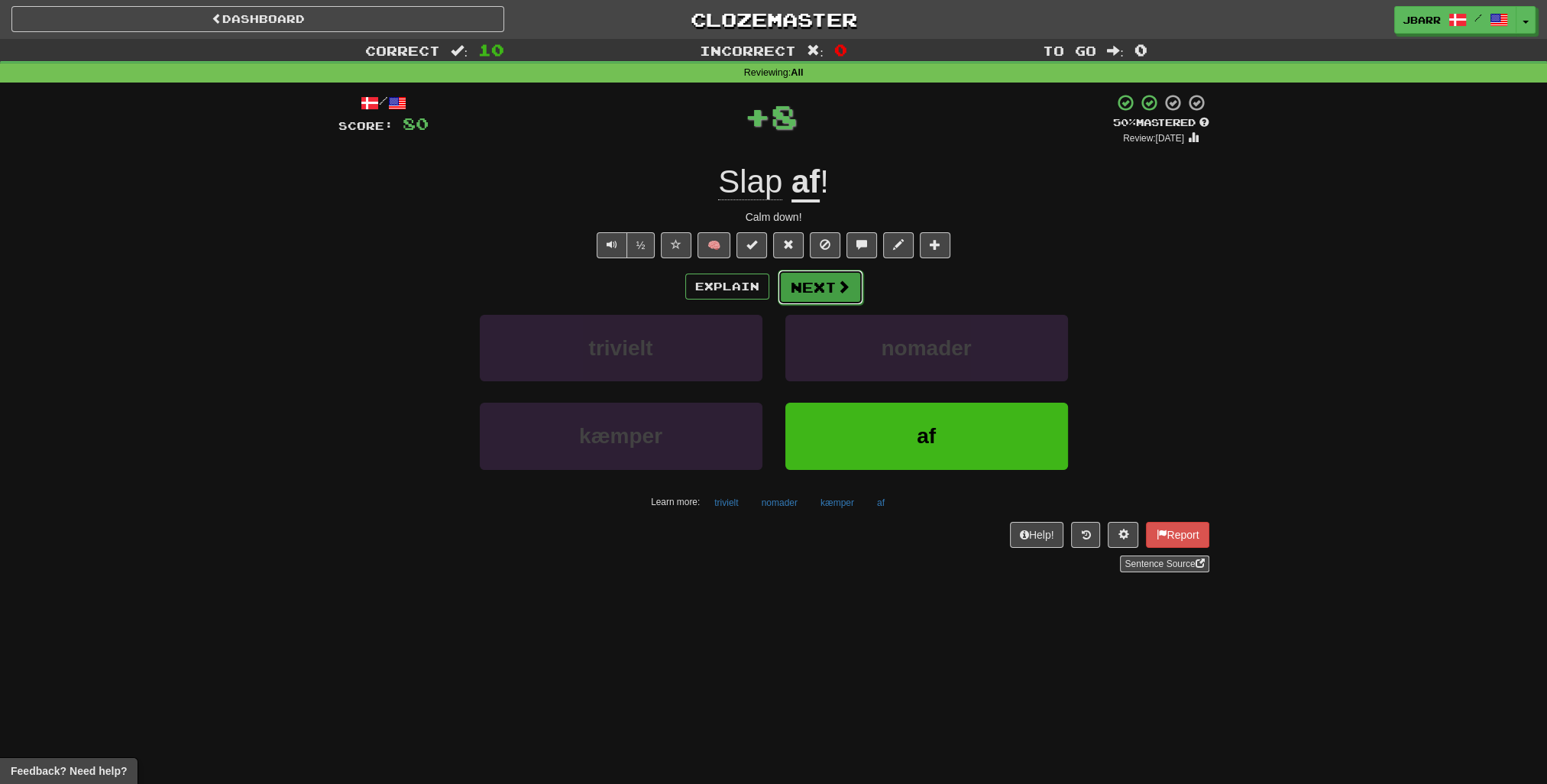
click at [817, 287] on button "Next" at bounding box center [820, 287] width 86 height 35
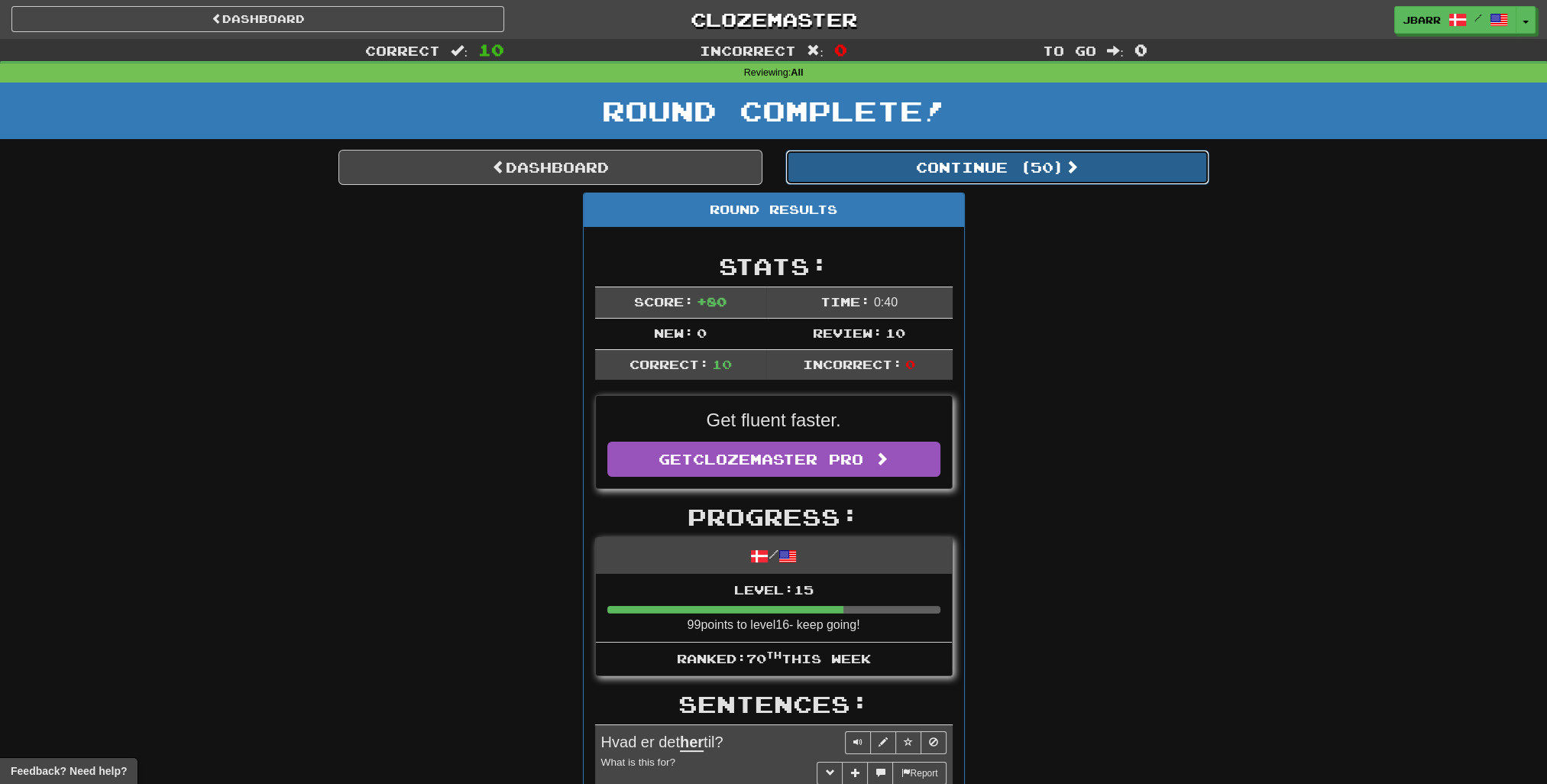
click at [886, 179] on button "Continue ( 50 )" at bounding box center [998, 167] width 424 height 35
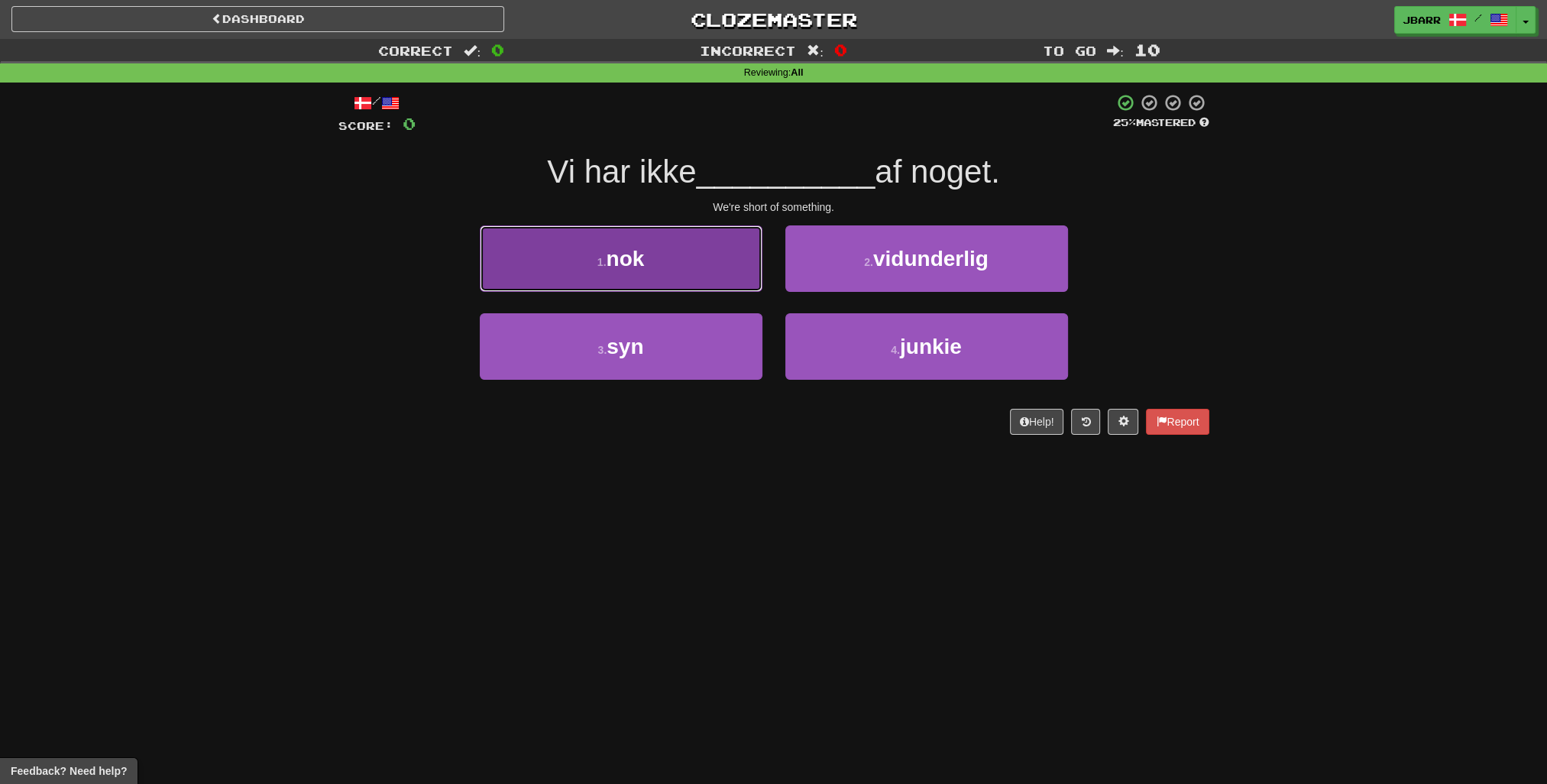
click at [712, 276] on button "1 . nok" at bounding box center [621, 258] width 283 height 66
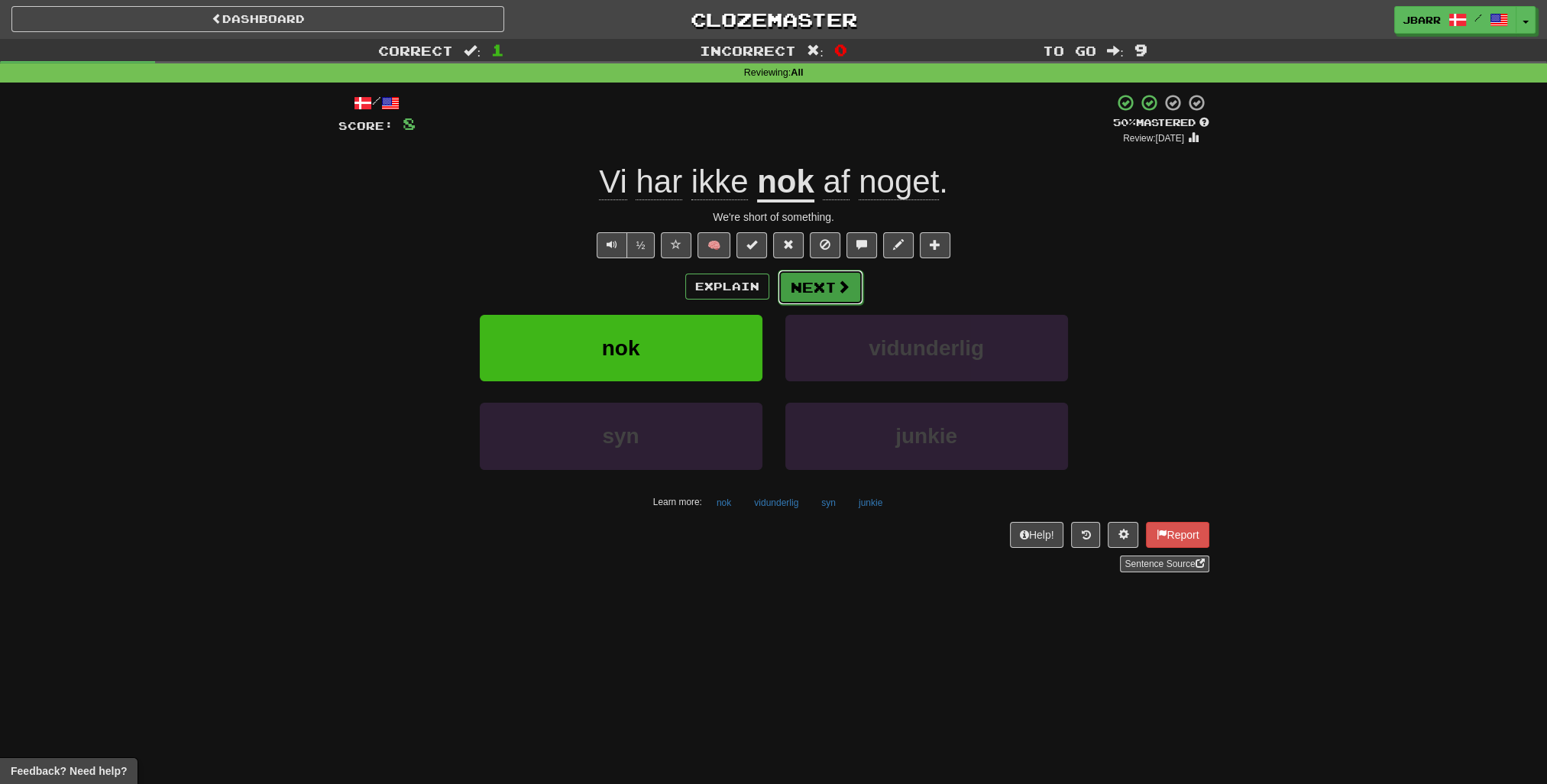
click at [824, 300] on button "Next" at bounding box center [820, 287] width 86 height 35
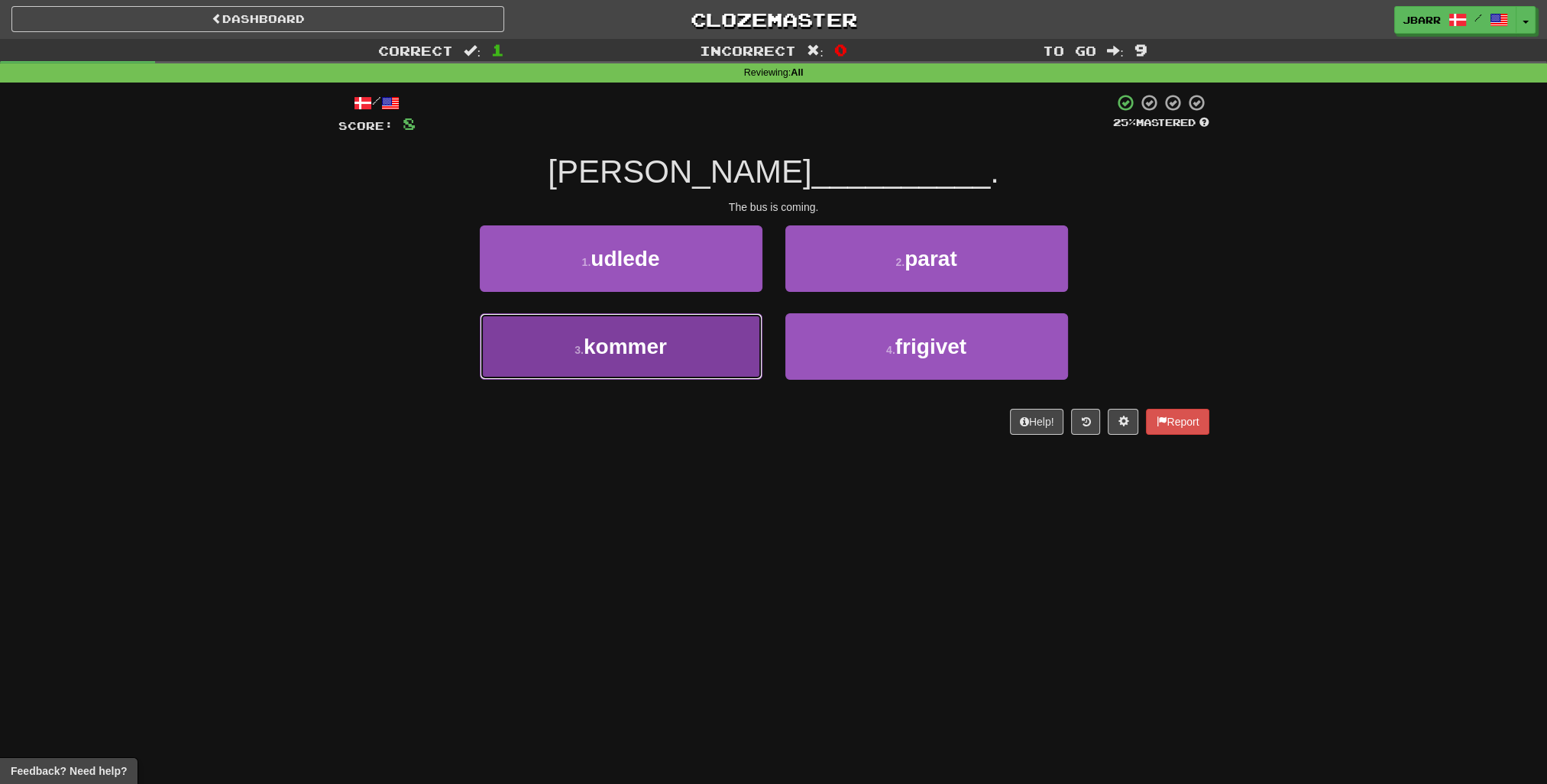
click at [721, 322] on button "3 . kommer" at bounding box center [621, 346] width 283 height 66
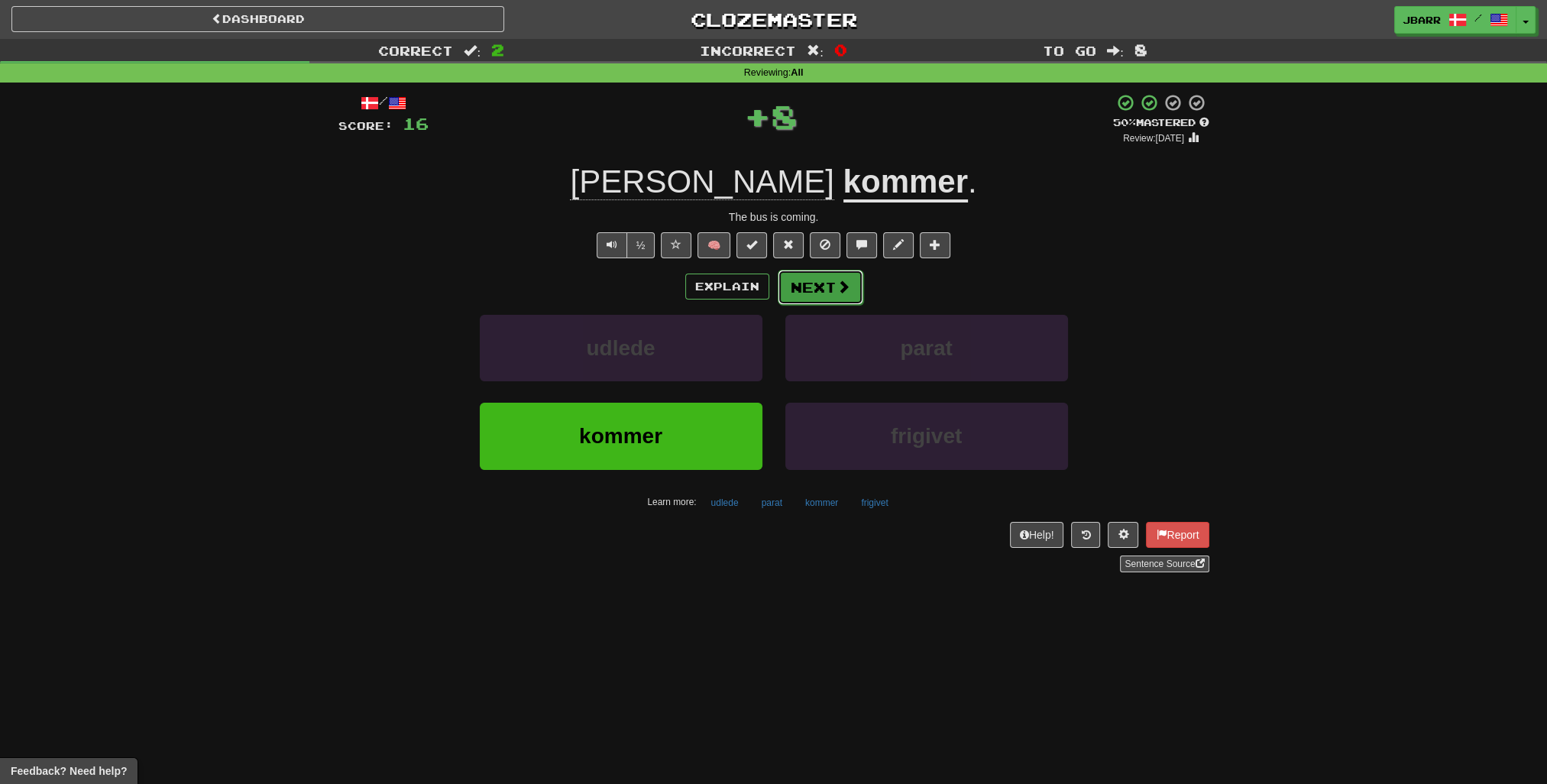
click at [833, 297] on button "Next" at bounding box center [820, 287] width 86 height 35
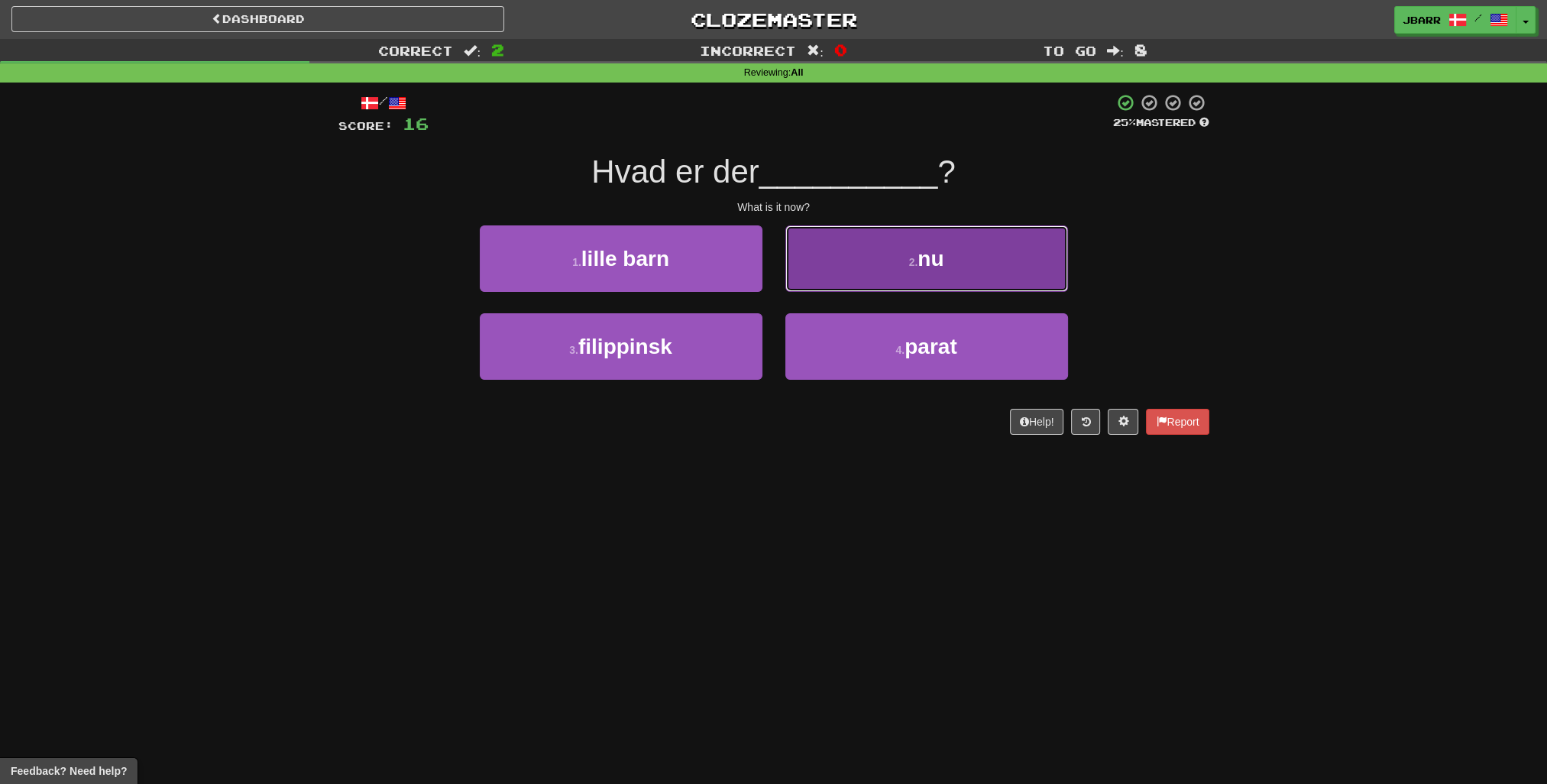
click at [828, 276] on button "2 . nu" at bounding box center [927, 258] width 283 height 66
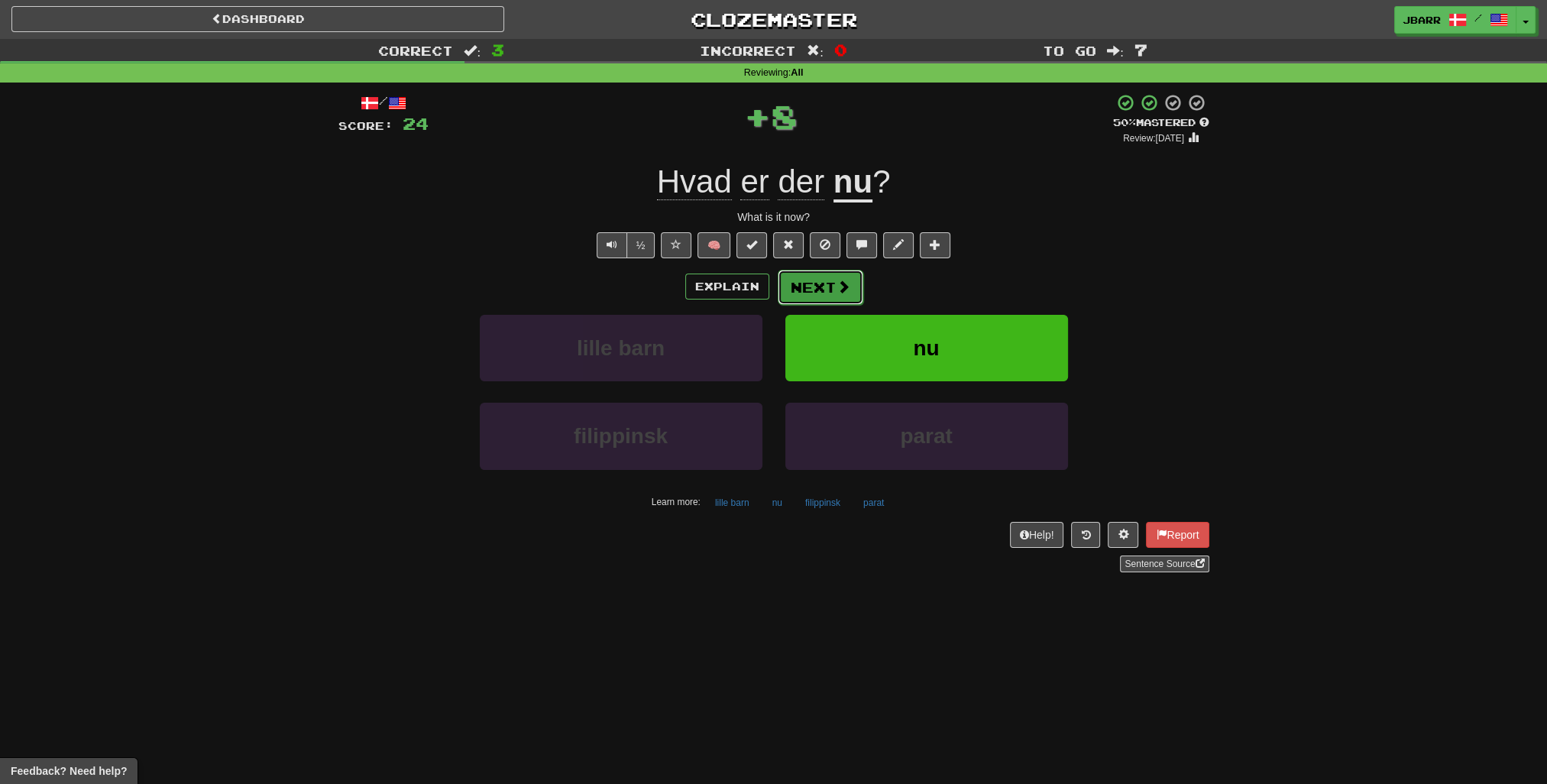
click at [830, 290] on button "Next" at bounding box center [820, 287] width 86 height 35
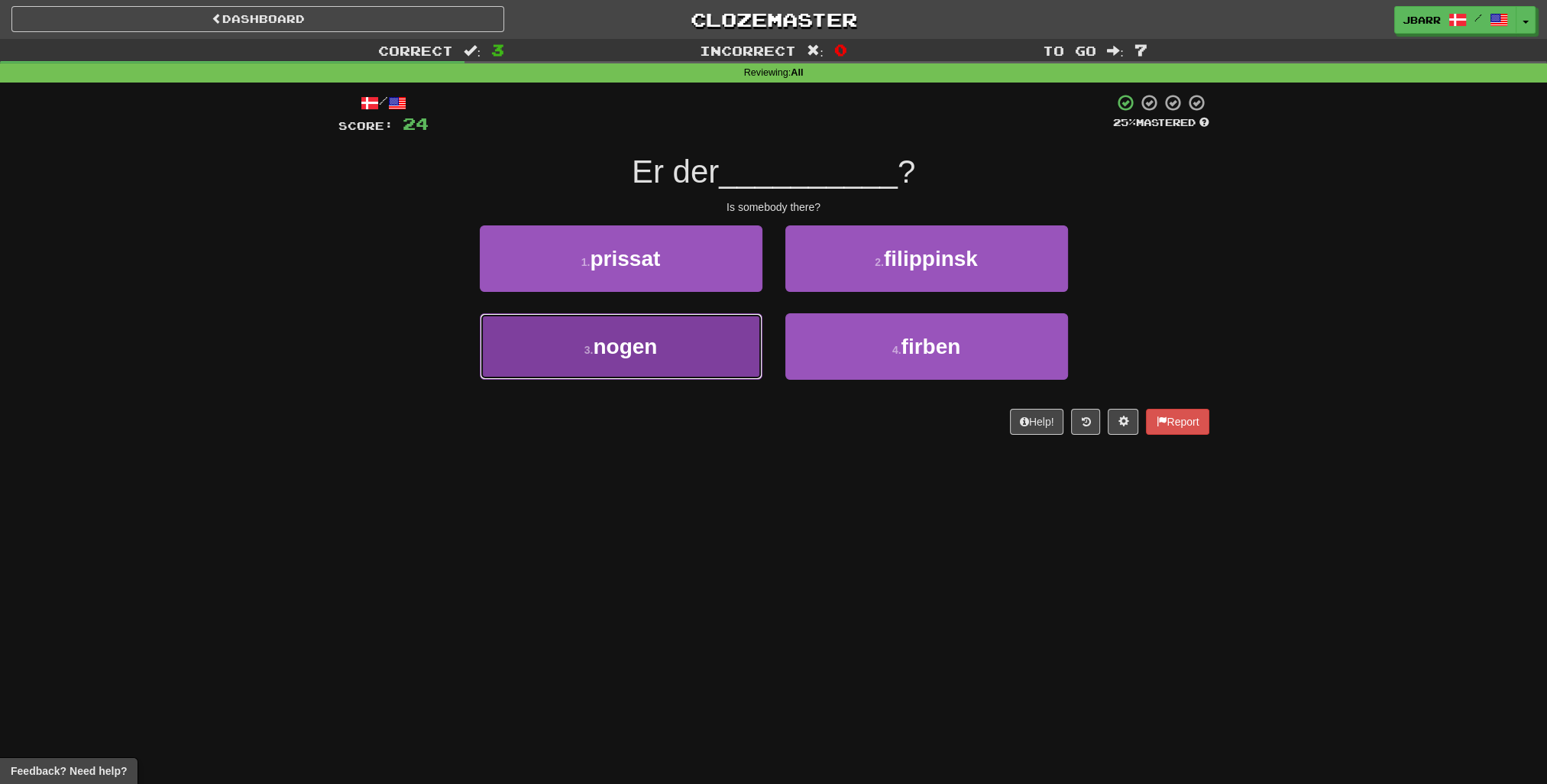
click at [669, 326] on button "3 . nogen" at bounding box center [621, 346] width 283 height 66
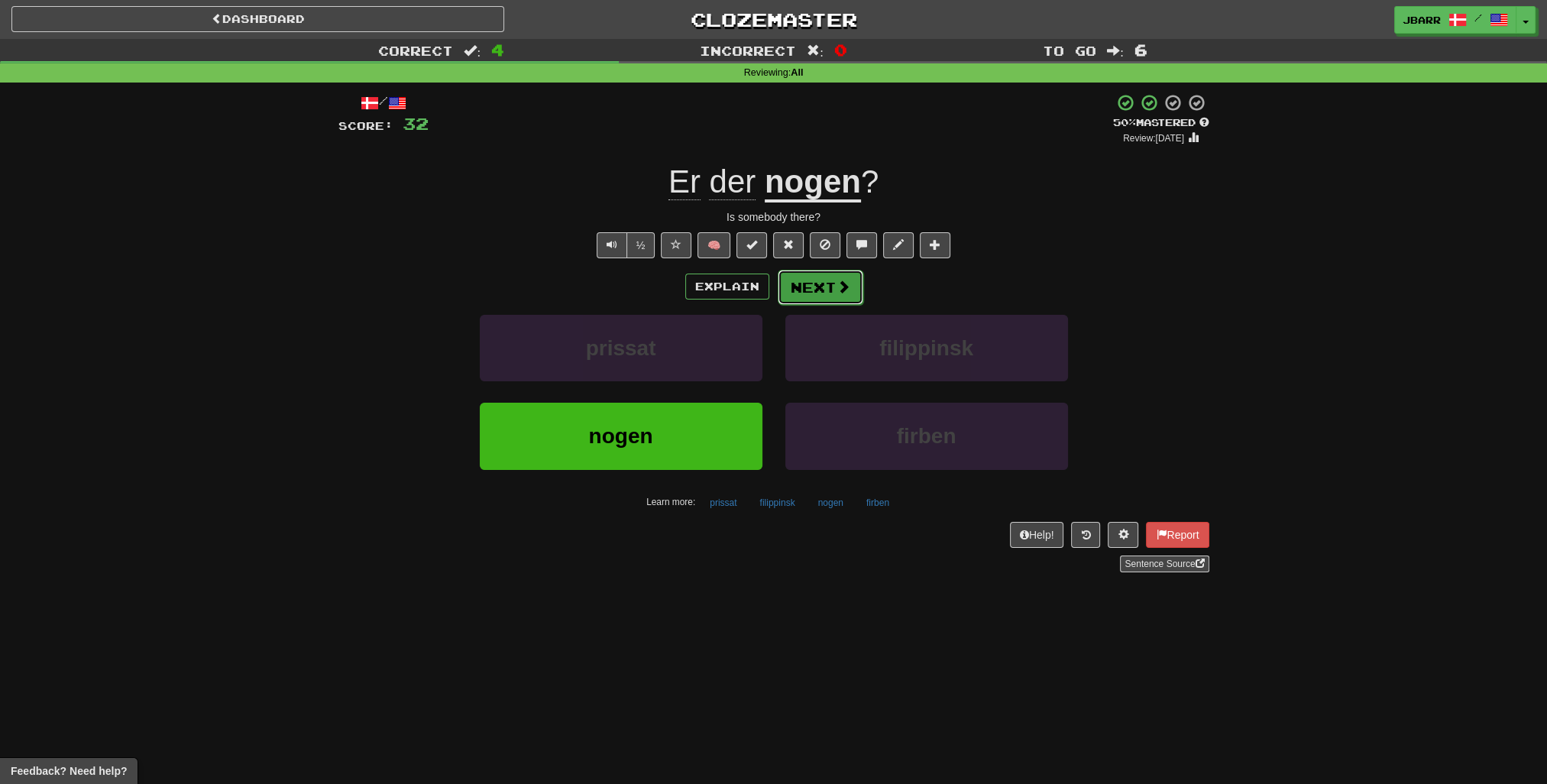
click at [810, 295] on button "Next" at bounding box center [820, 287] width 86 height 35
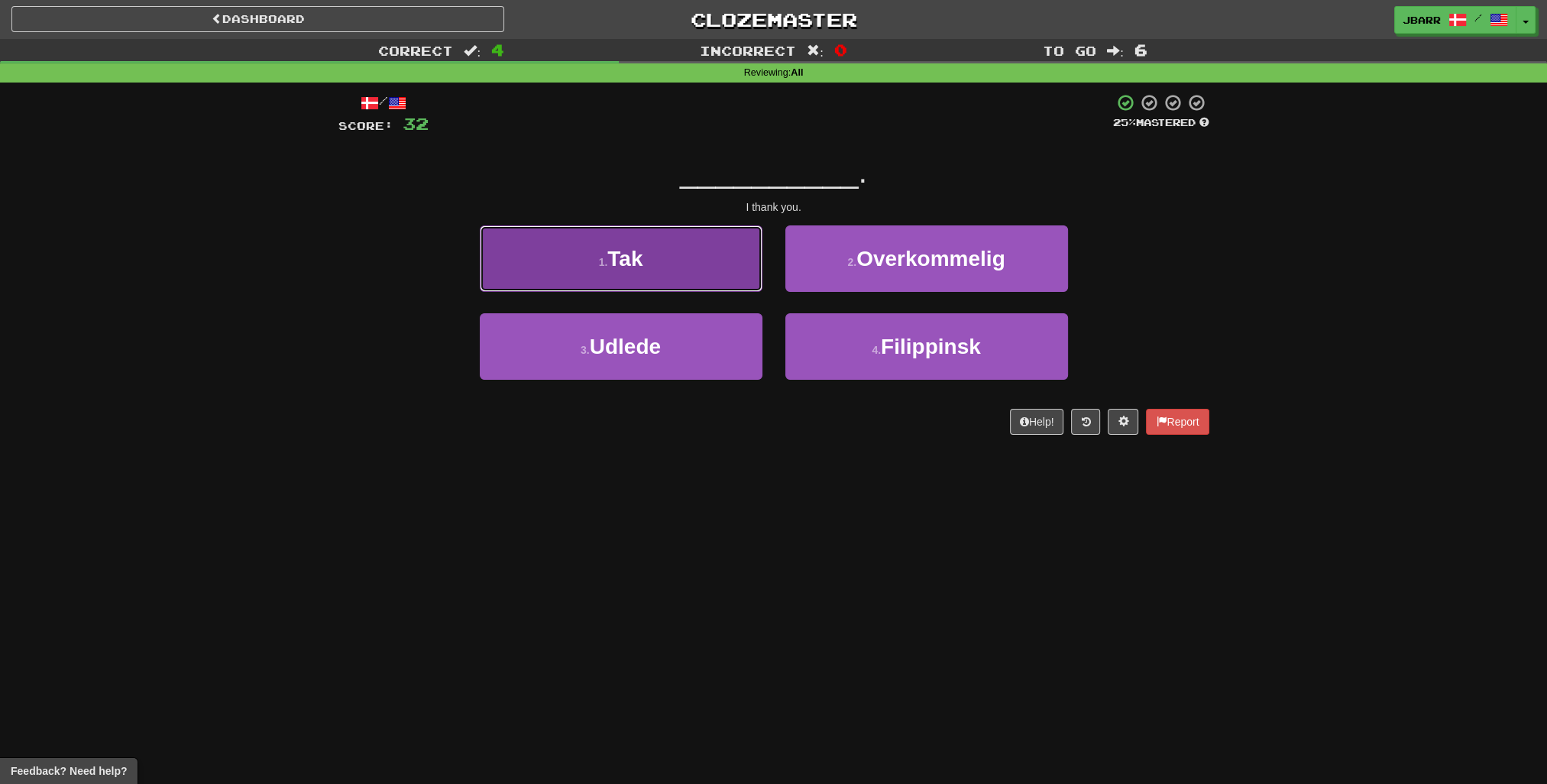
click at [735, 276] on button "1 . Tak" at bounding box center [621, 258] width 283 height 66
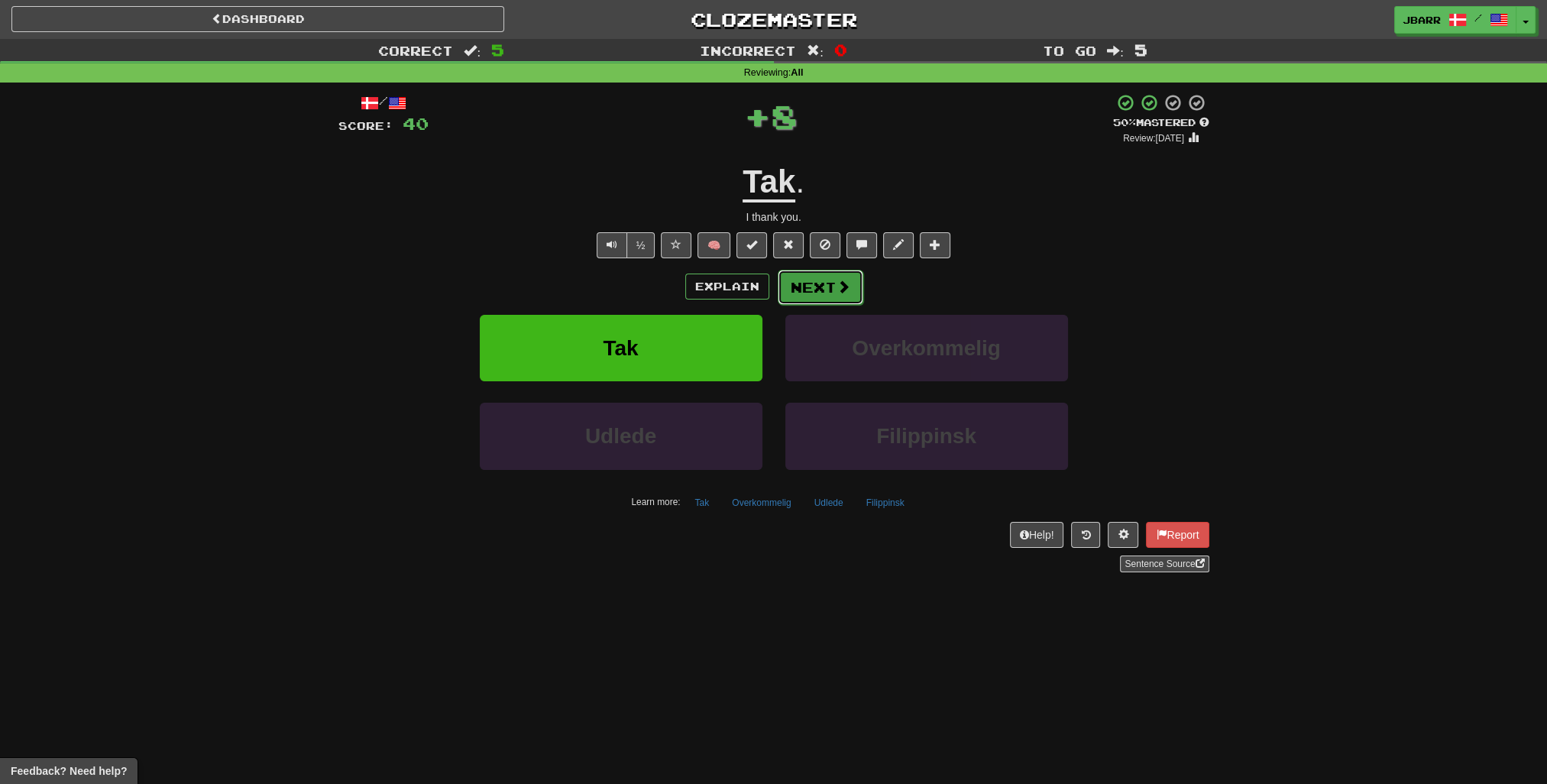
click at [796, 286] on button "Next" at bounding box center [820, 287] width 86 height 35
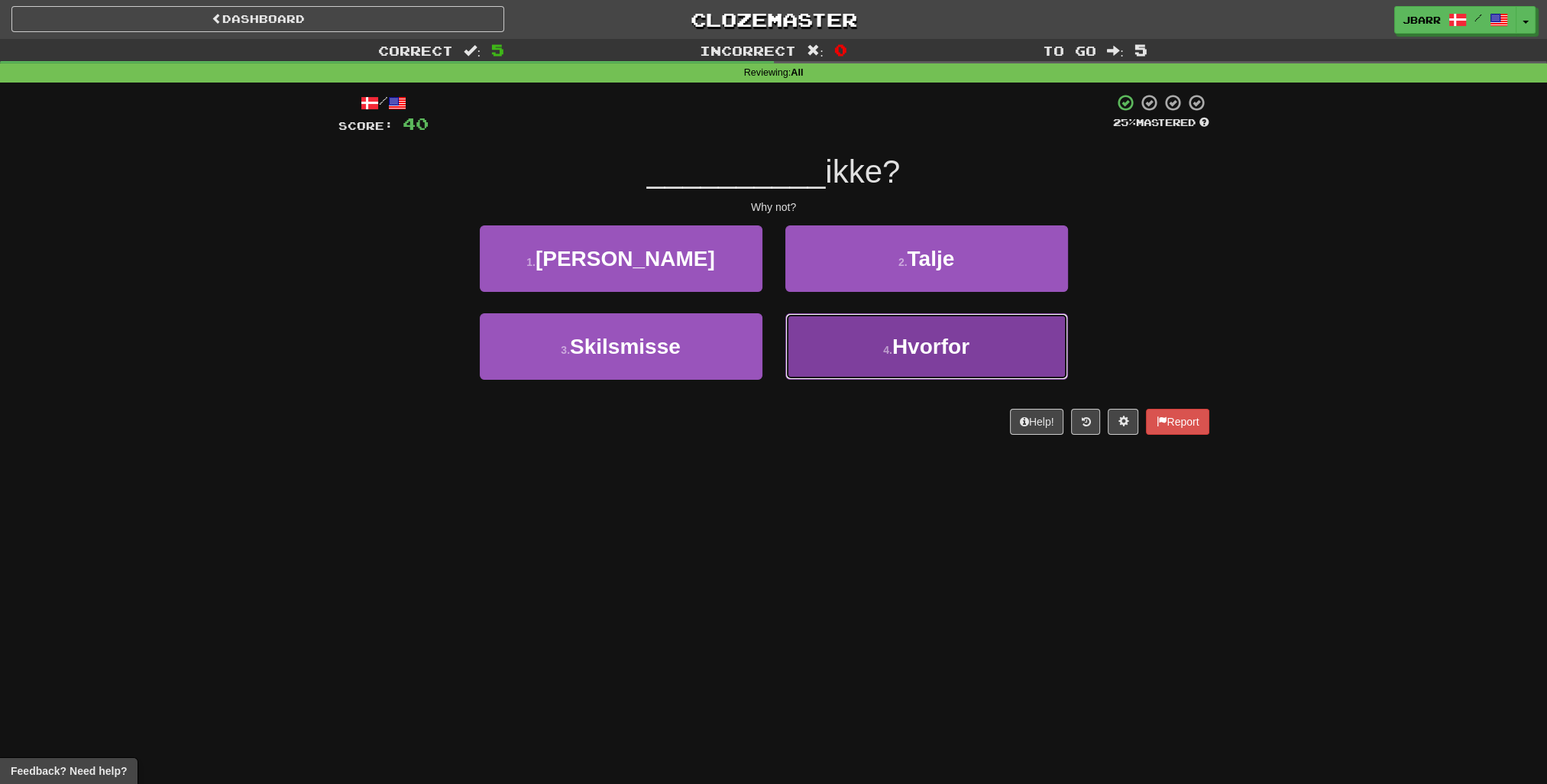
click at [828, 340] on button "4 . Hvorfor" at bounding box center [927, 346] width 283 height 66
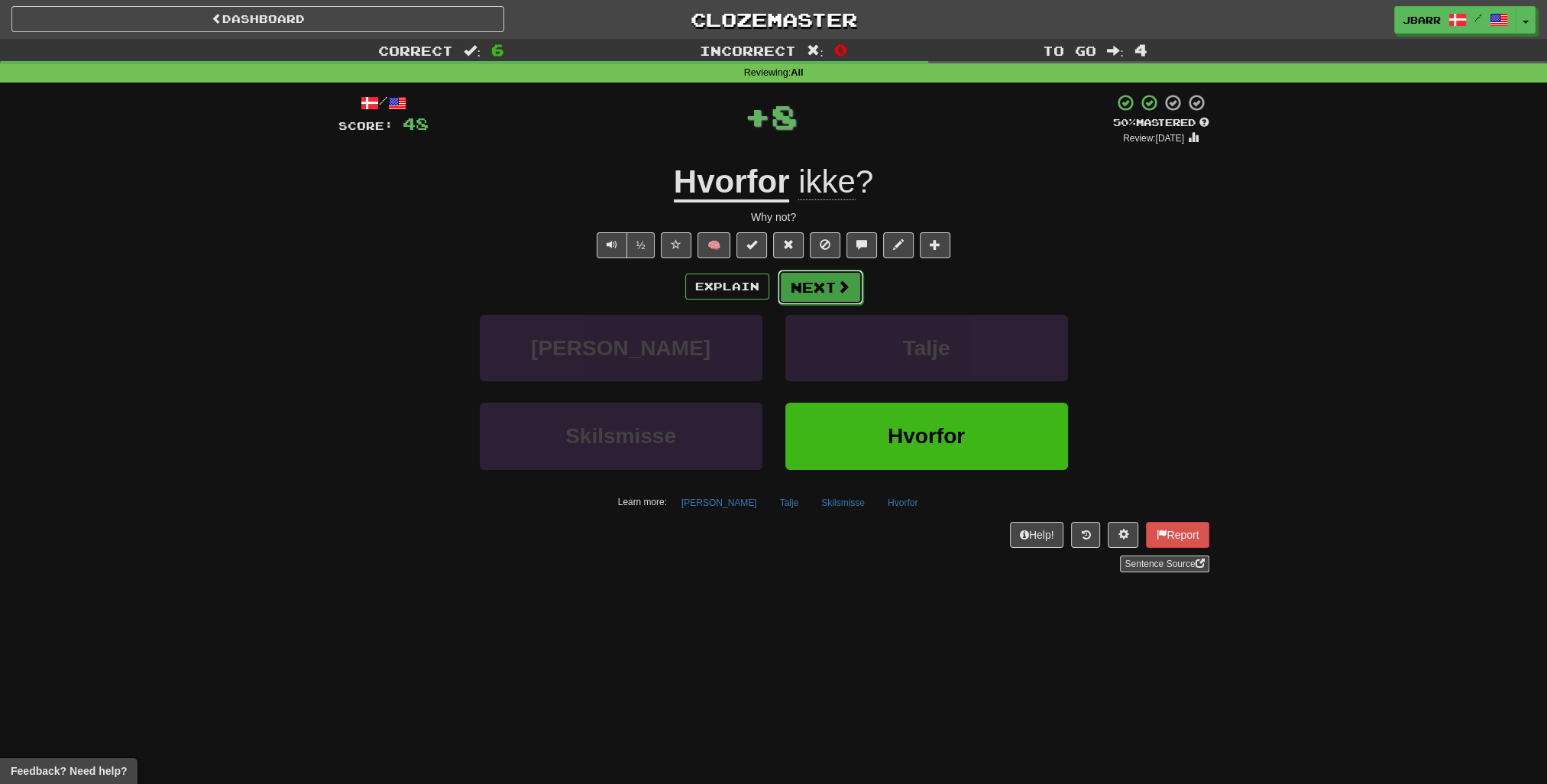
click at [828, 289] on button "Next" at bounding box center [820, 287] width 86 height 35
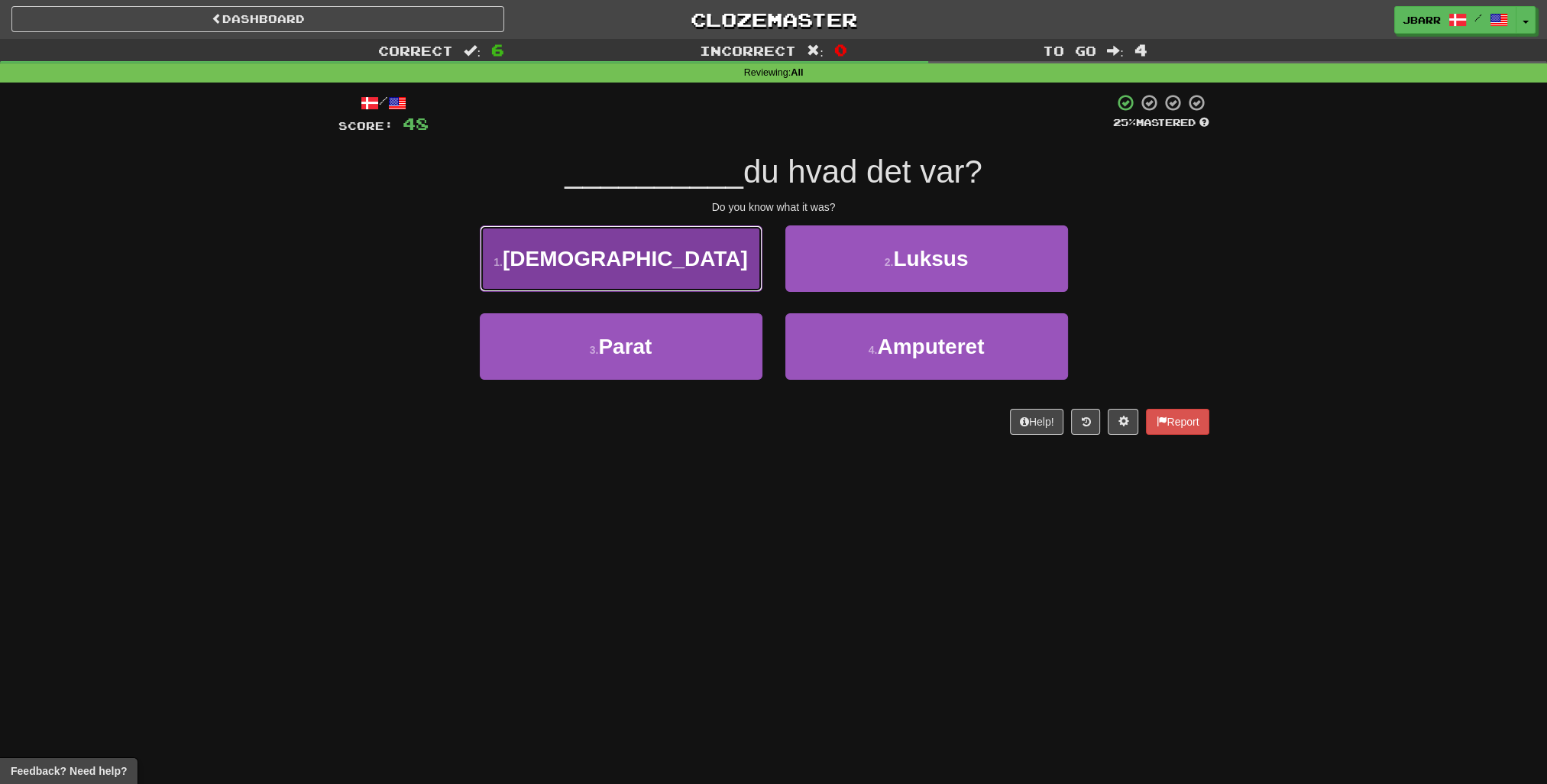
click at [682, 282] on button "1 . Ved" at bounding box center [621, 258] width 283 height 66
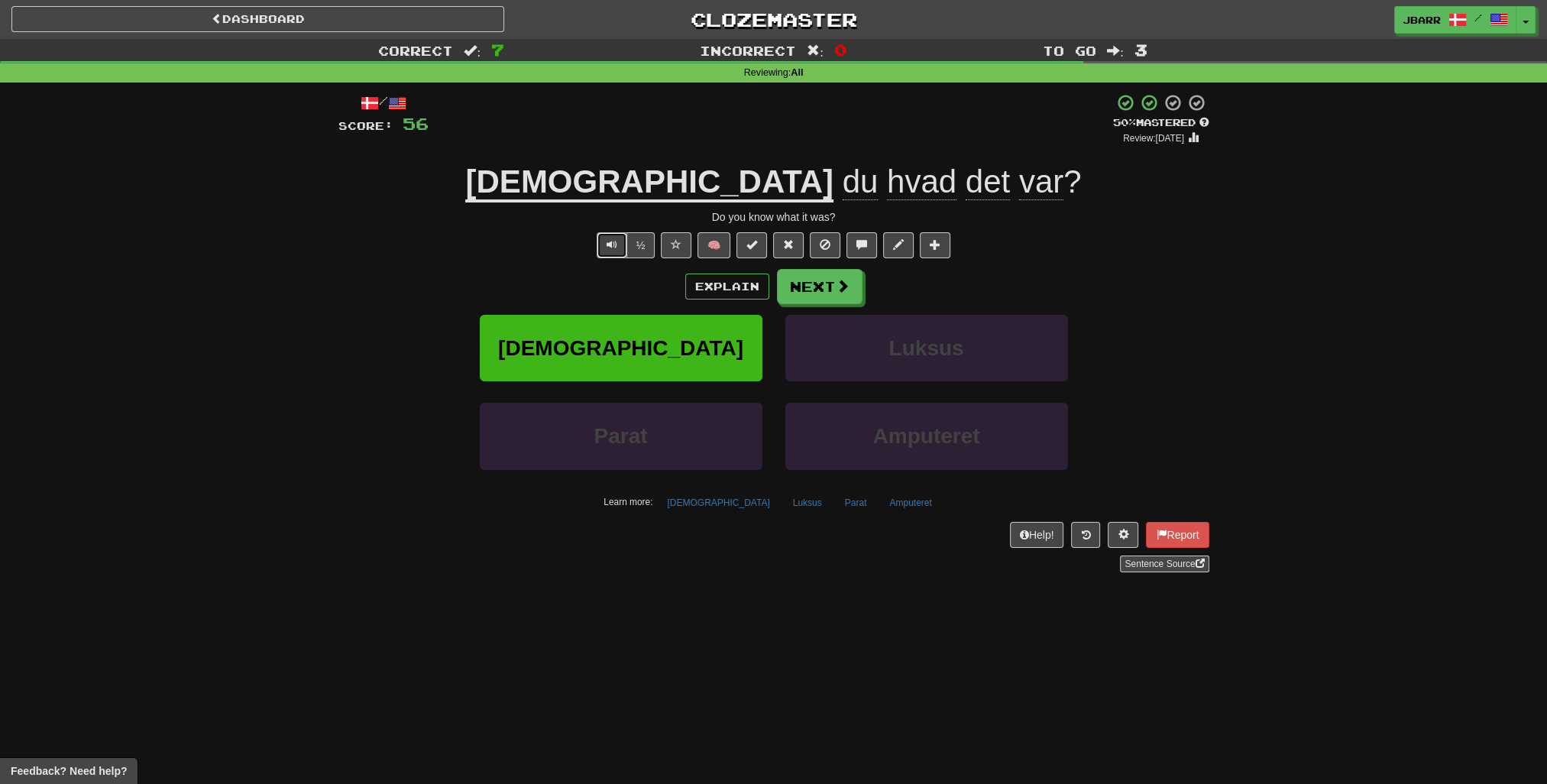
click at [610, 247] on span "Text-to-speech controls" at bounding box center [612, 245] width 11 height 11
click at [636, 240] on button "½" at bounding box center [641, 245] width 29 height 26
click at [854, 295] on button "Next" at bounding box center [820, 287] width 86 height 35
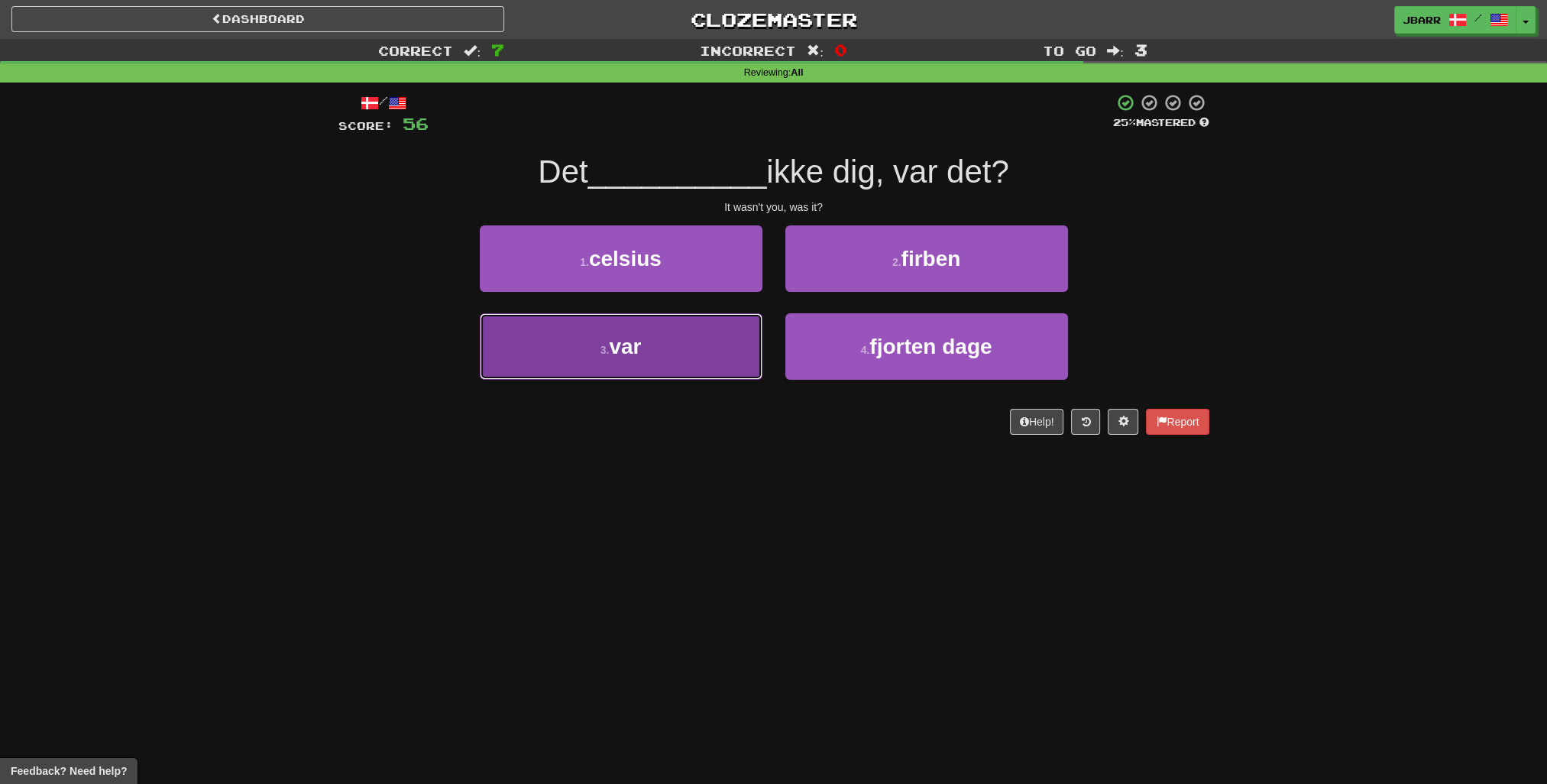
click at [709, 329] on button "3 . var" at bounding box center [621, 346] width 283 height 66
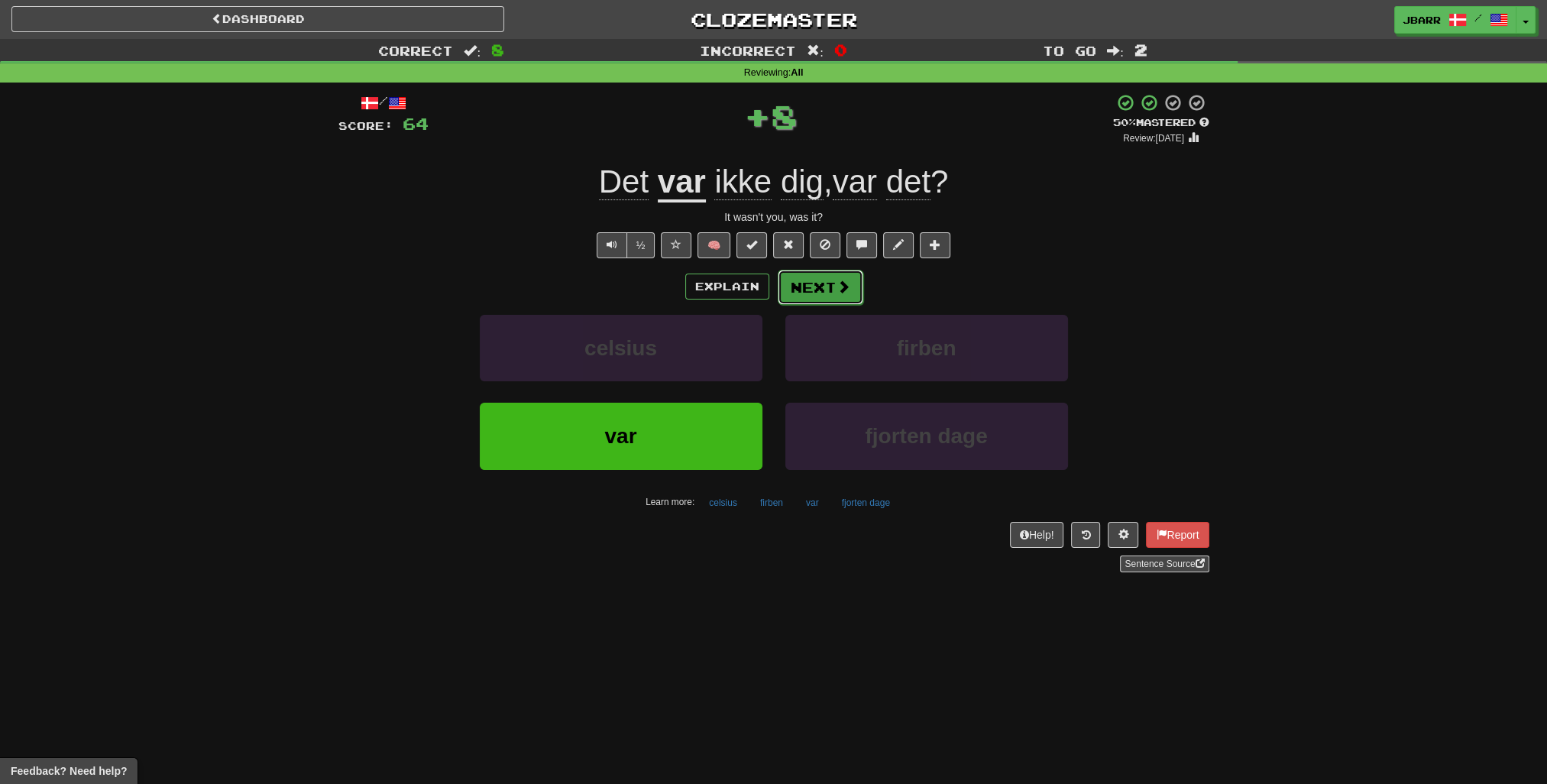
click at [844, 287] on span at bounding box center [843, 287] width 14 height 14
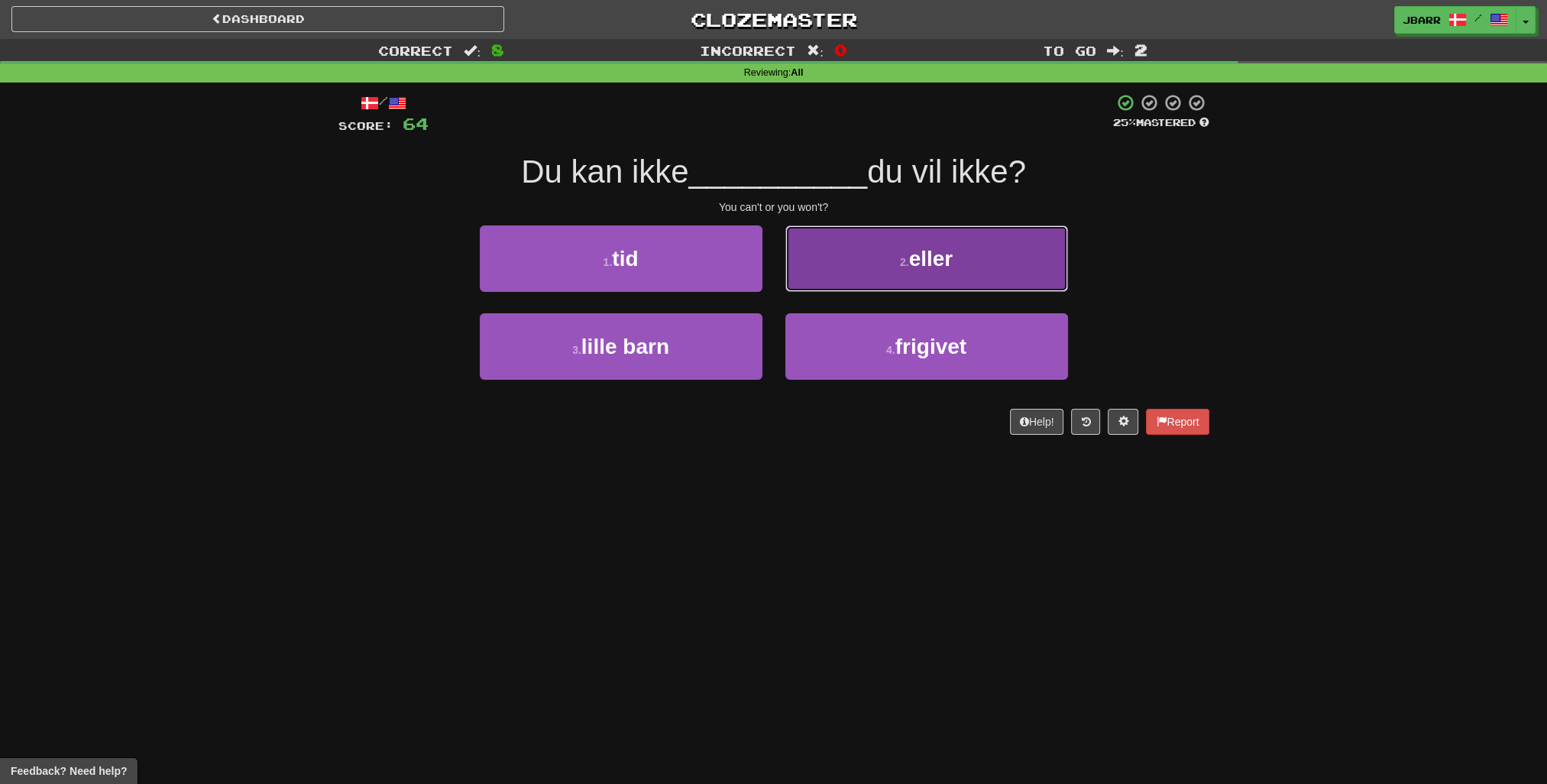
click at [823, 290] on button "2 . [PERSON_NAME]" at bounding box center [927, 258] width 283 height 66
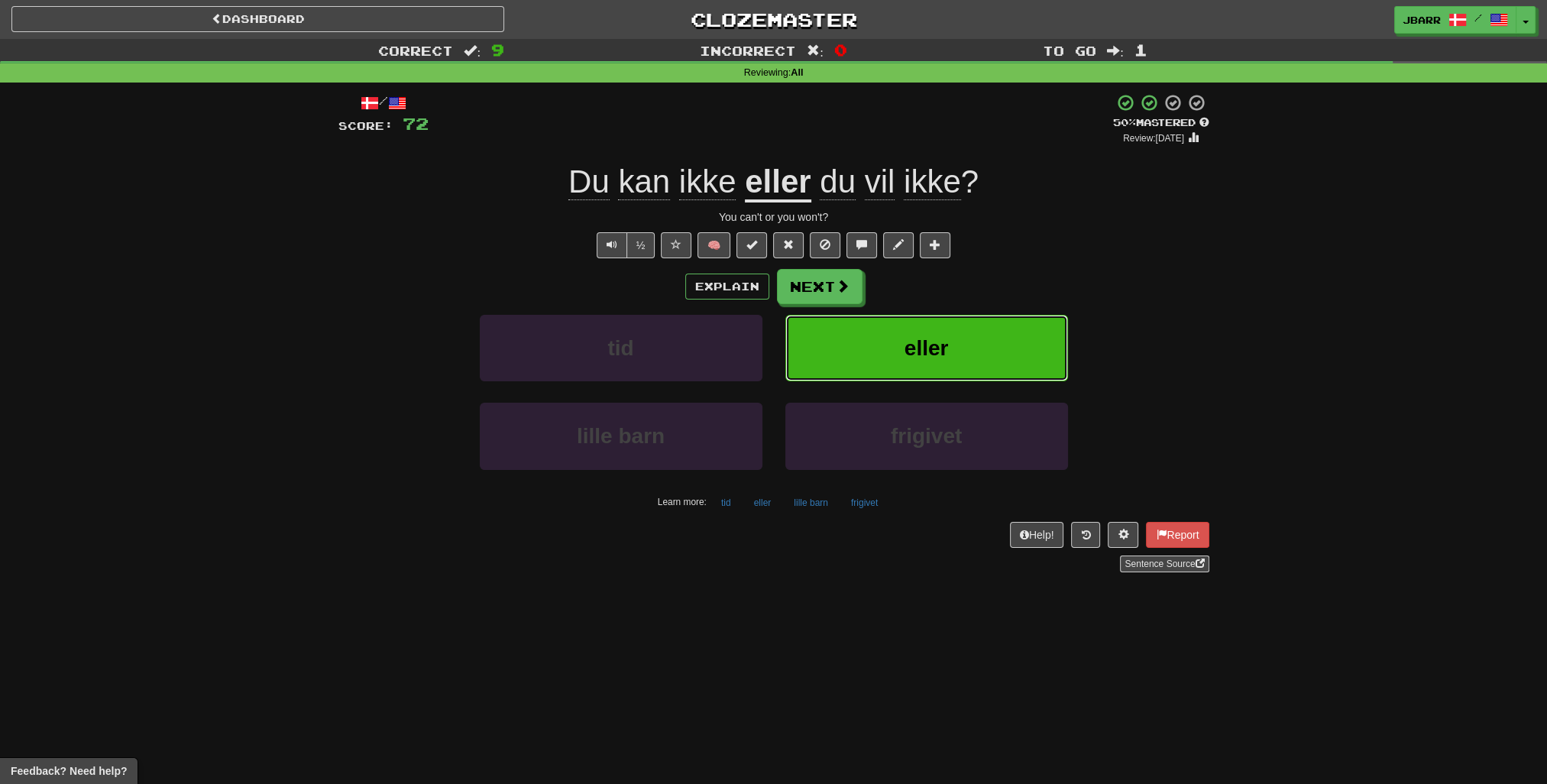
click at [825, 341] on button "eller" at bounding box center [927, 347] width 283 height 66
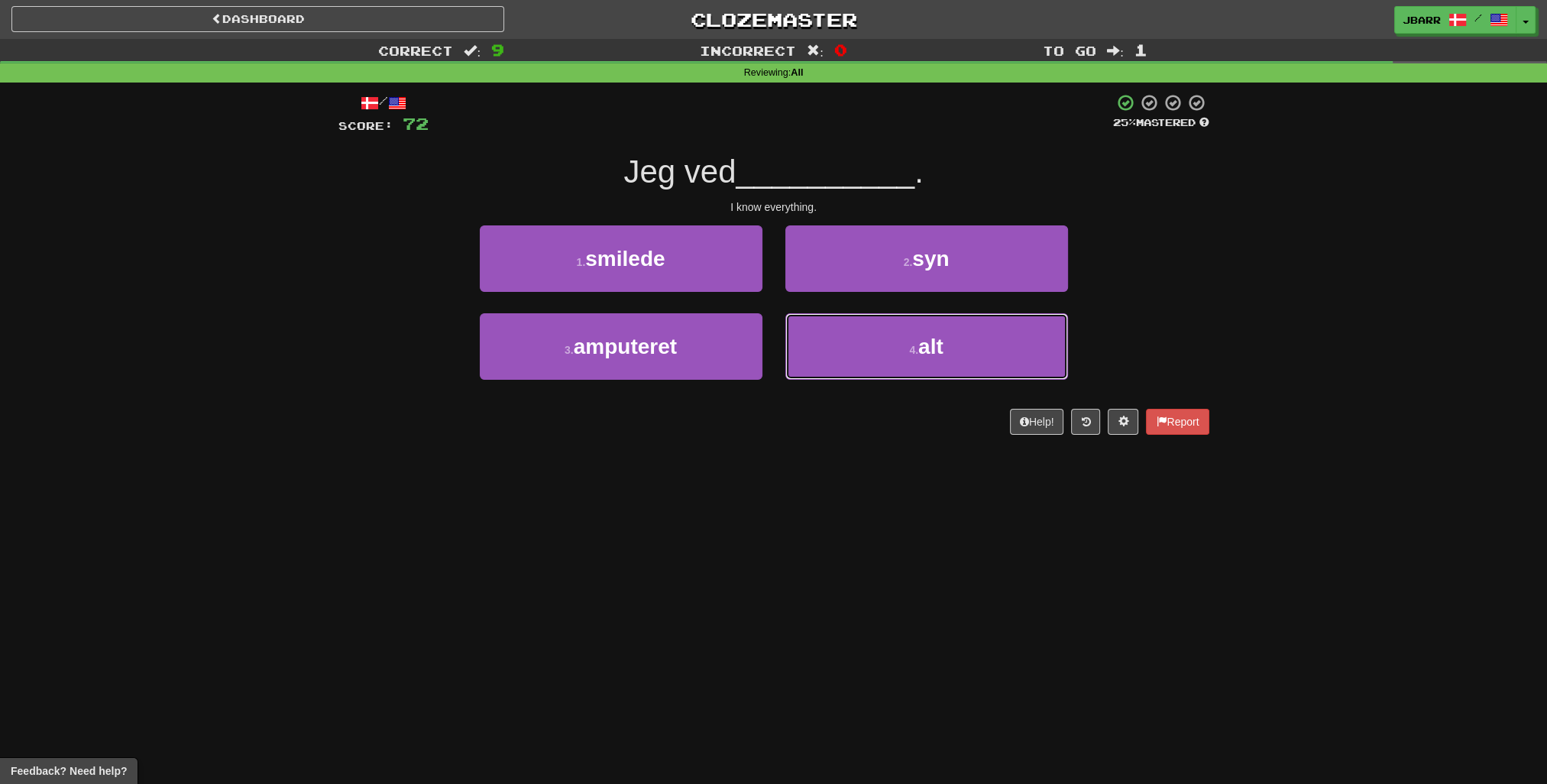
click at [825, 341] on button "4 . alt" at bounding box center [927, 346] width 283 height 66
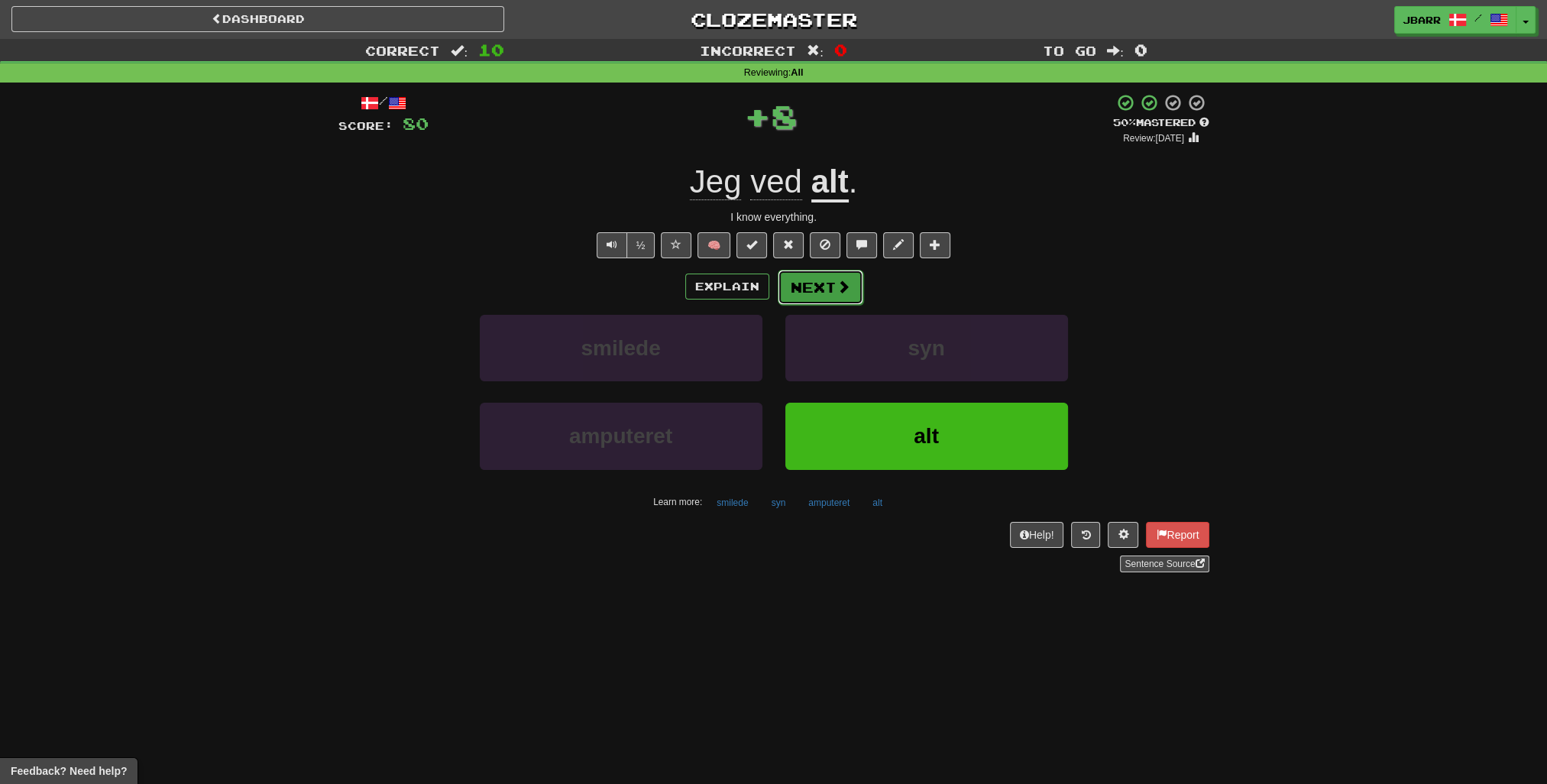
click at [837, 291] on span at bounding box center [843, 287] width 14 height 14
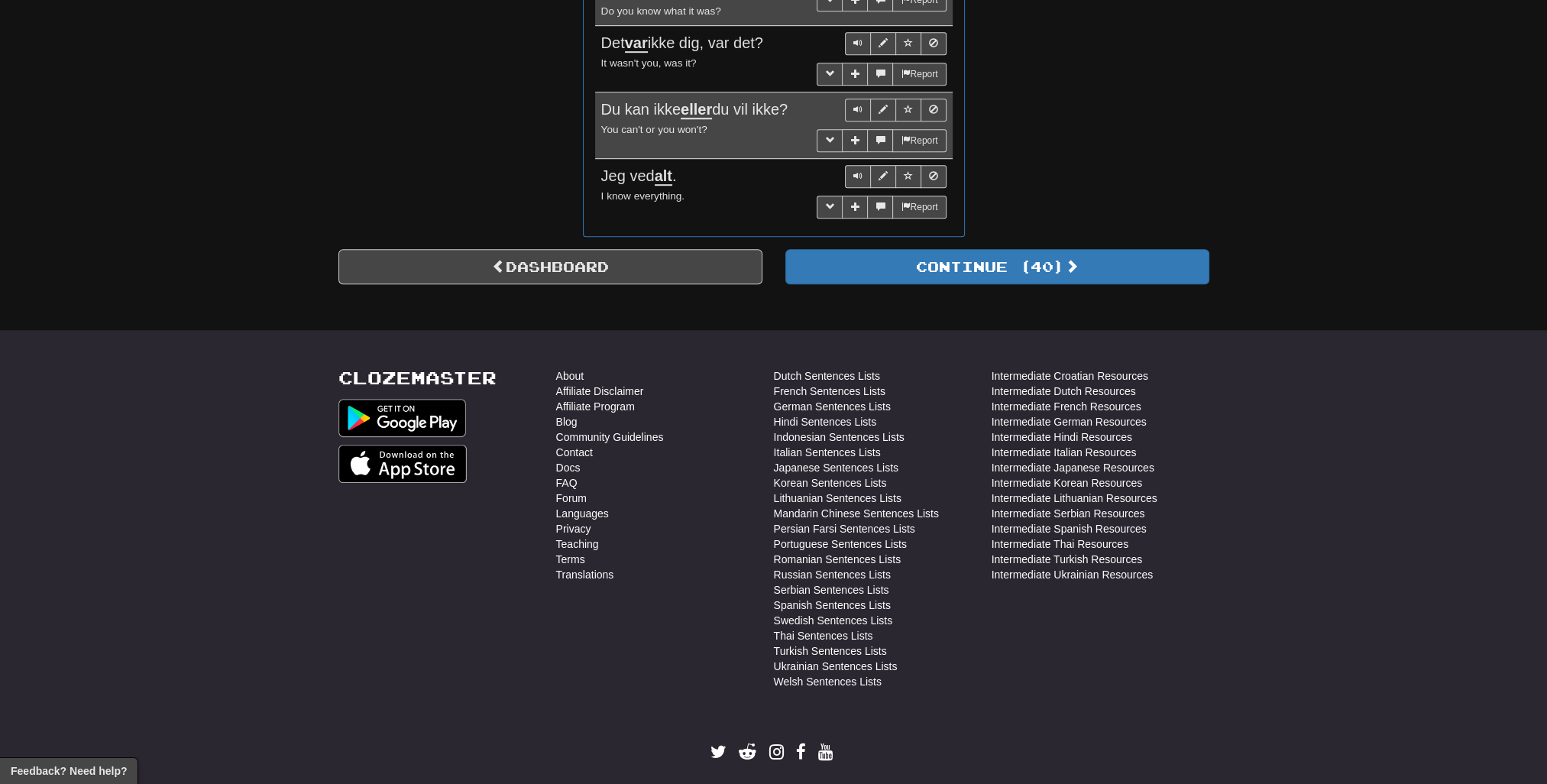
scroll to position [1204, 0]
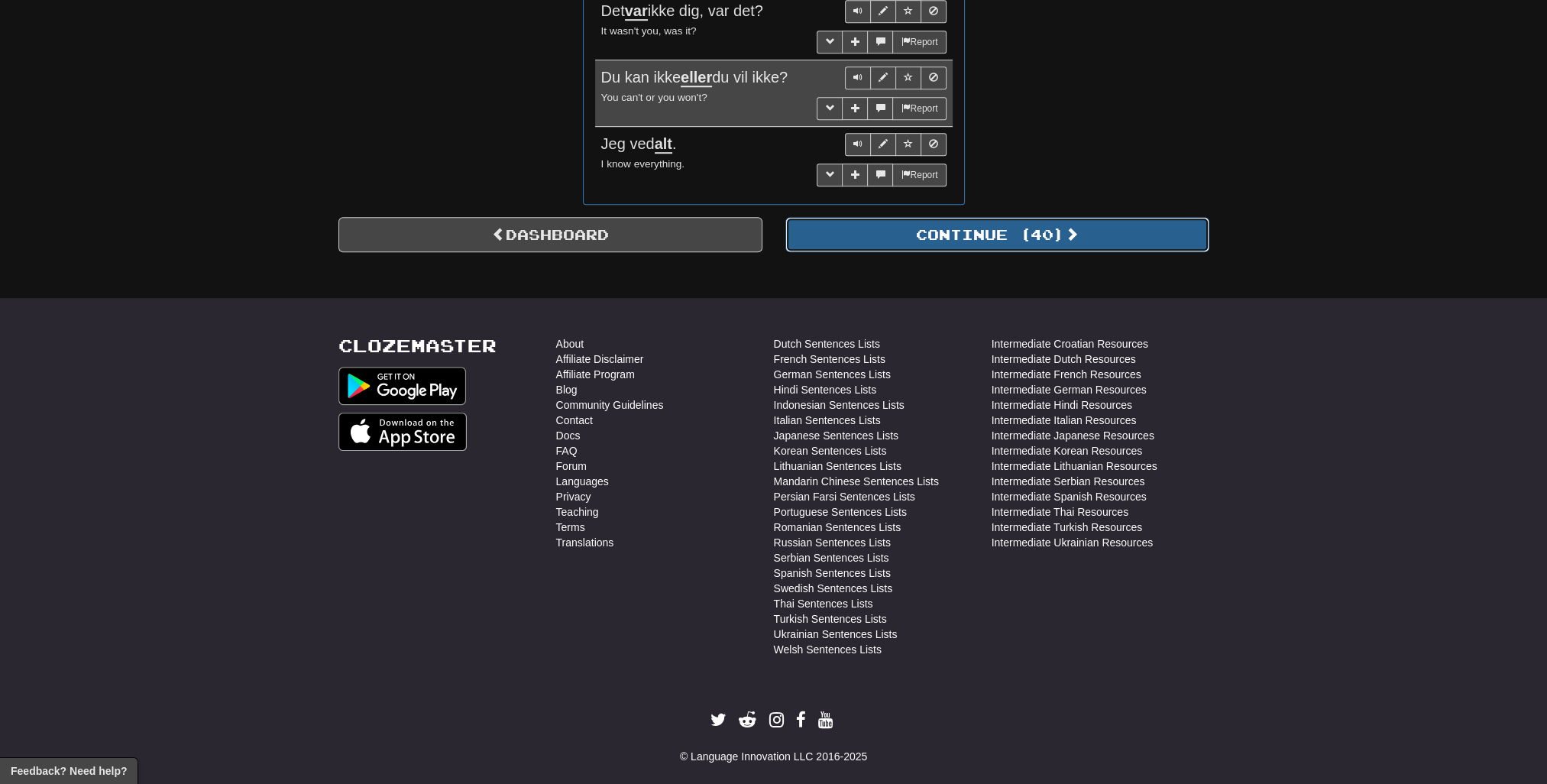
click at [963, 222] on button "Continue ( 40 )" at bounding box center [998, 235] width 424 height 35
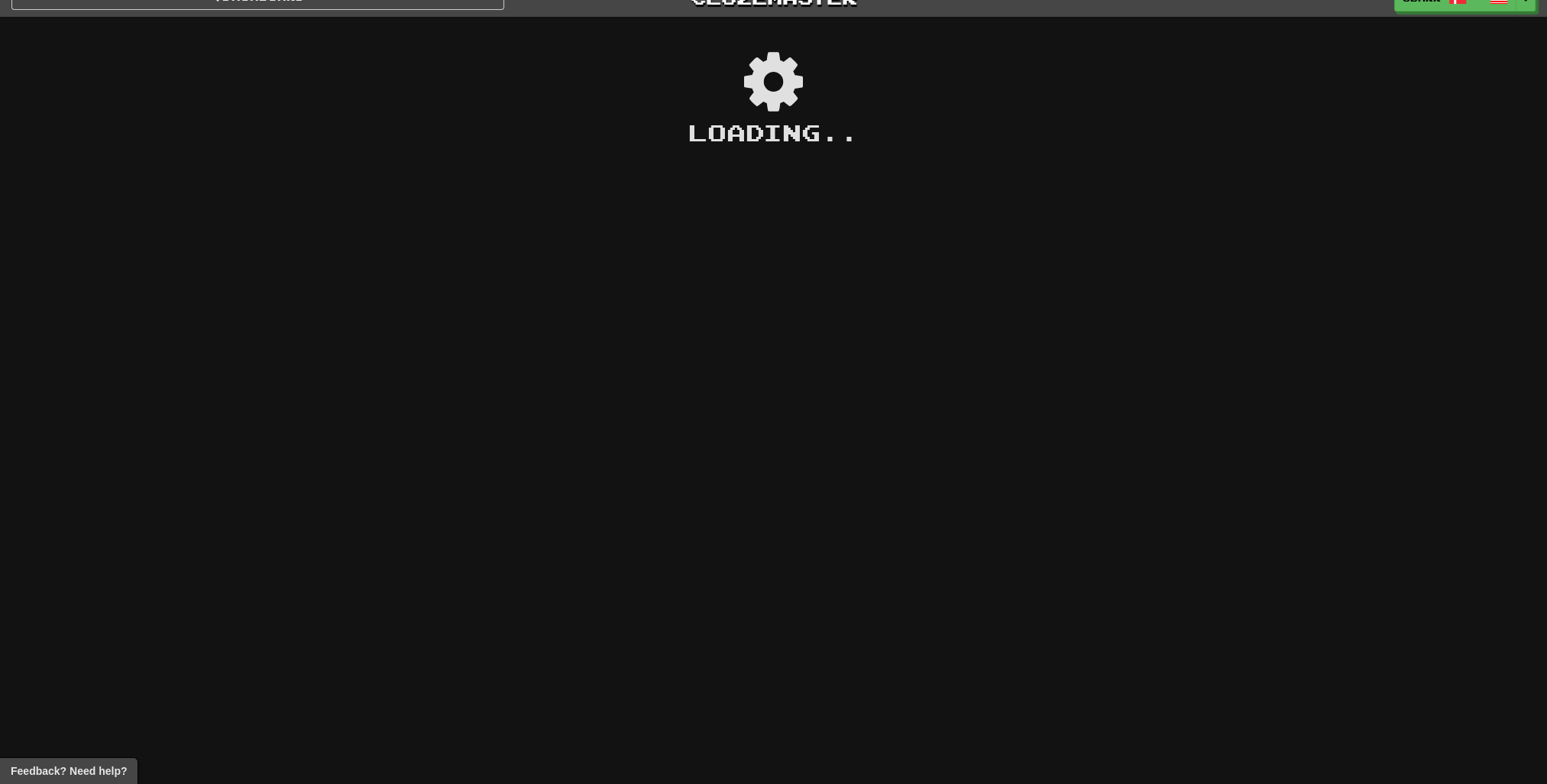
scroll to position [0, 0]
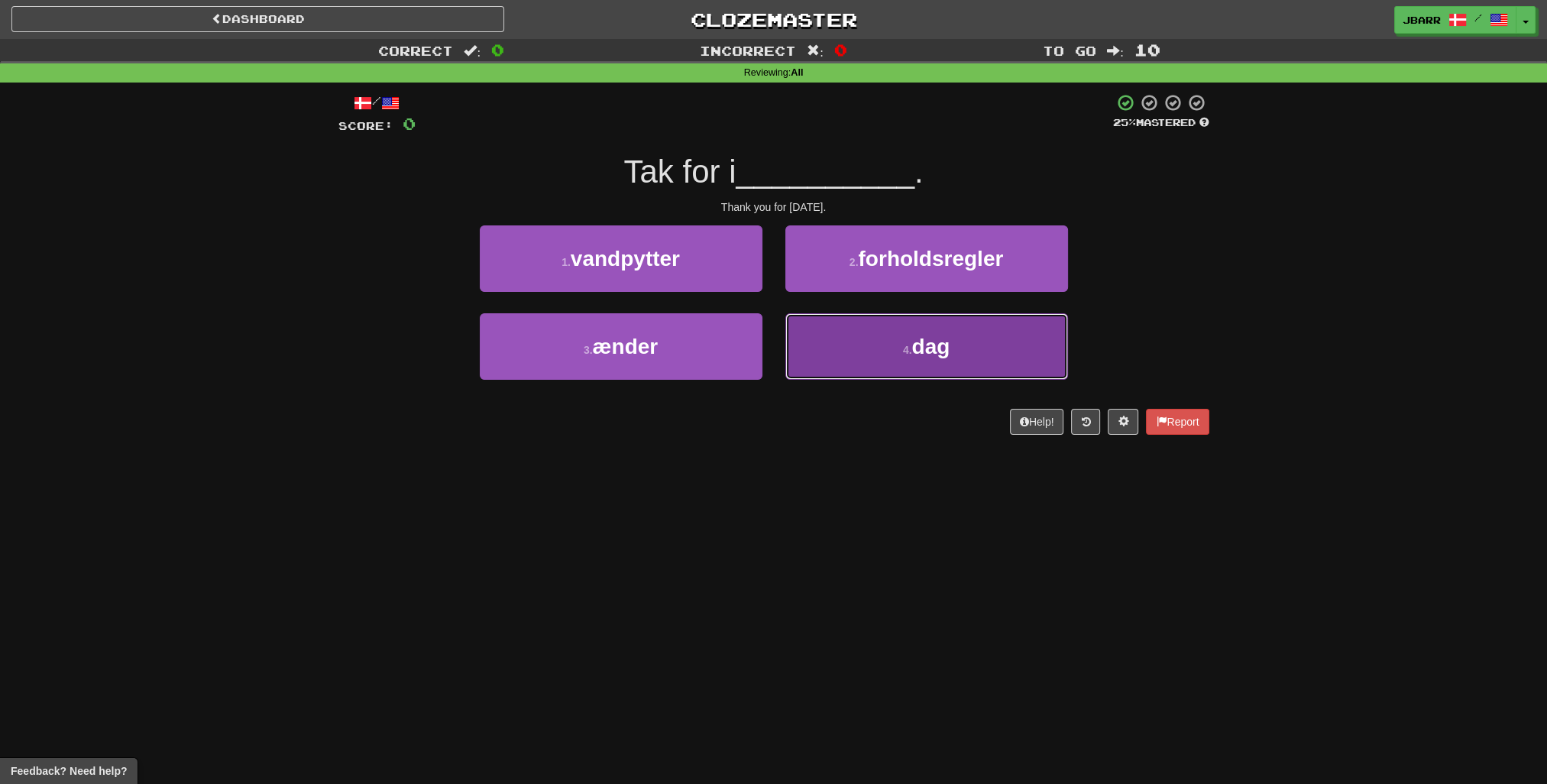
click at [849, 331] on button "4 . dag" at bounding box center [927, 346] width 283 height 66
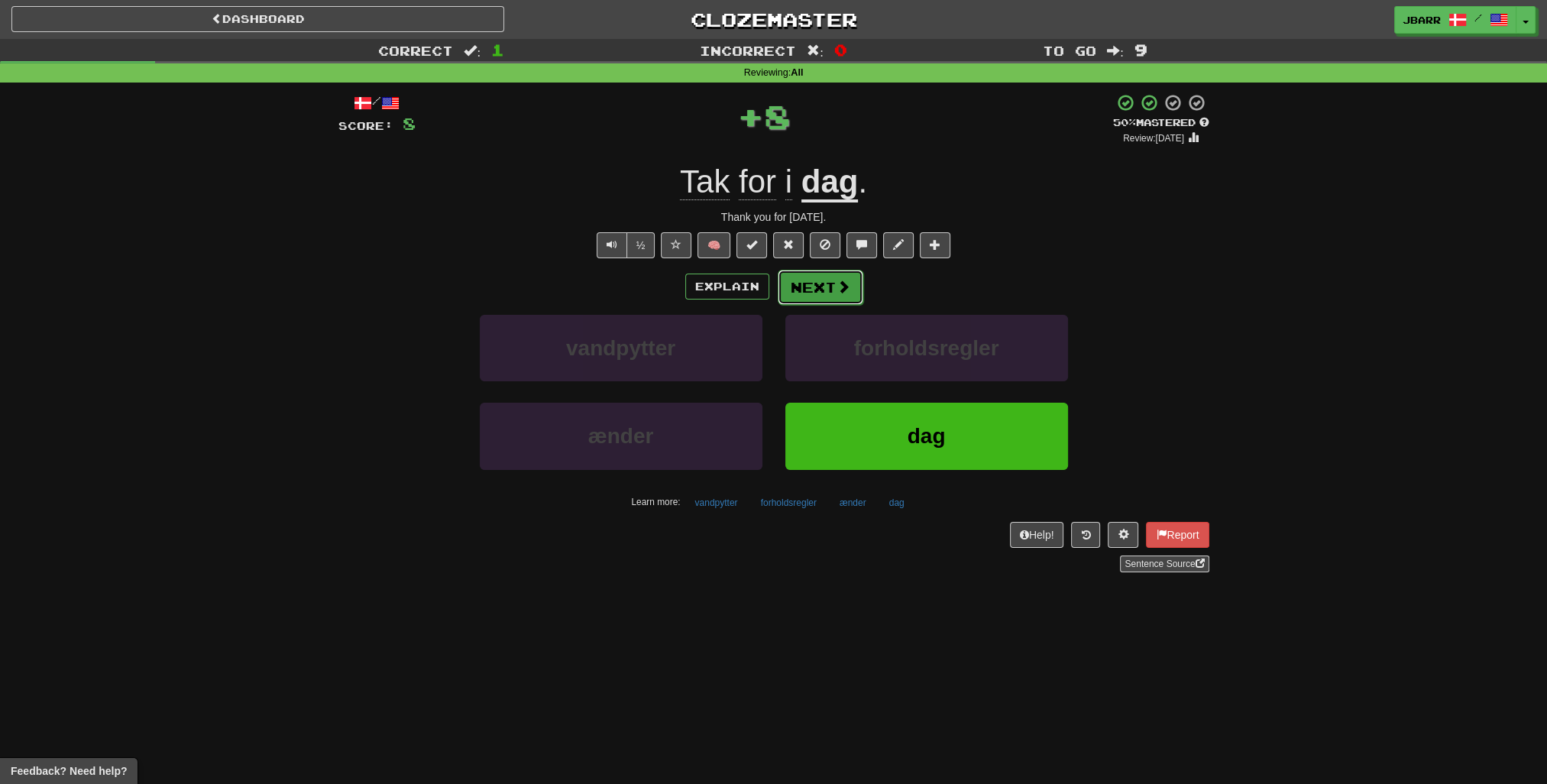
drag, startPoint x: 848, startPoint y: 286, endPoint x: 842, endPoint y: 290, distance: 7.2
click at [842, 290] on span at bounding box center [843, 287] width 14 height 14
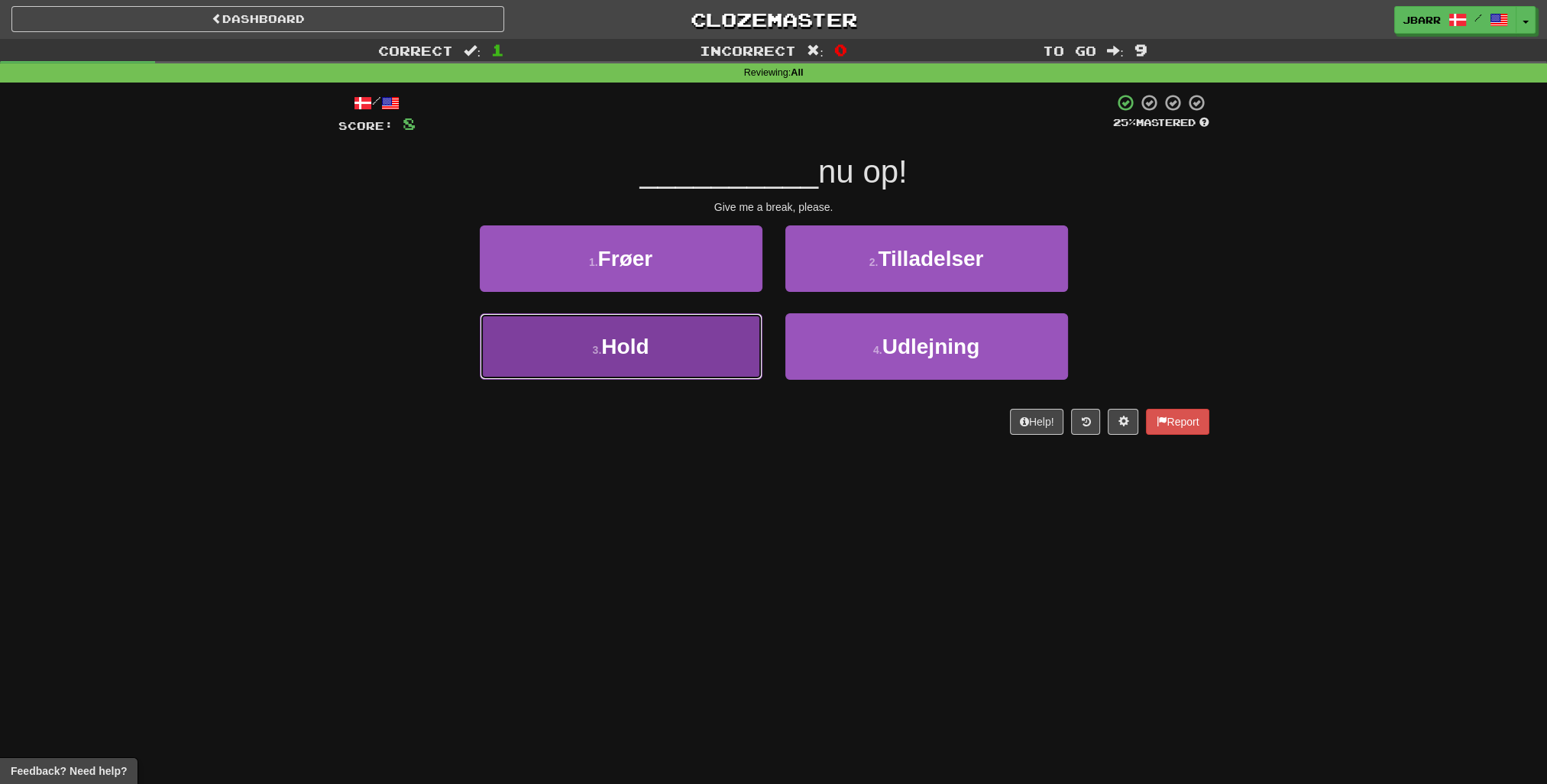
click at [738, 322] on button "3 . Hold" at bounding box center [621, 346] width 283 height 66
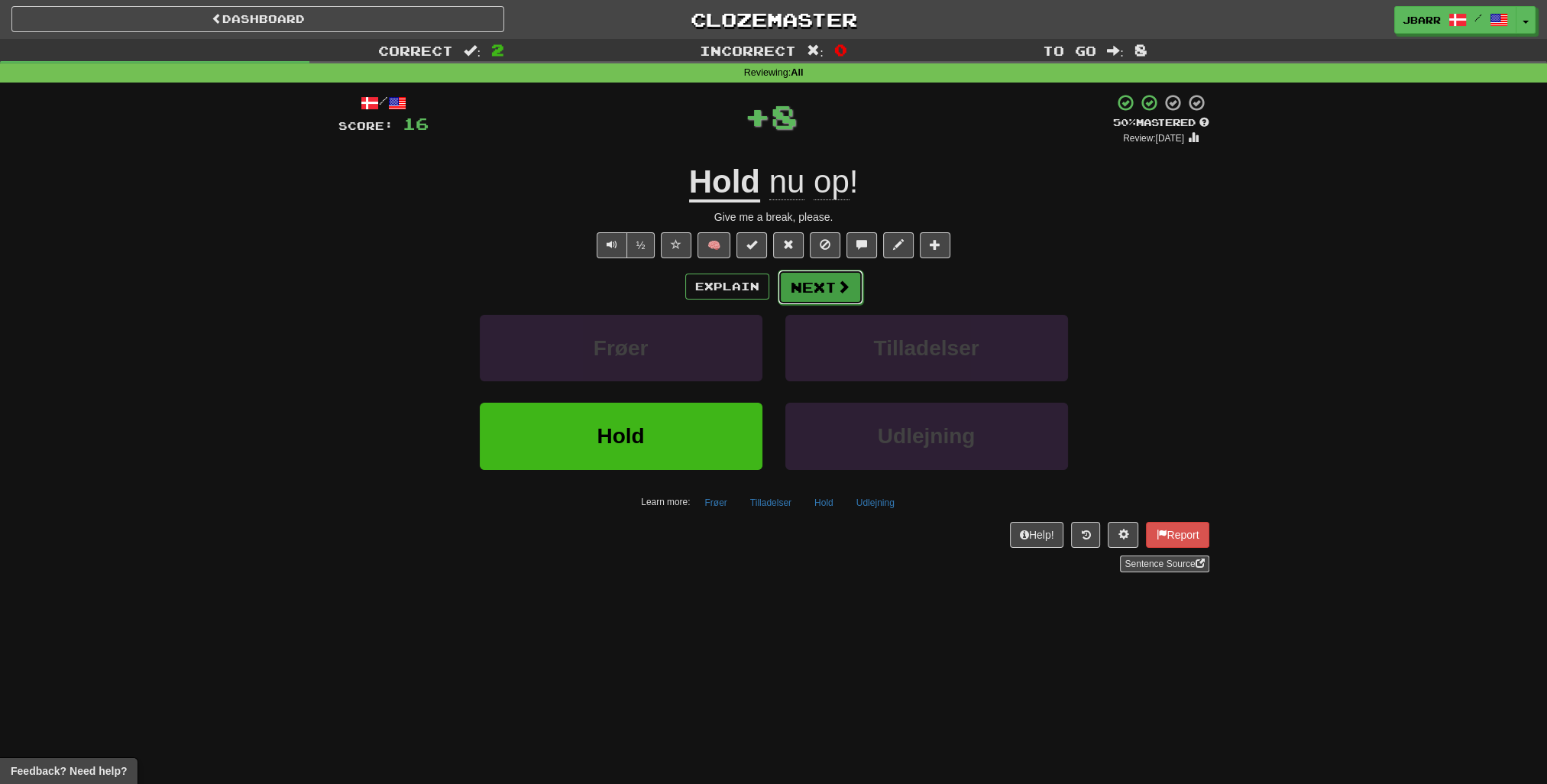
click at [843, 280] on button "Next" at bounding box center [820, 287] width 86 height 35
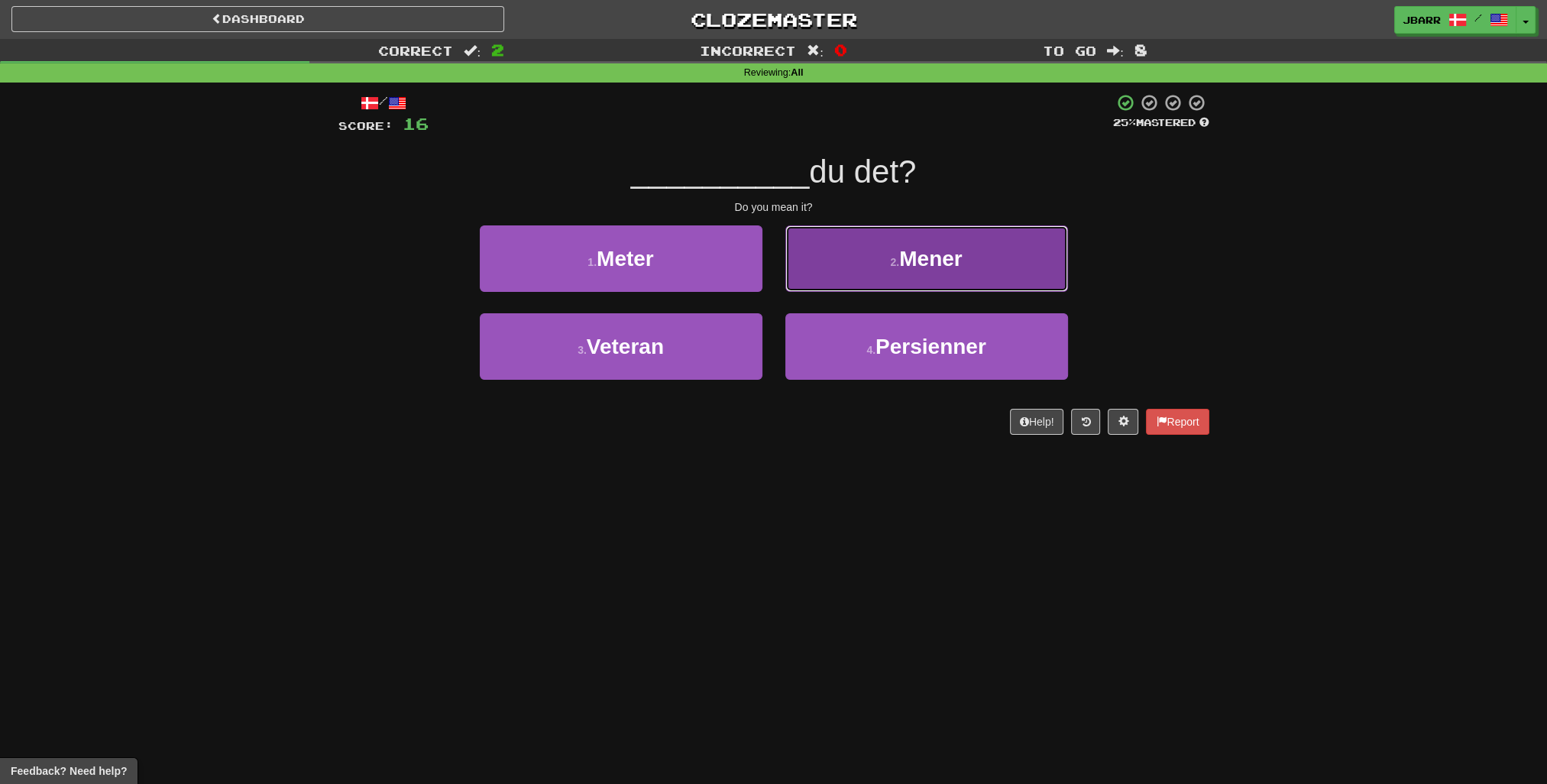
click at [836, 281] on button "2 . Mener" at bounding box center [927, 258] width 283 height 66
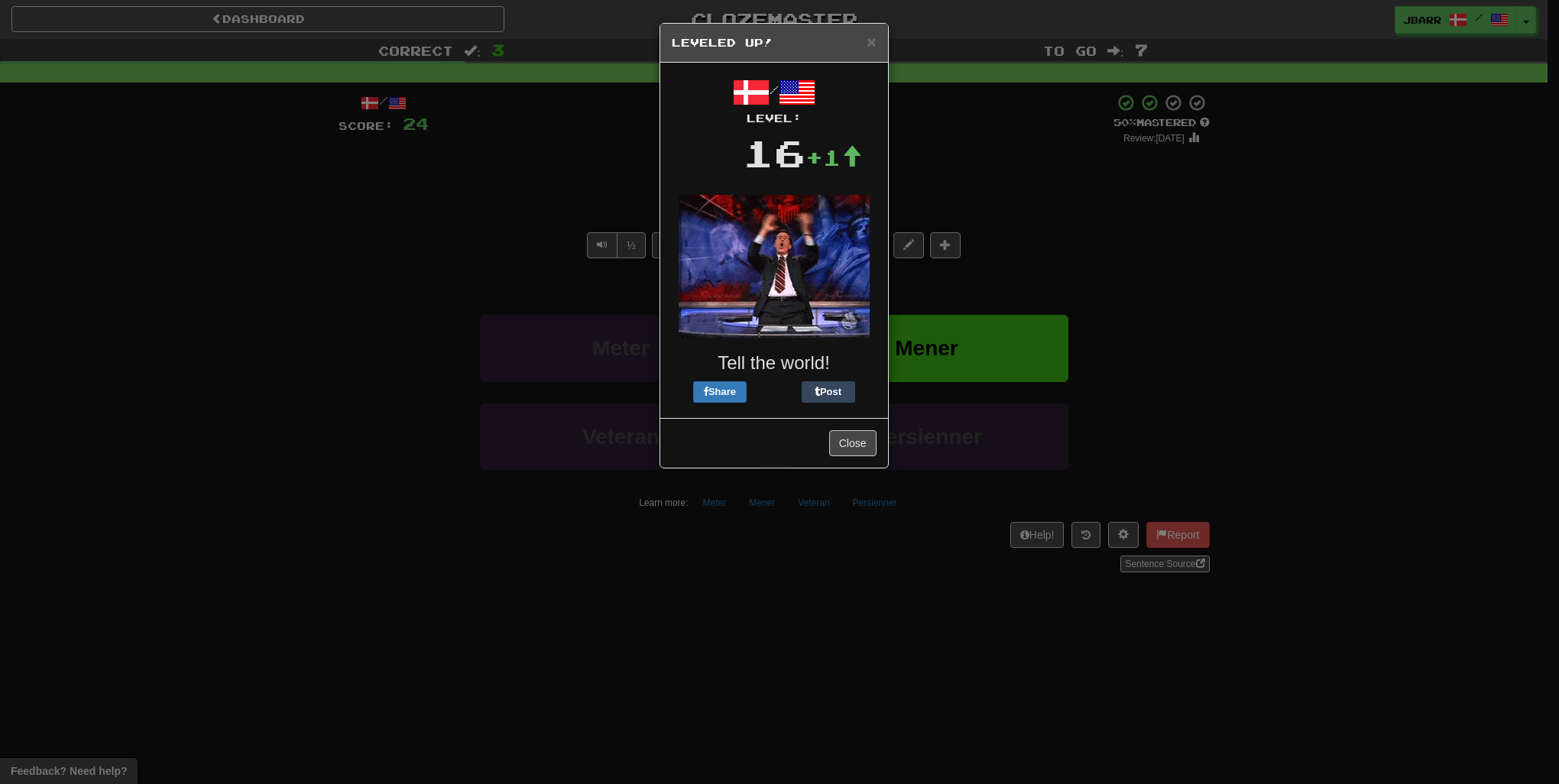
click at [866, 42] on h5 "Leveled Up!" at bounding box center [774, 43] width 205 height 15
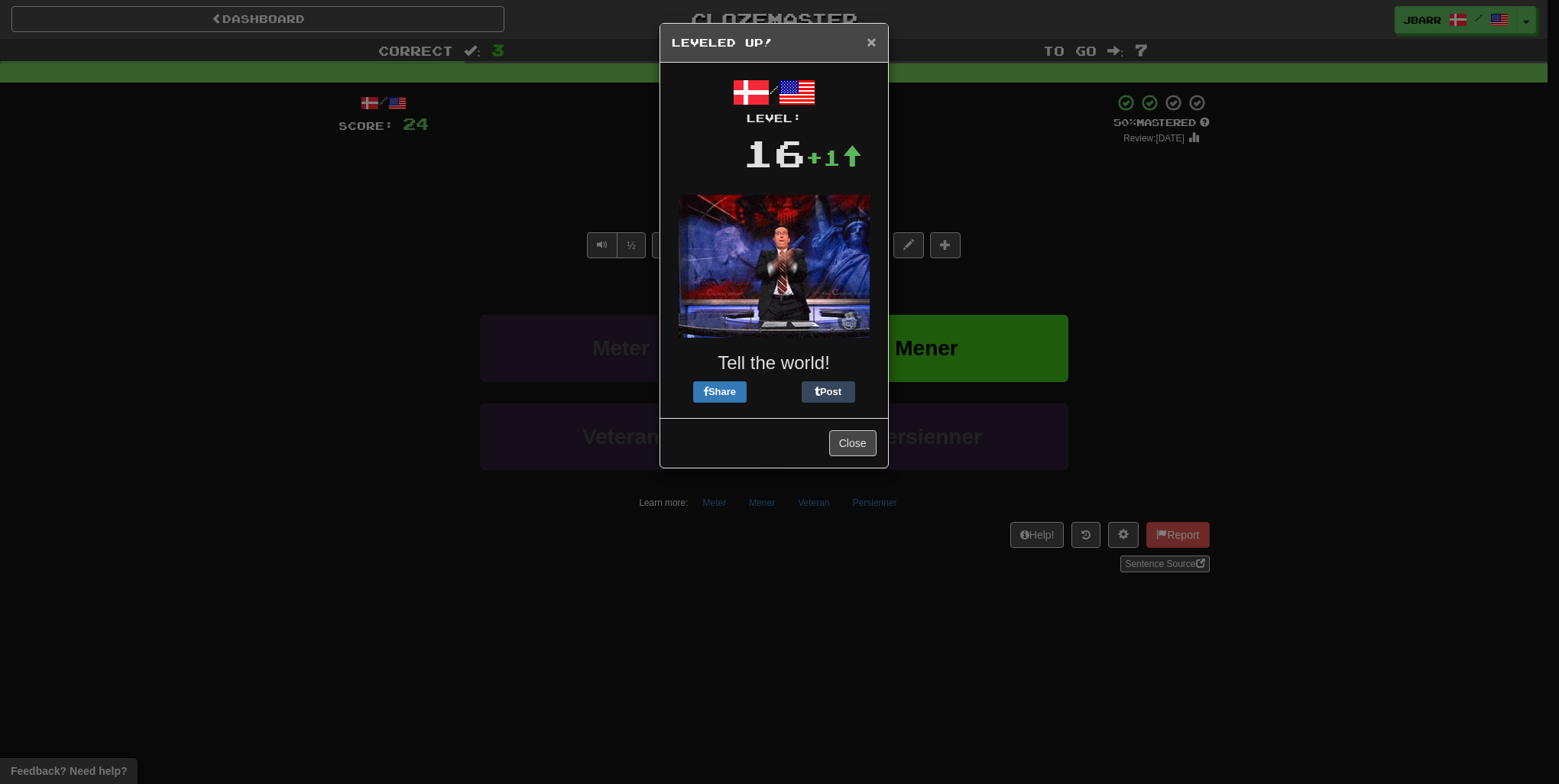
click at [872, 40] on span "×" at bounding box center [871, 42] width 9 height 18
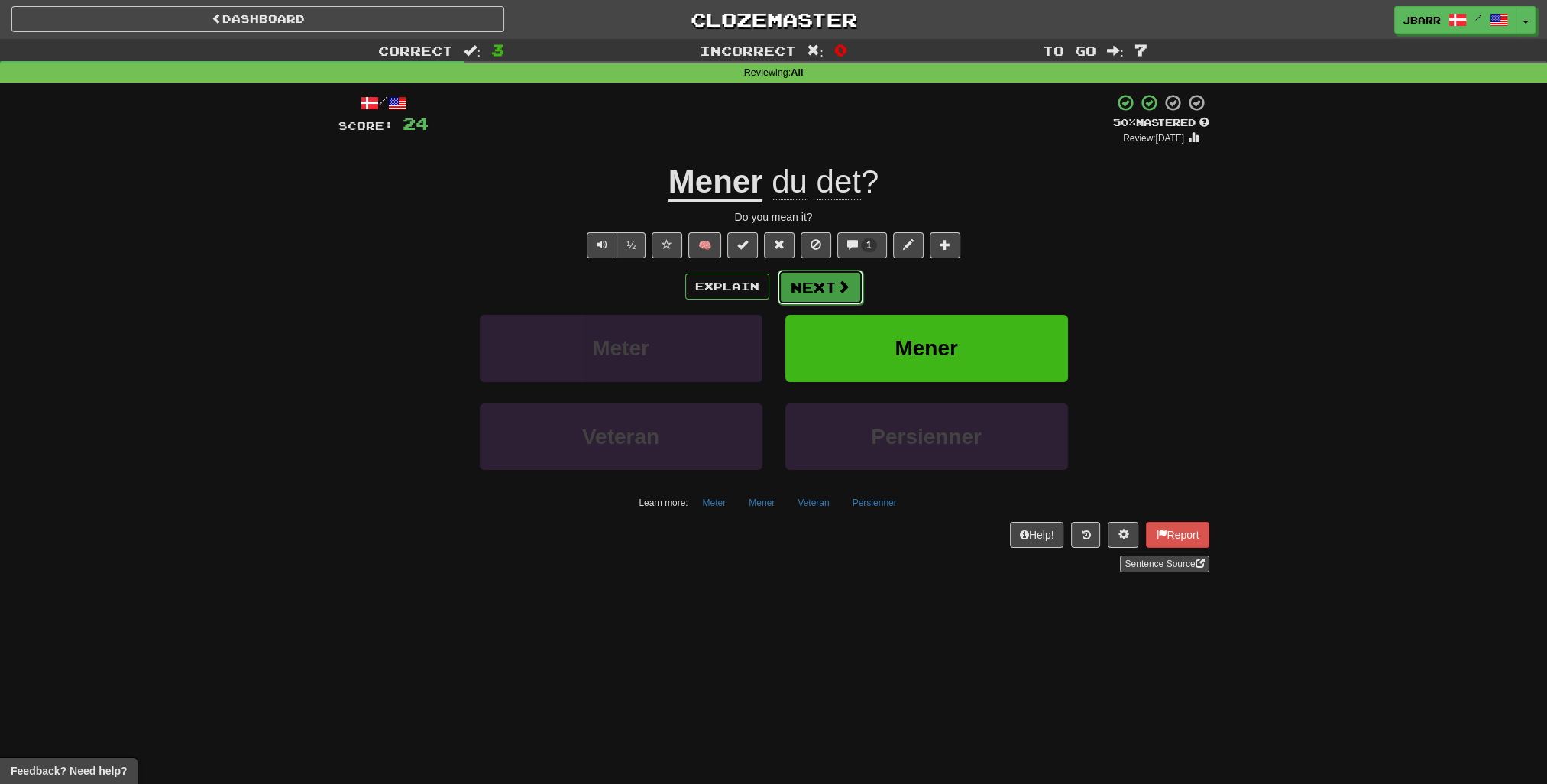
click at [831, 287] on button "Next" at bounding box center [820, 287] width 86 height 35
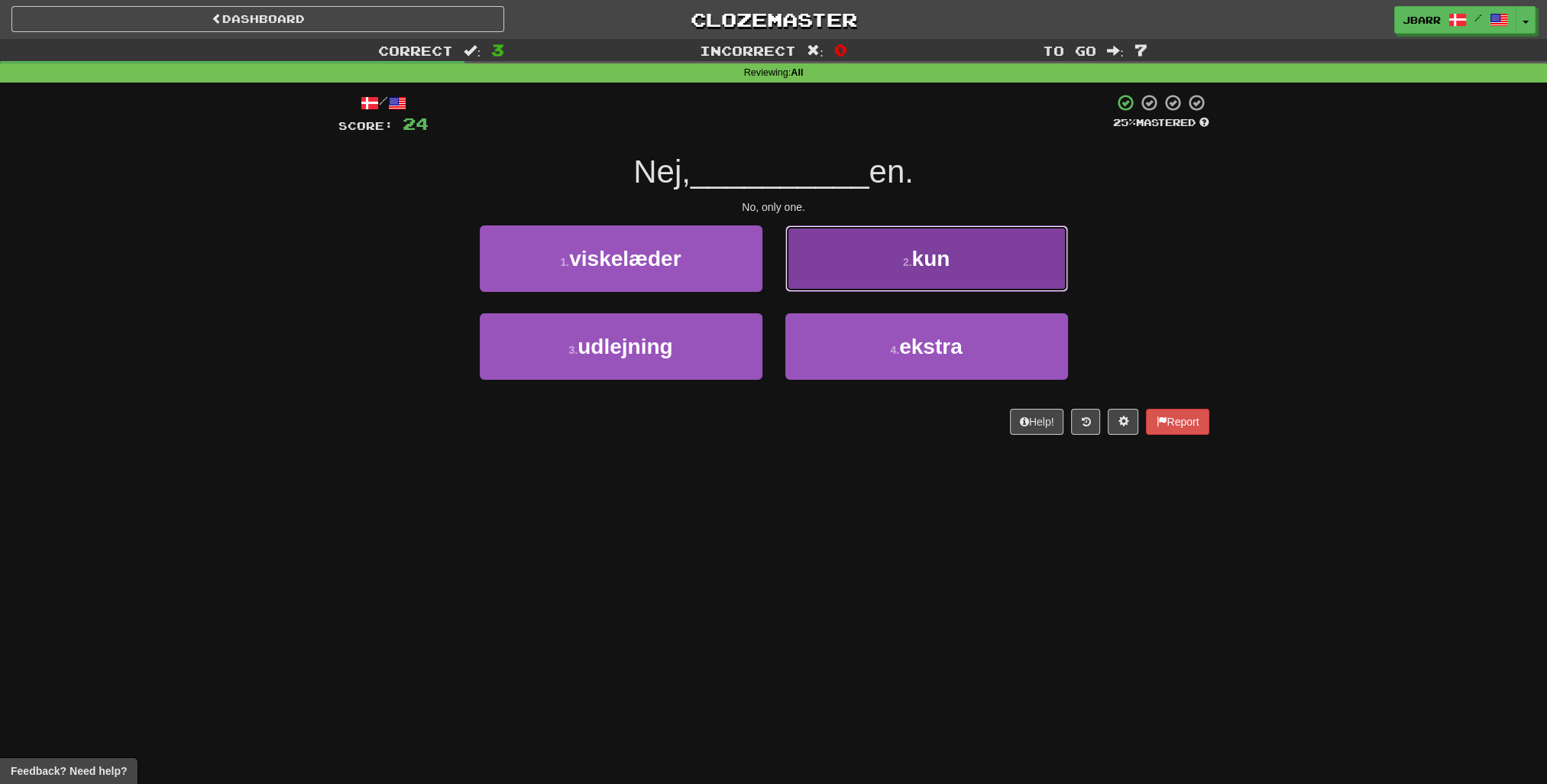
click at [834, 279] on button "2 . kun" at bounding box center [927, 258] width 283 height 66
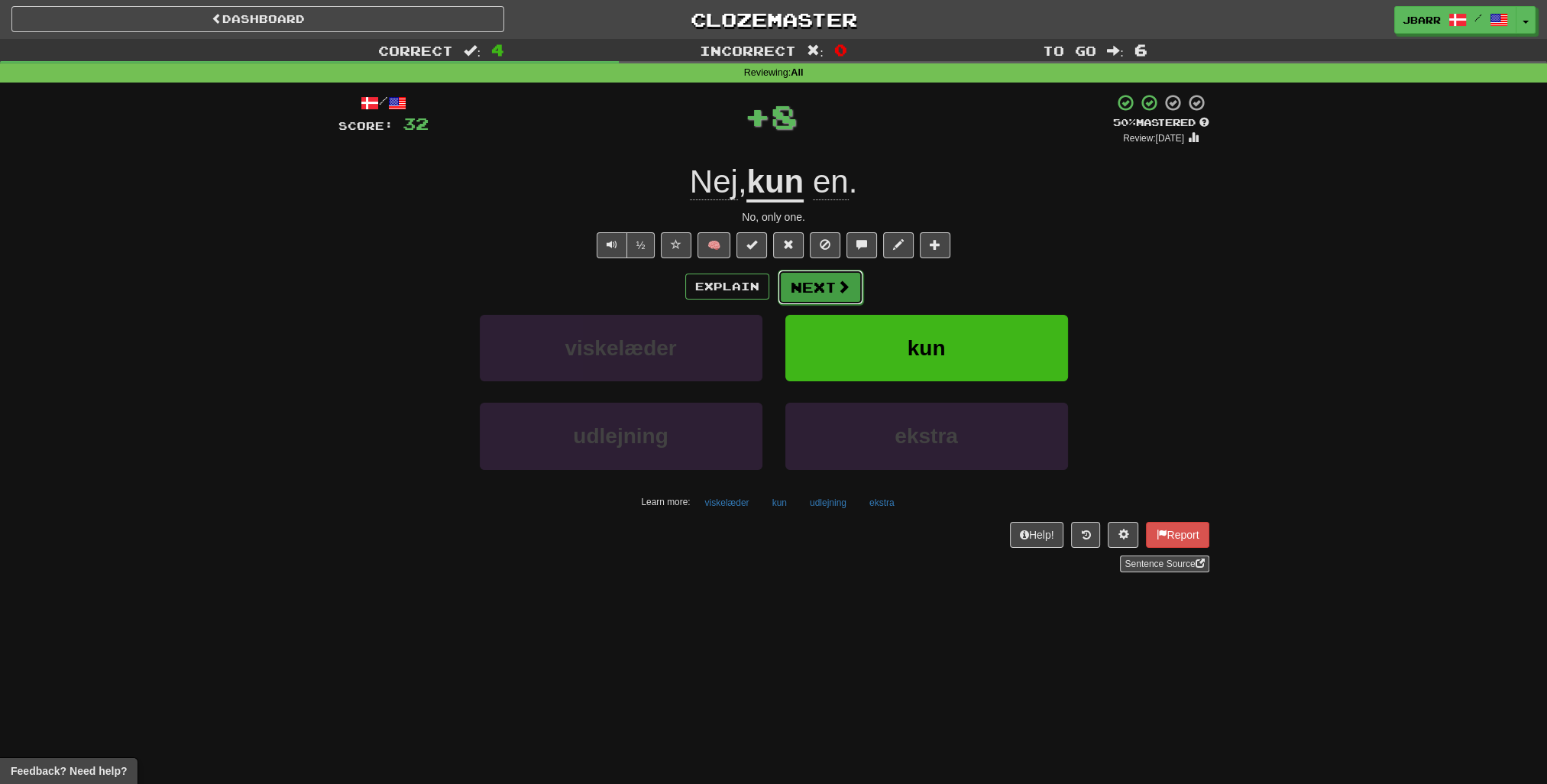
click at [831, 280] on button "Next" at bounding box center [820, 287] width 86 height 35
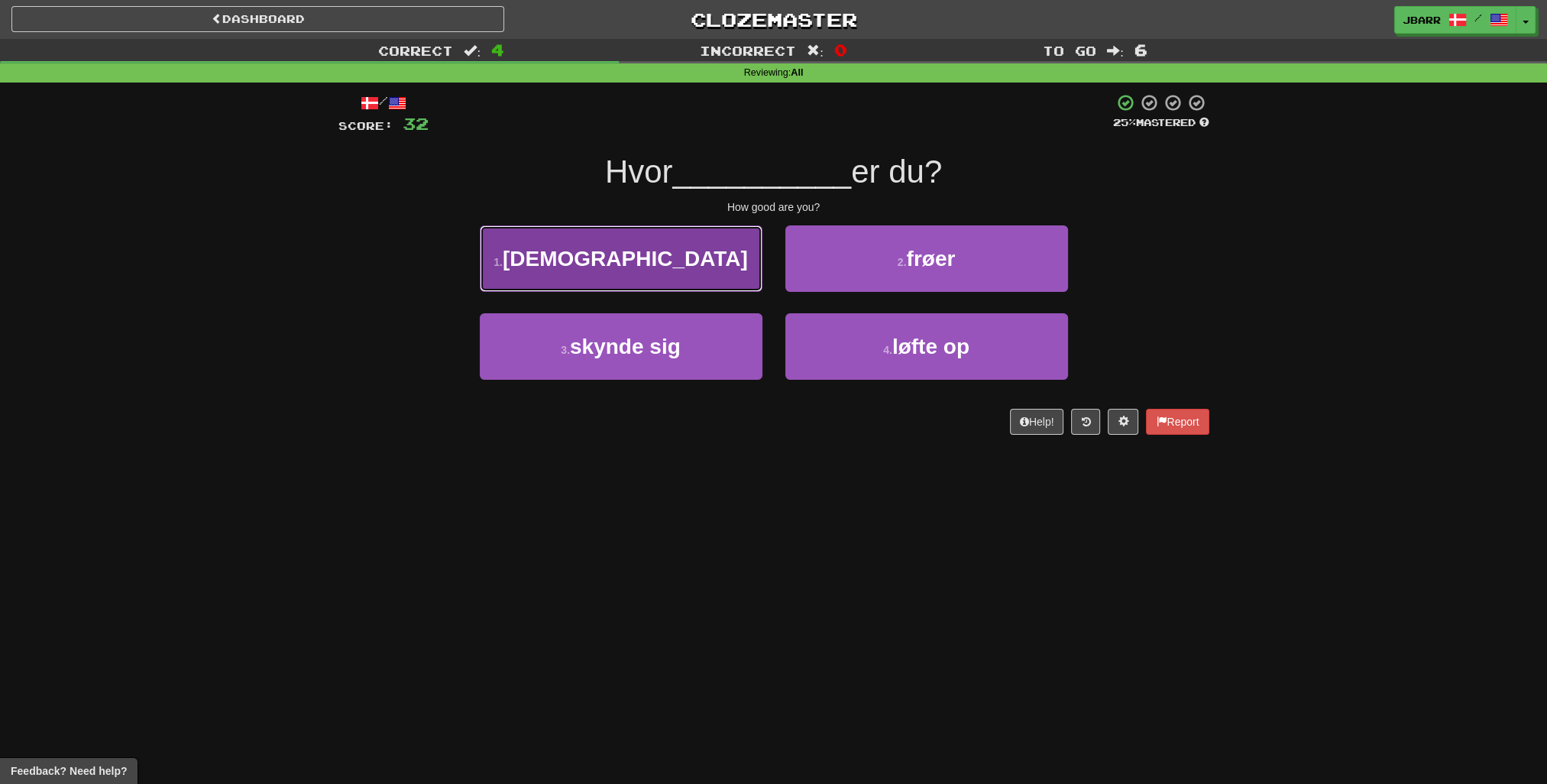
click at [730, 276] on button "1 . [DEMOGRAPHIC_DATA]" at bounding box center [621, 258] width 283 height 66
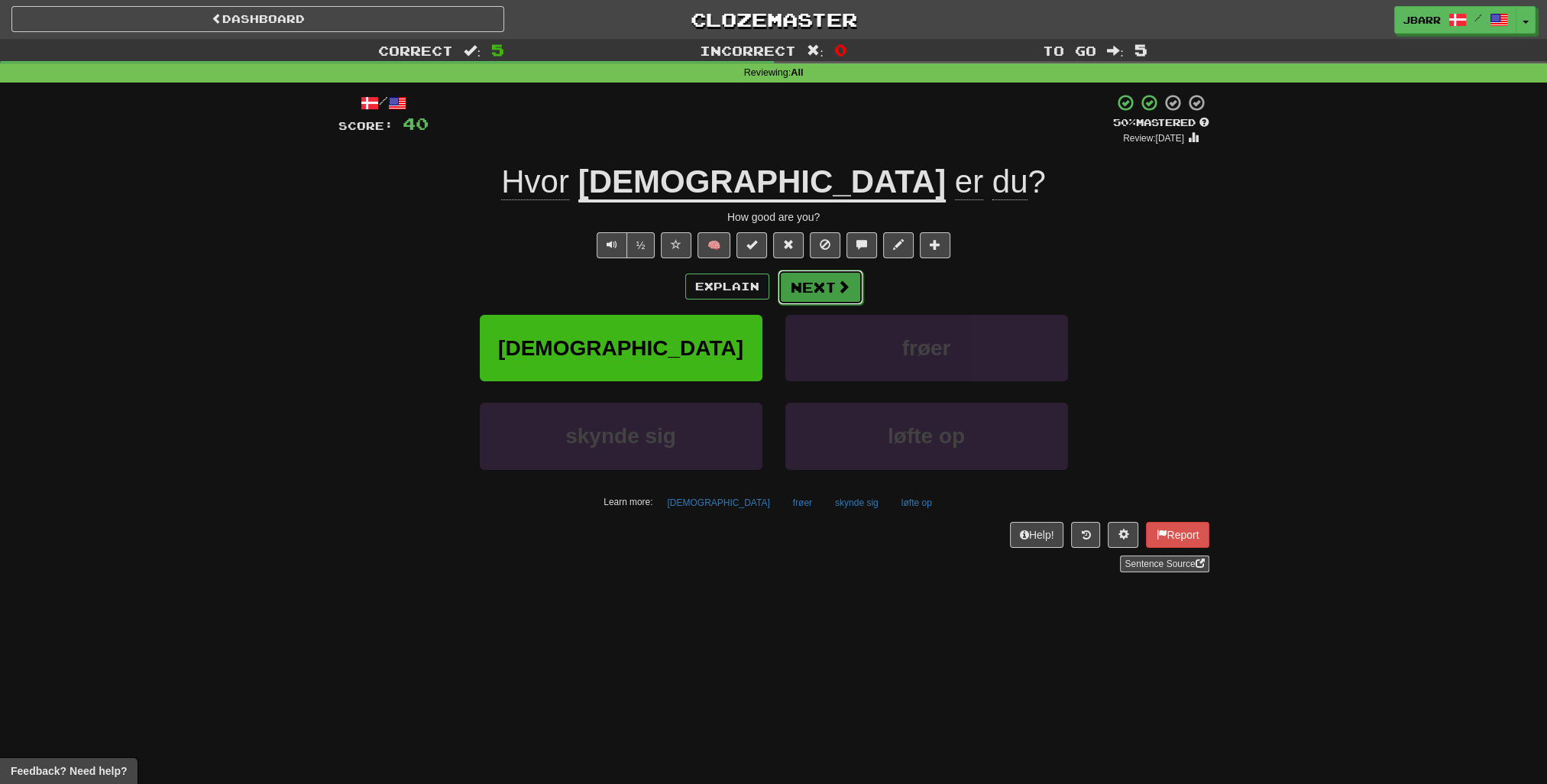
click at [829, 283] on button "Next" at bounding box center [820, 287] width 86 height 35
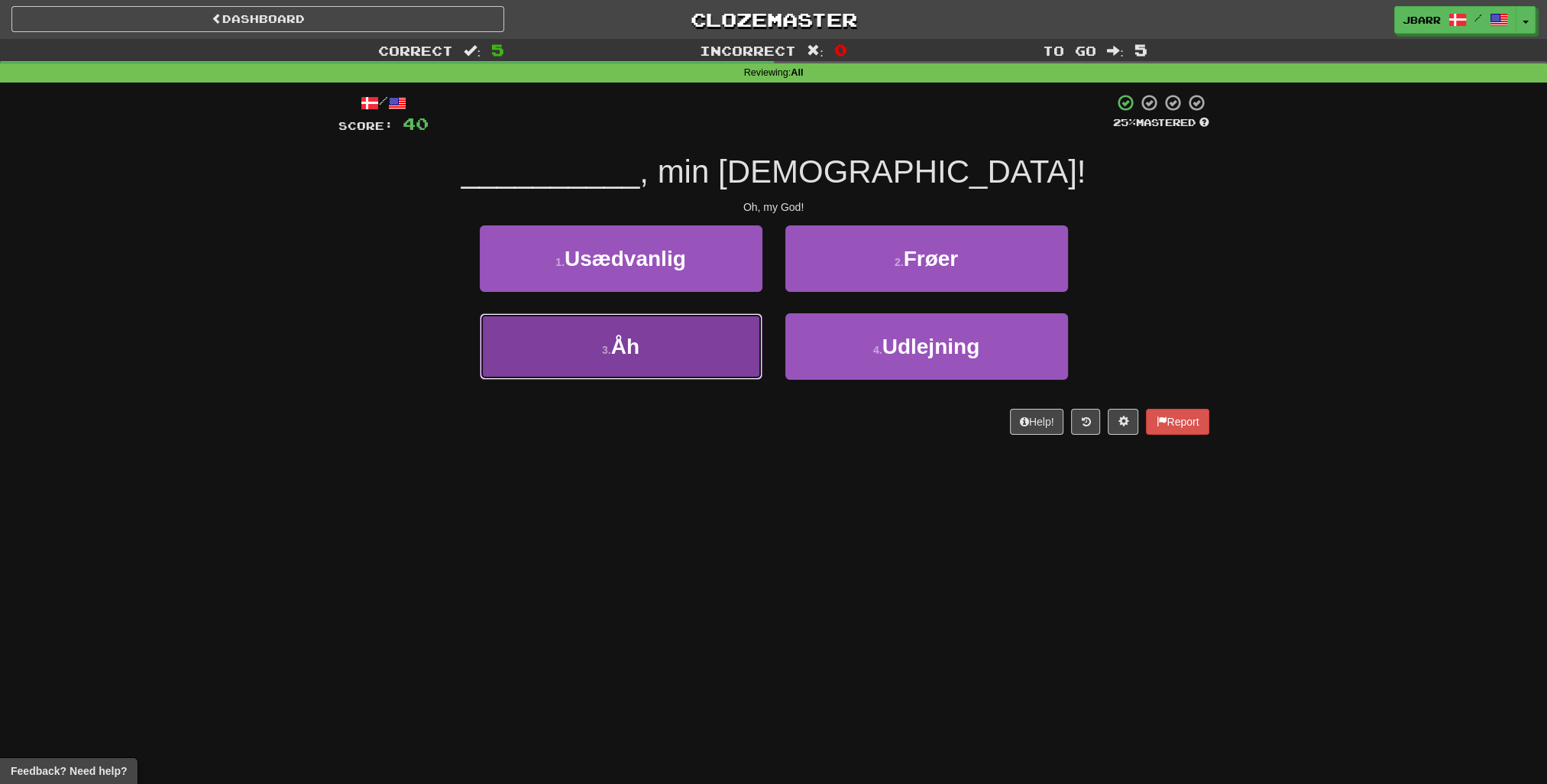
click at [707, 327] on button "3 . [GEOGRAPHIC_DATA]" at bounding box center [621, 346] width 283 height 66
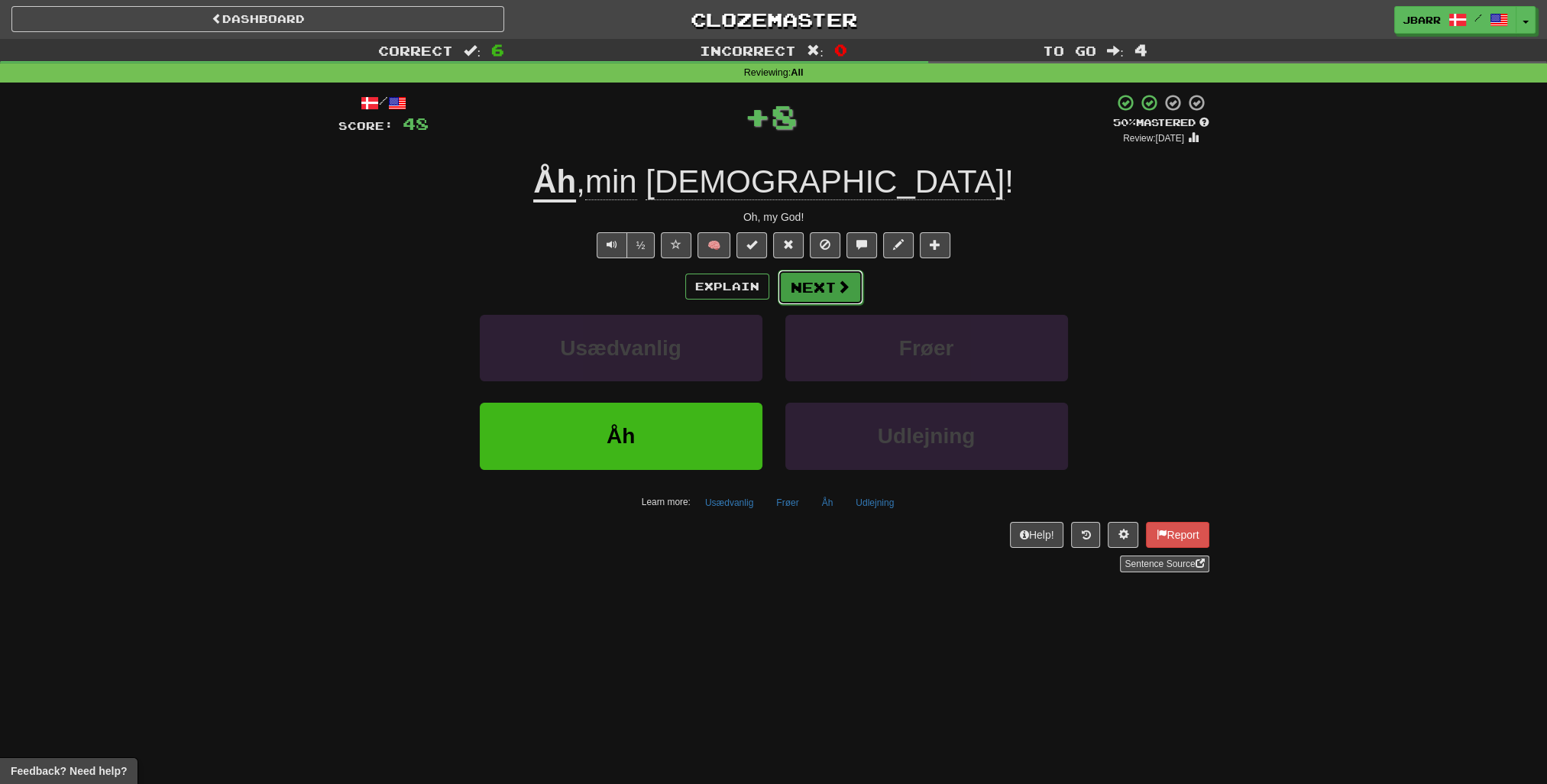
click at [818, 287] on button "Next" at bounding box center [820, 287] width 86 height 35
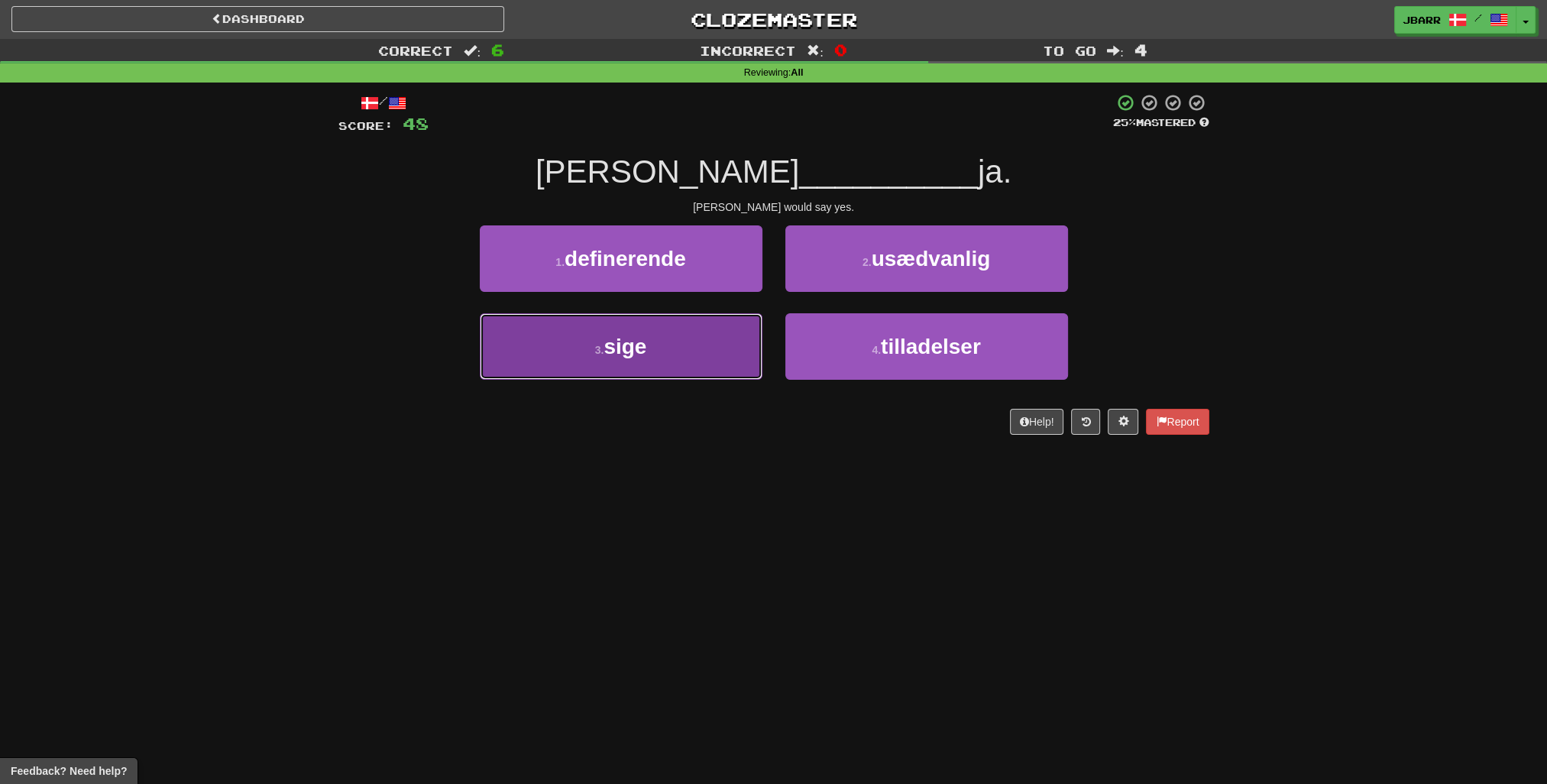
click at [691, 330] on button "3 . sige" at bounding box center [621, 346] width 283 height 66
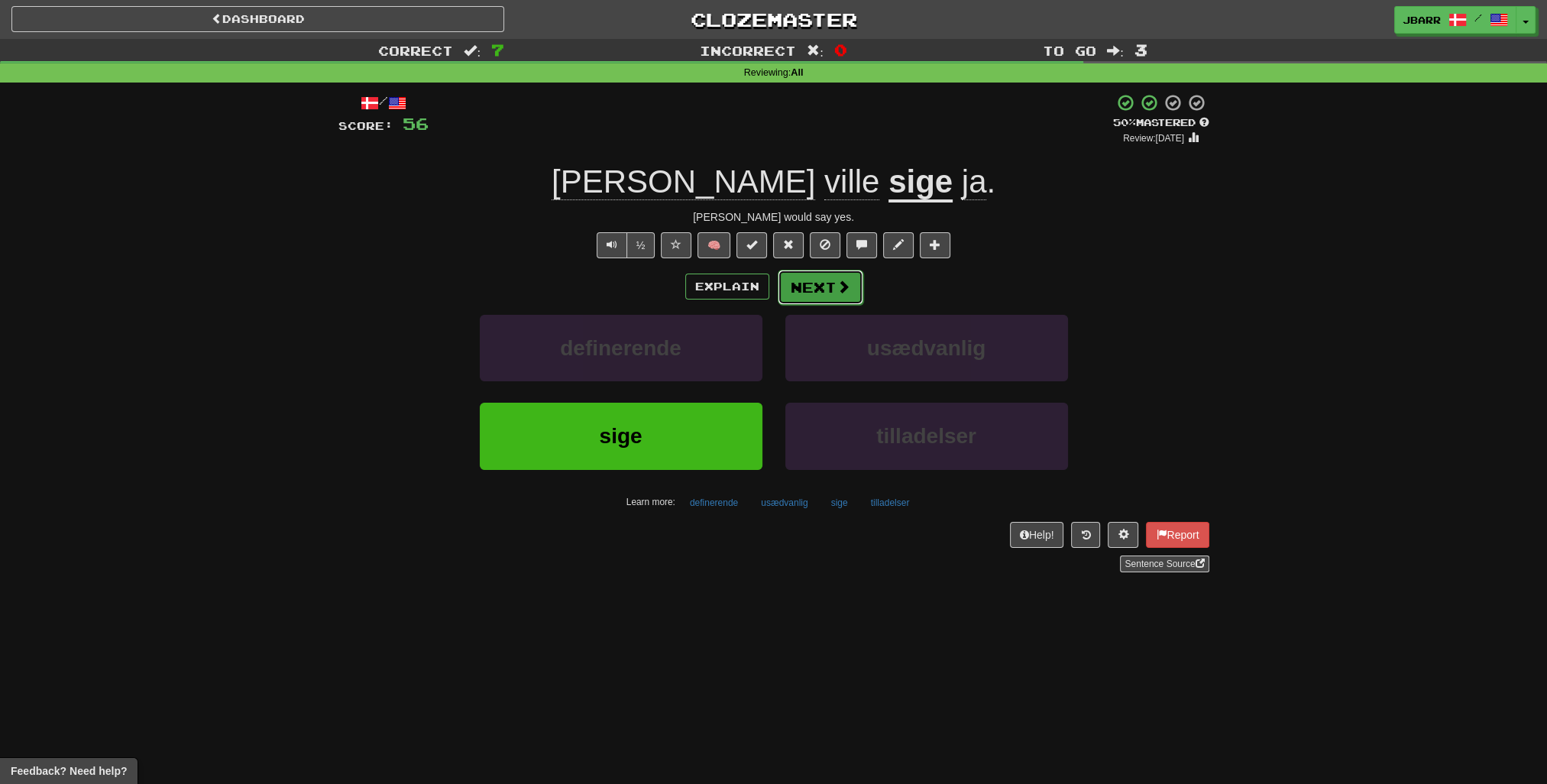
click at [831, 294] on button "Next" at bounding box center [820, 287] width 86 height 35
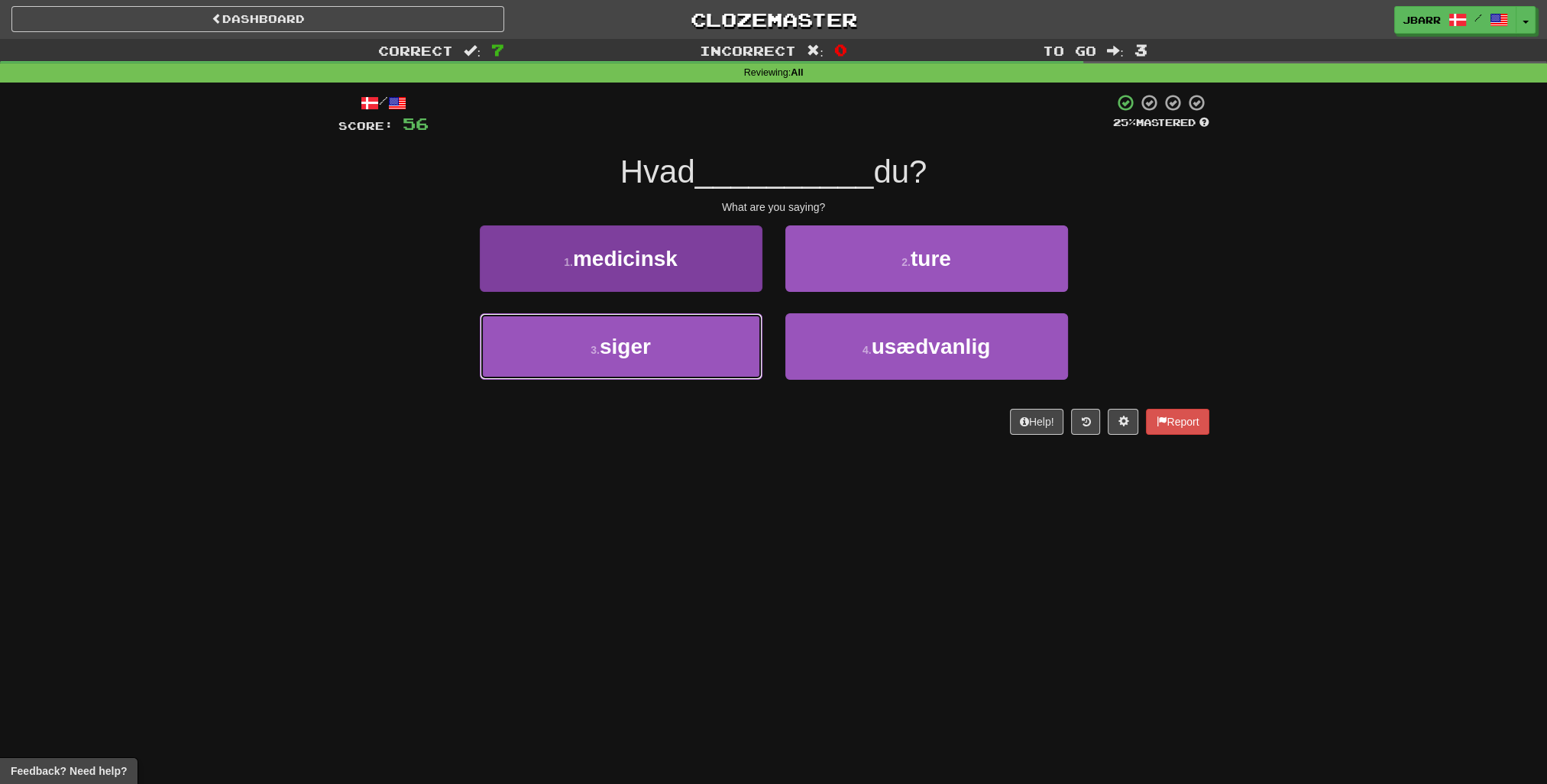
click at [723, 374] on button "3 . siger" at bounding box center [621, 346] width 283 height 66
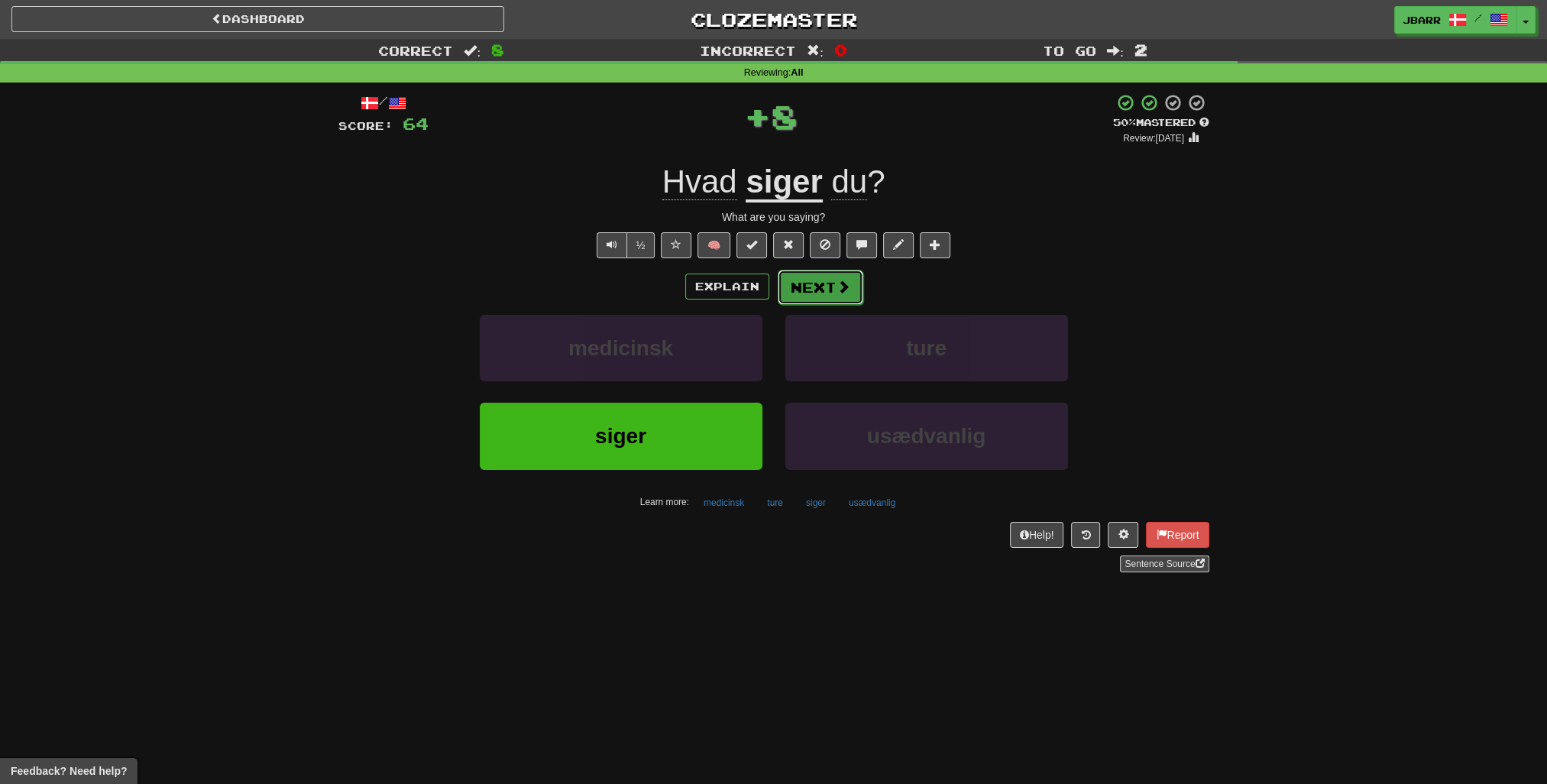
click at [851, 293] on button "Next" at bounding box center [820, 287] width 86 height 35
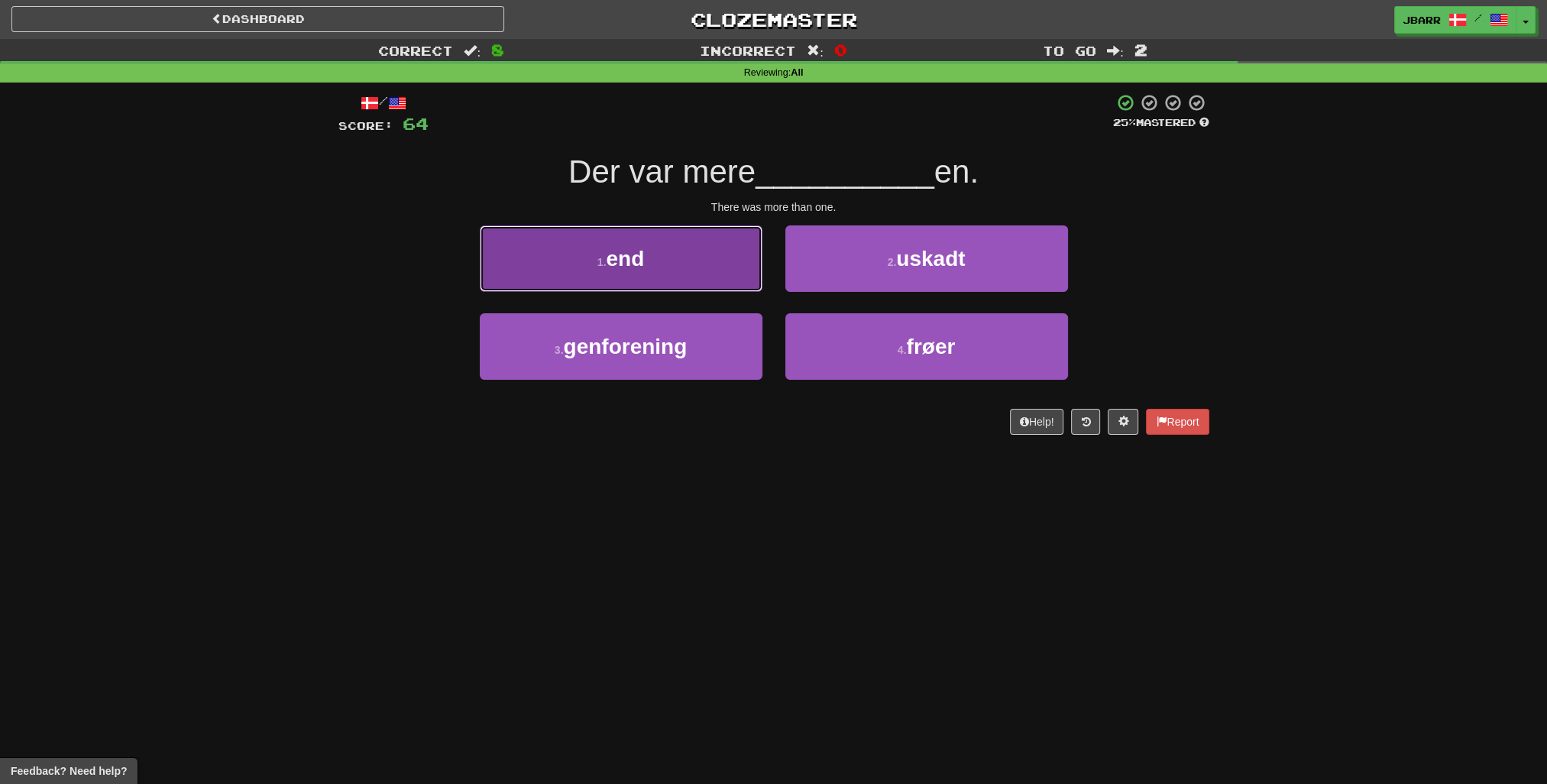
click at [633, 278] on button "1 . end" at bounding box center [621, 258] width 283 height 66
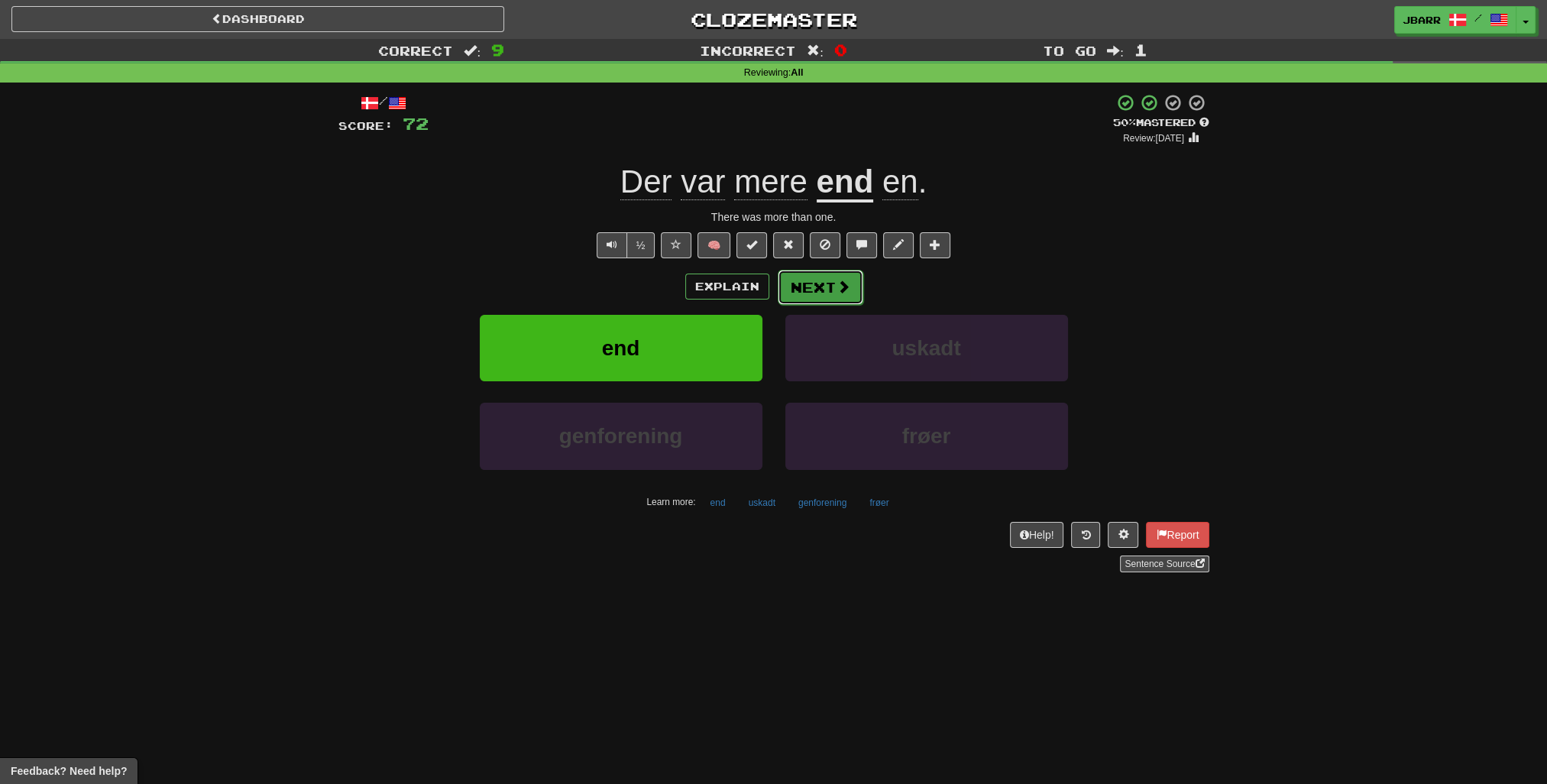
click at [809, 295] on button "Next" at bounding box center [820, 287] width 86 height 35
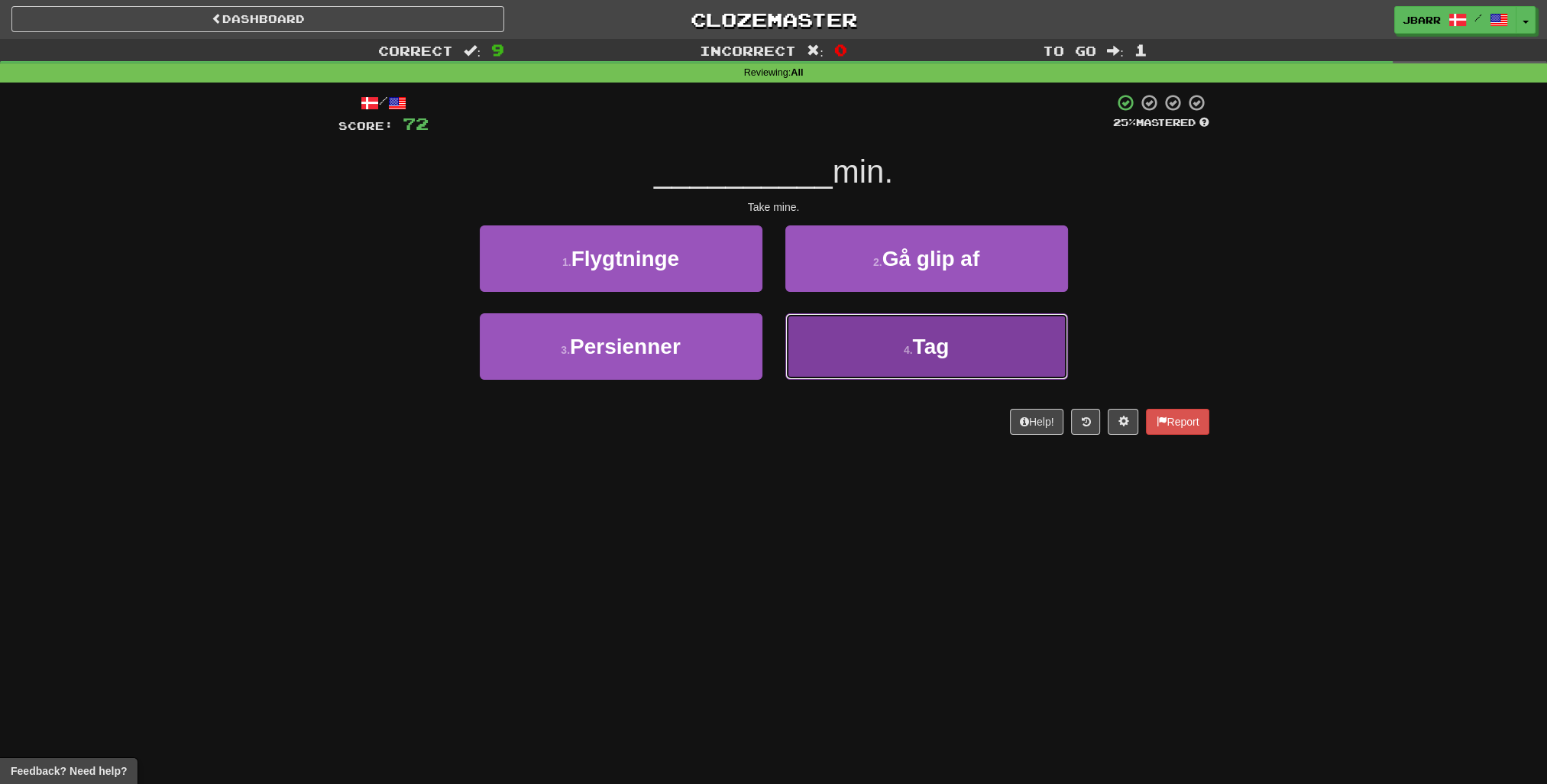
click at [827, 328] on button "4 . Tag" at bounding box center [927, 346] width 283 height 66
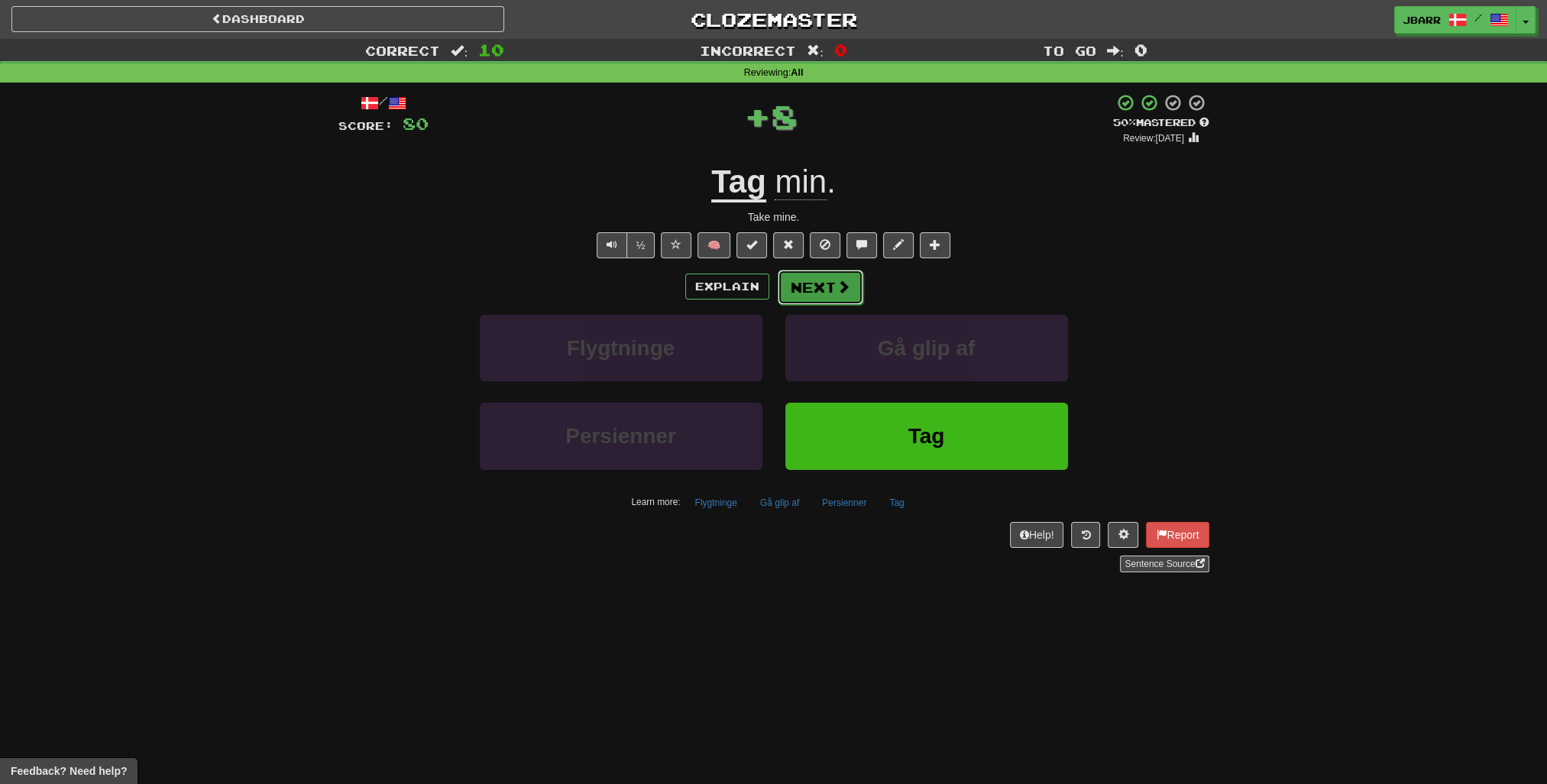
click at [823, 297] on button "Next" at bounding box center [820, 287] width 86 height 35
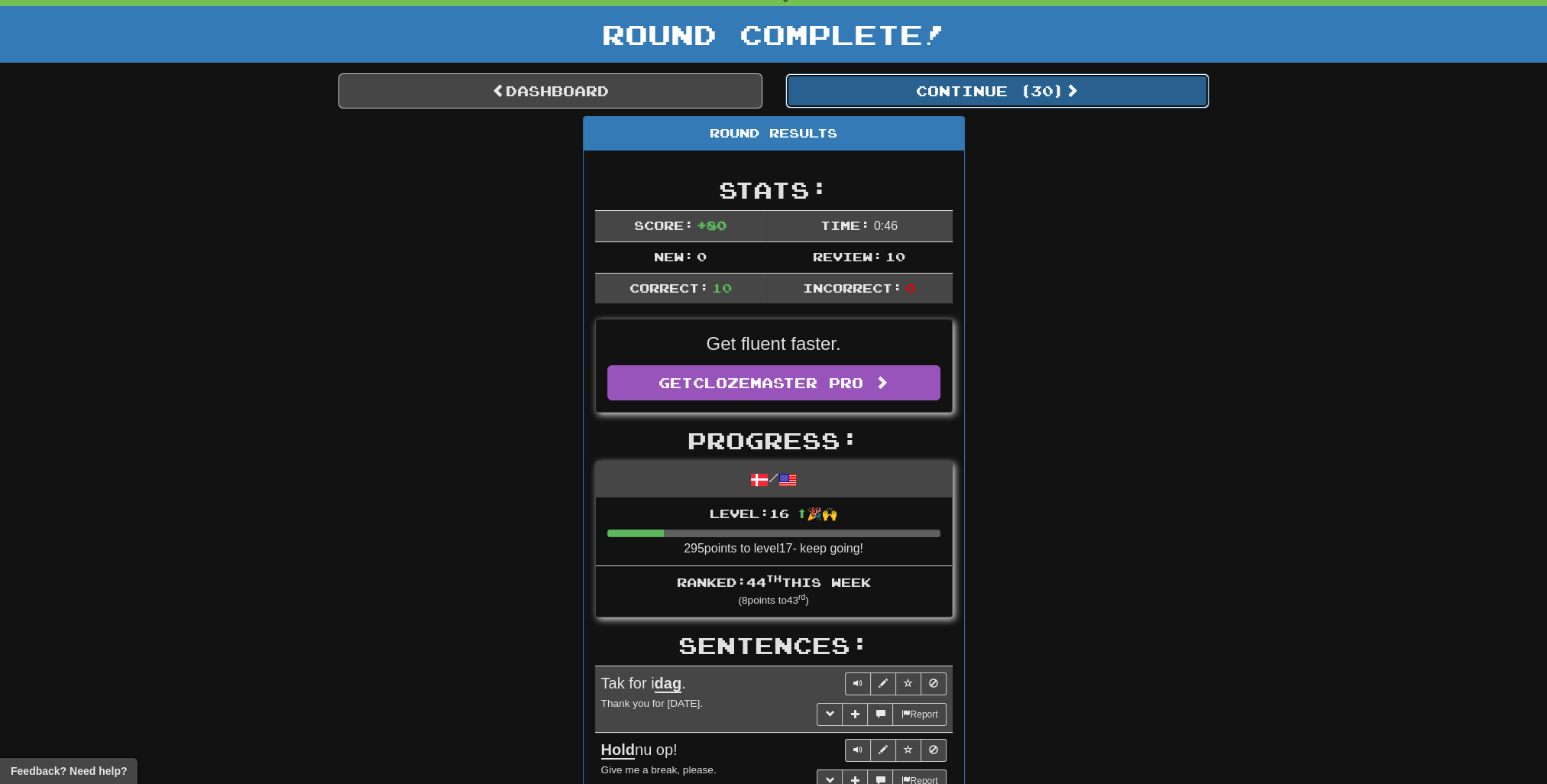
click at [908, 91] on button "Continue ( 30 )" at bounding box center [998, 91] width 424 height 35
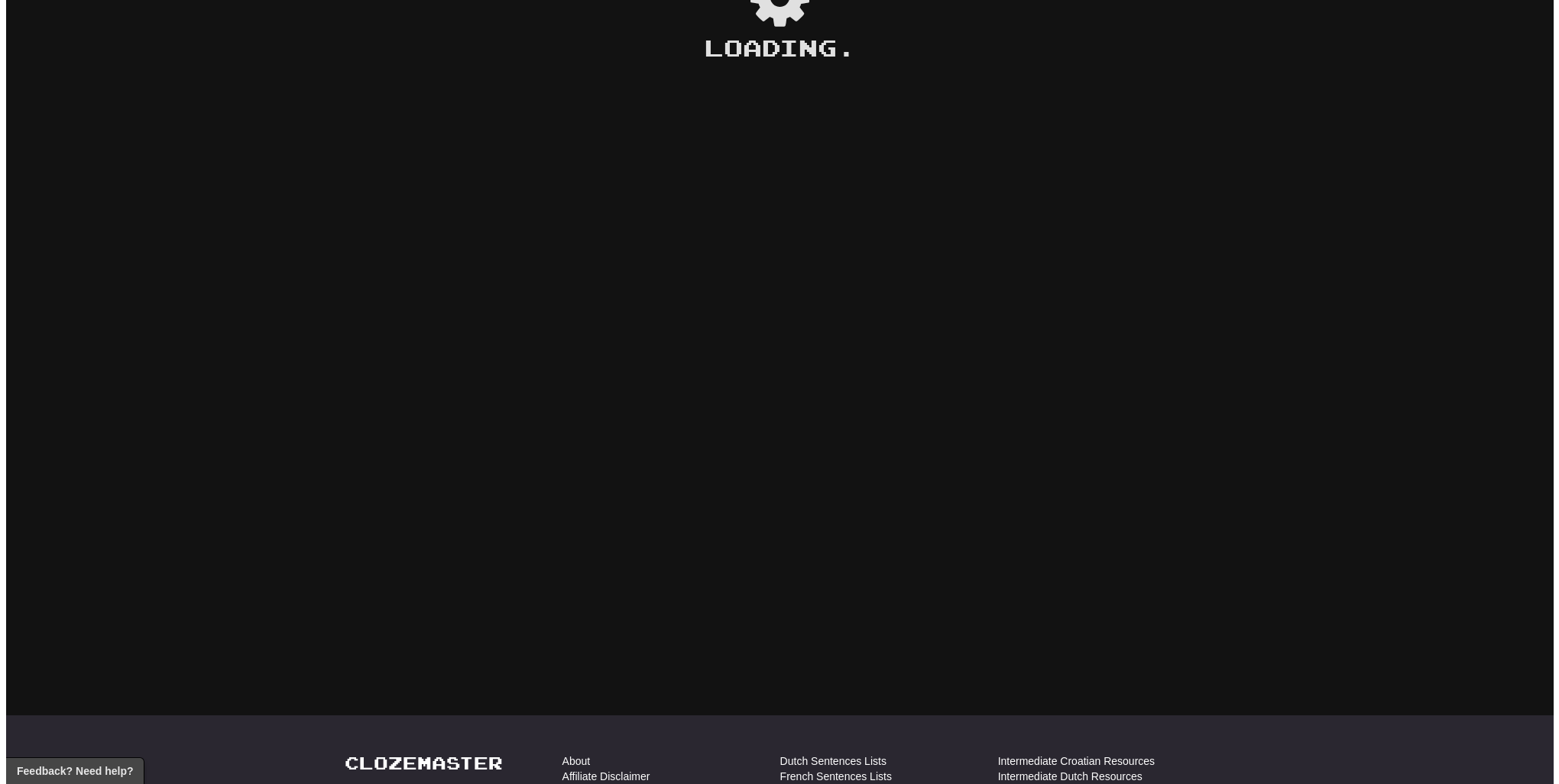
scroll to position [76, 0]
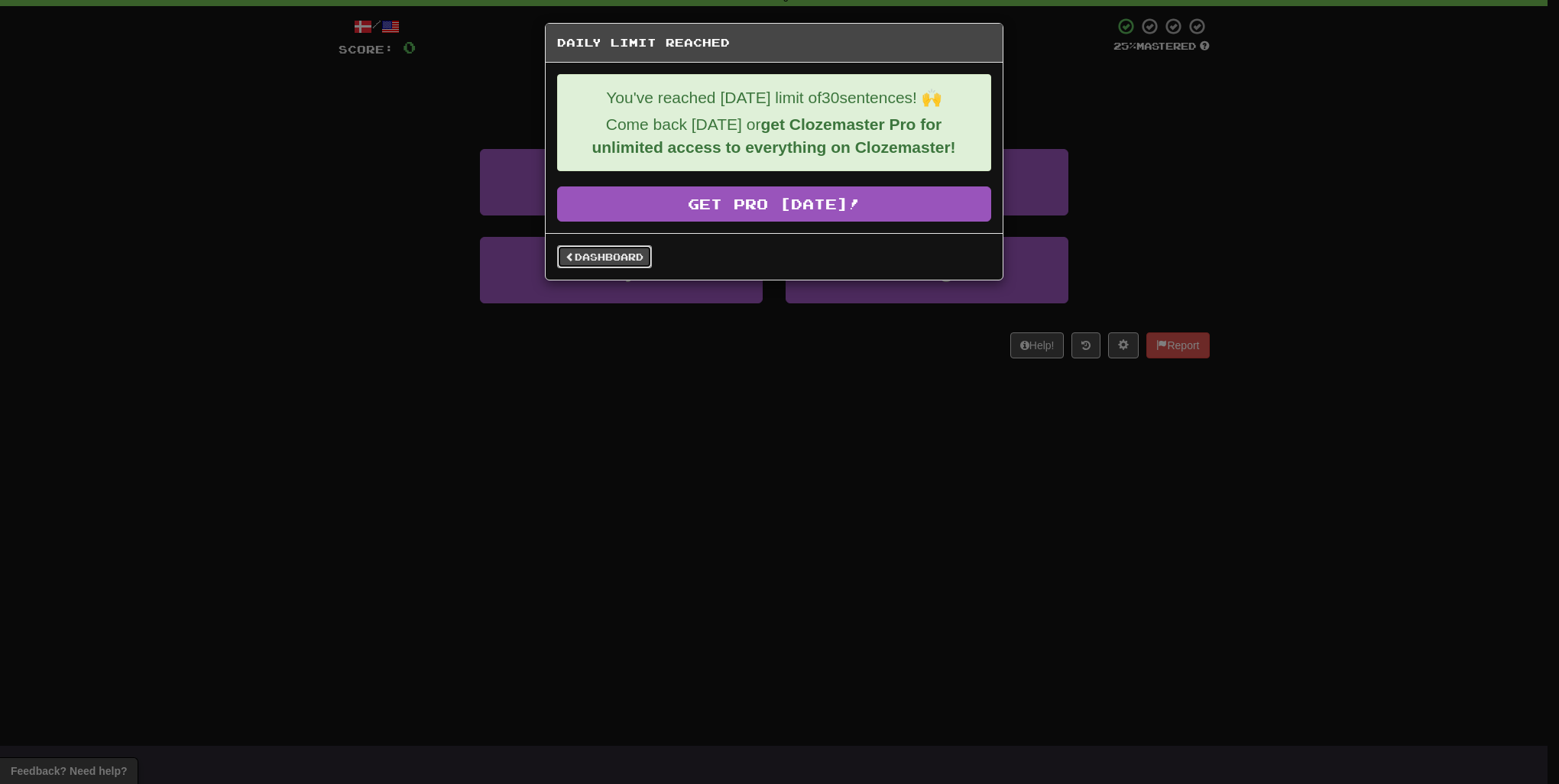
click at [640, 260] on link "Dashboard" at bounding box center [604, 257] width 95 height 23
